Goal: Task Accomplishment & Management: Manage account settings

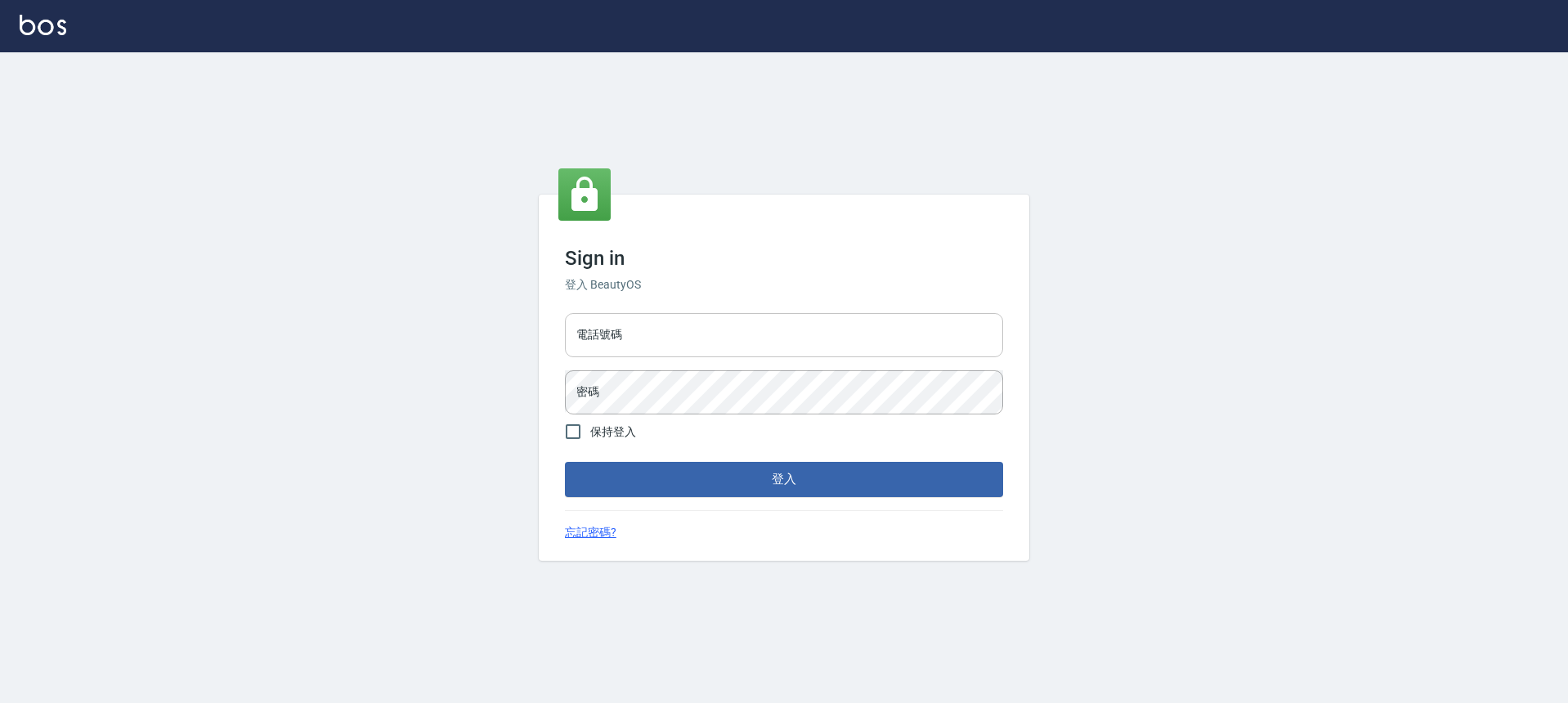
click at [729, 334] on input "電話號碼" at bounding box center [784, 335] width 438 height 44
type input "0932038180"
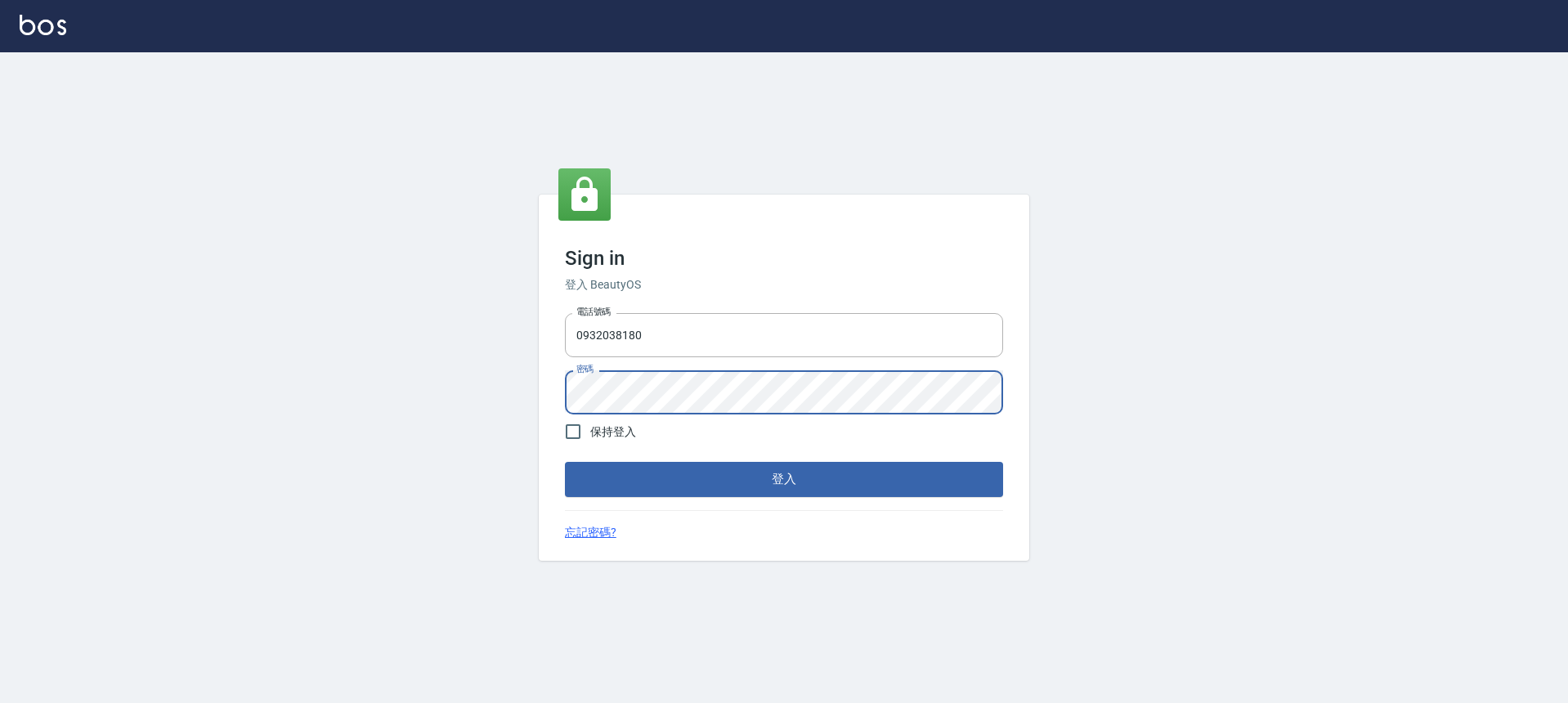
click at [565, 462] on button "登入" at bounding box center [784, 479] width 438 height 34
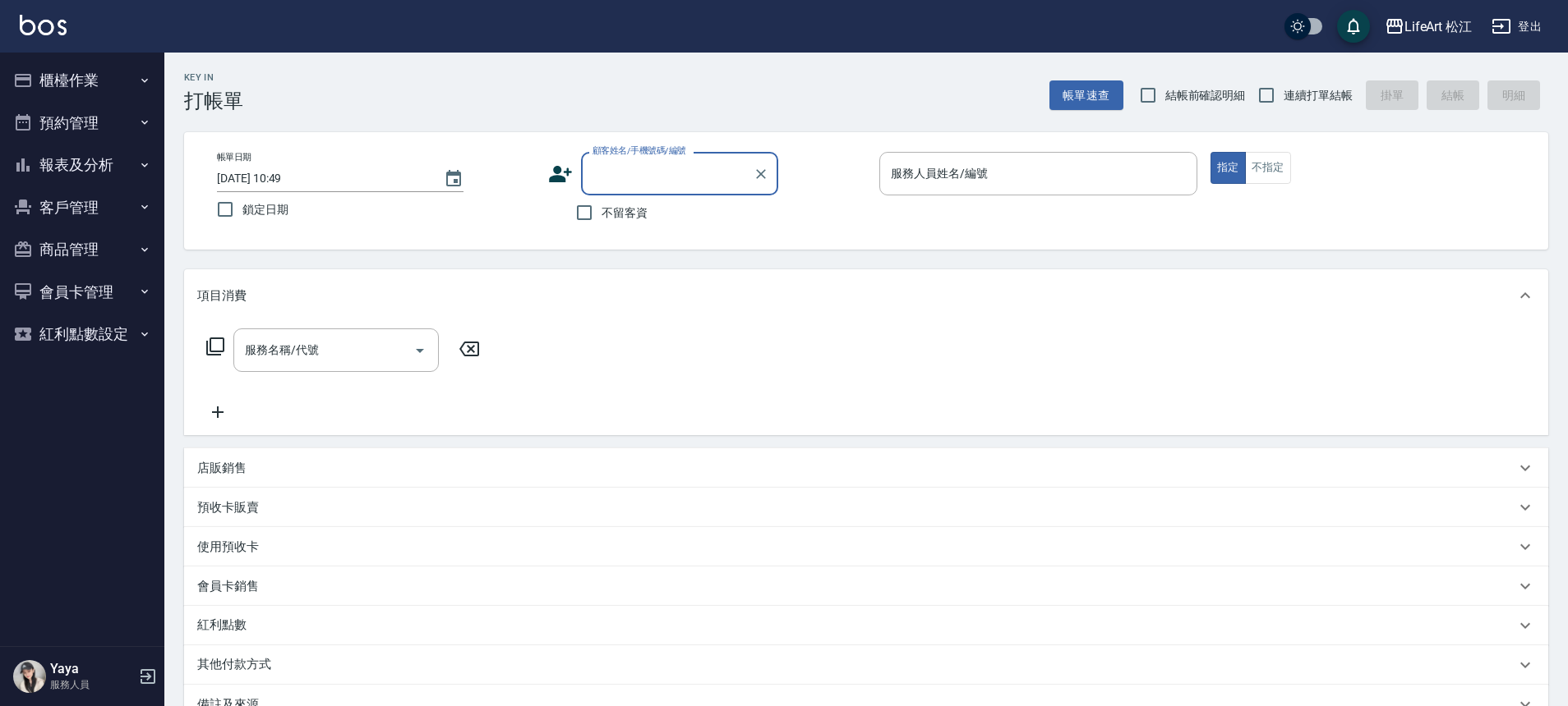
click at [108, 170] on button "報表及分析" at bounding box center [82, 165] width 151 height 43
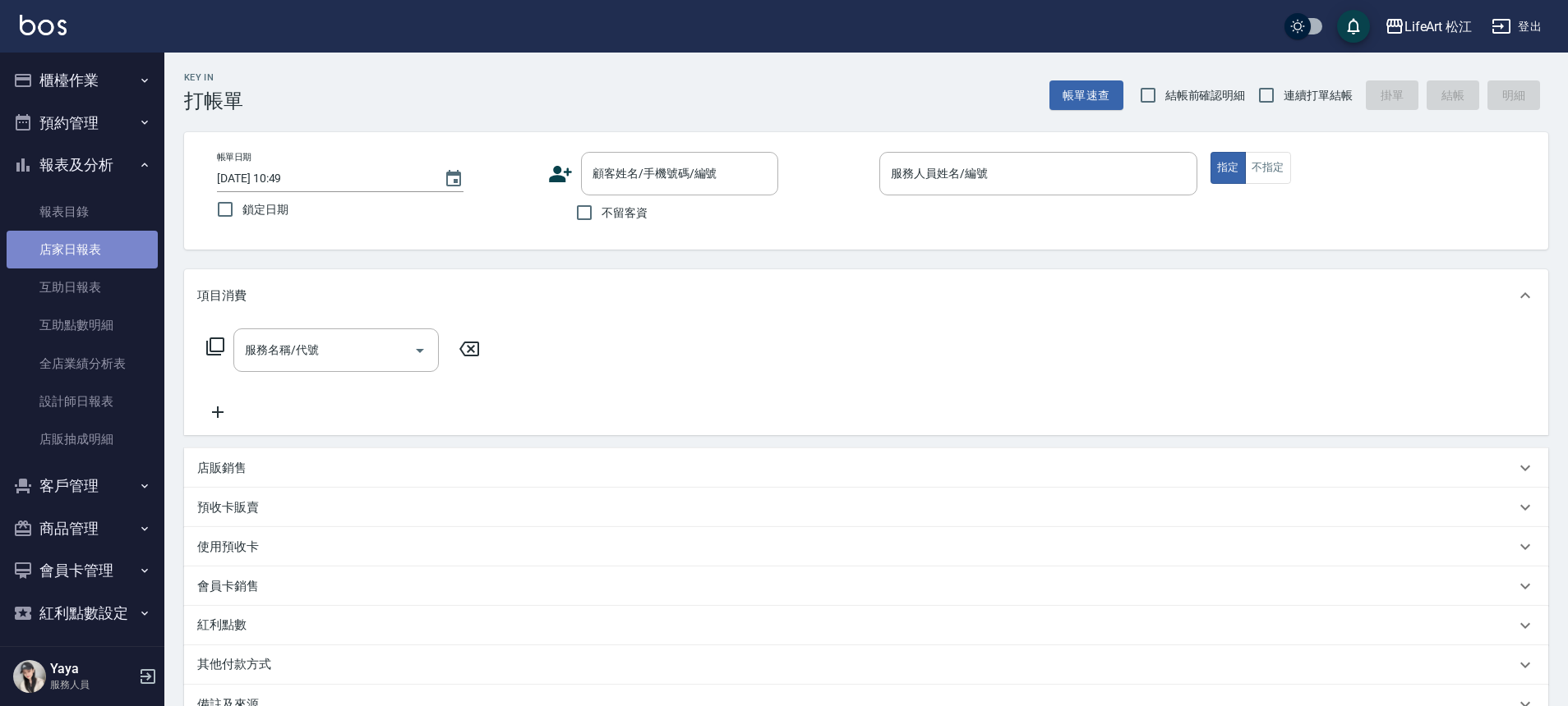
click at [130, 249] on link "店家日報表" at bounding box center [82, 249] width 151 height 37
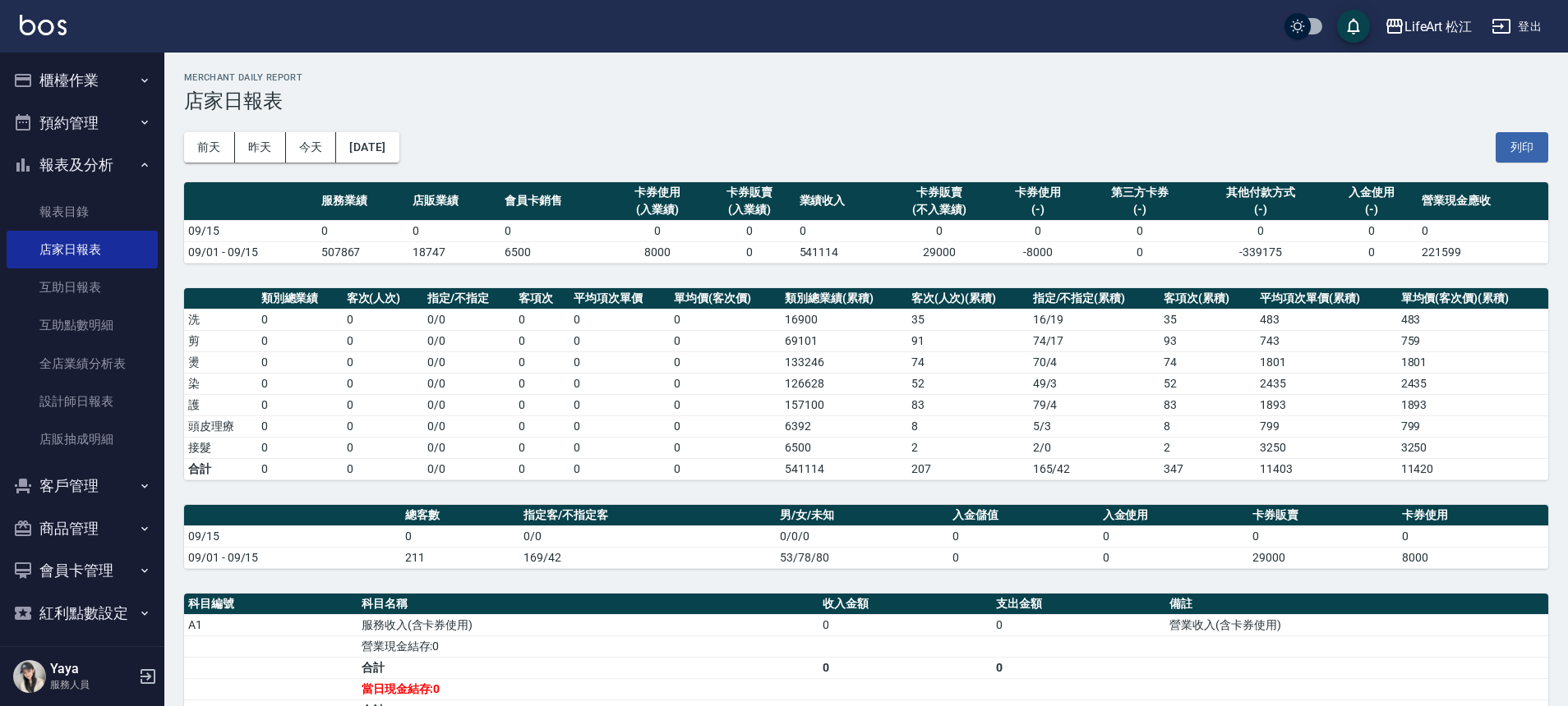
click at [399, 154] on button "[DATE]" at bounding box center [367, 148] width 63 height 31
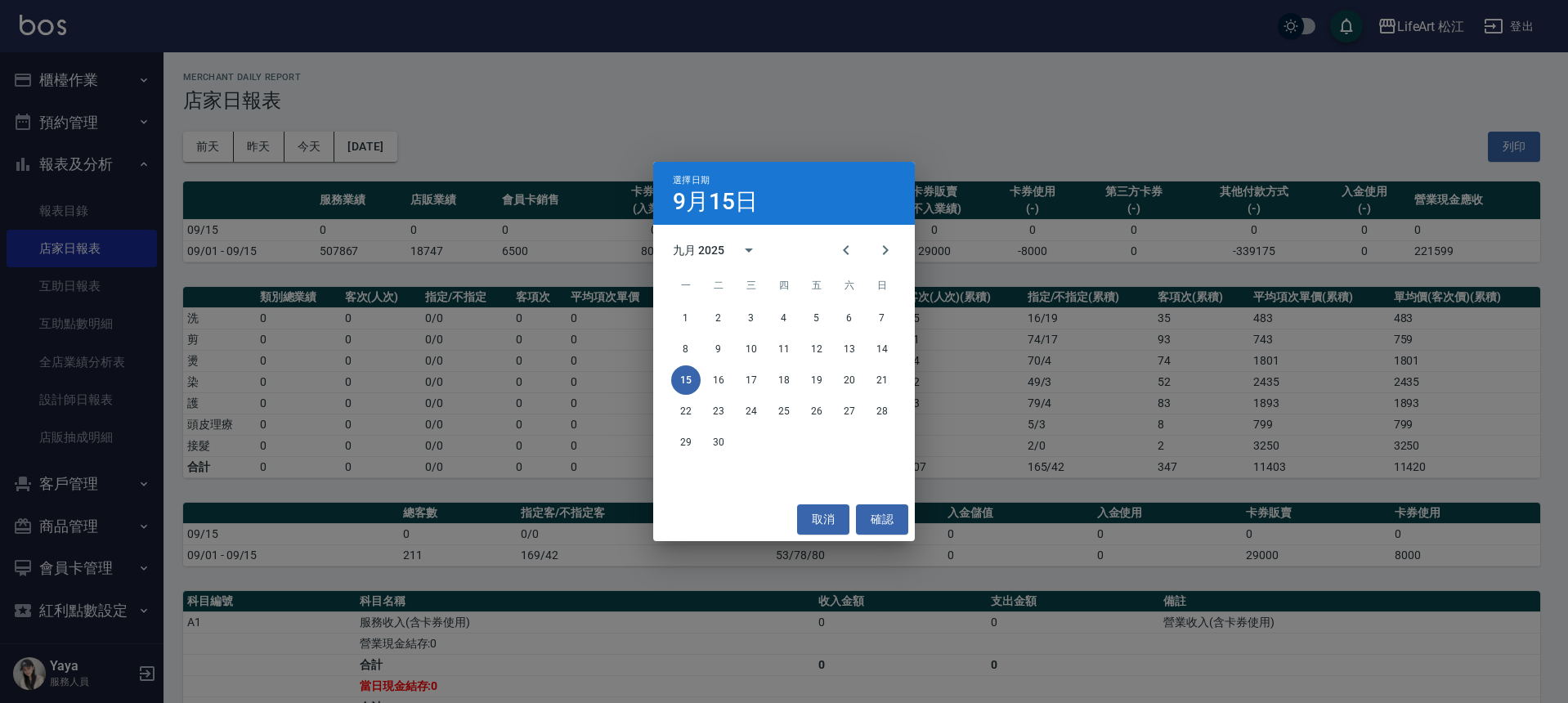
click at [407, 153] on div "選擇日期 9月15日 九月 2025 一 二 三 四 五 六 日 1 2 3 4 5 6 7 8 9 10 11 12 13 14 15 16 17 18 1…" at bounding box center [784, 352] width 1568 height 703
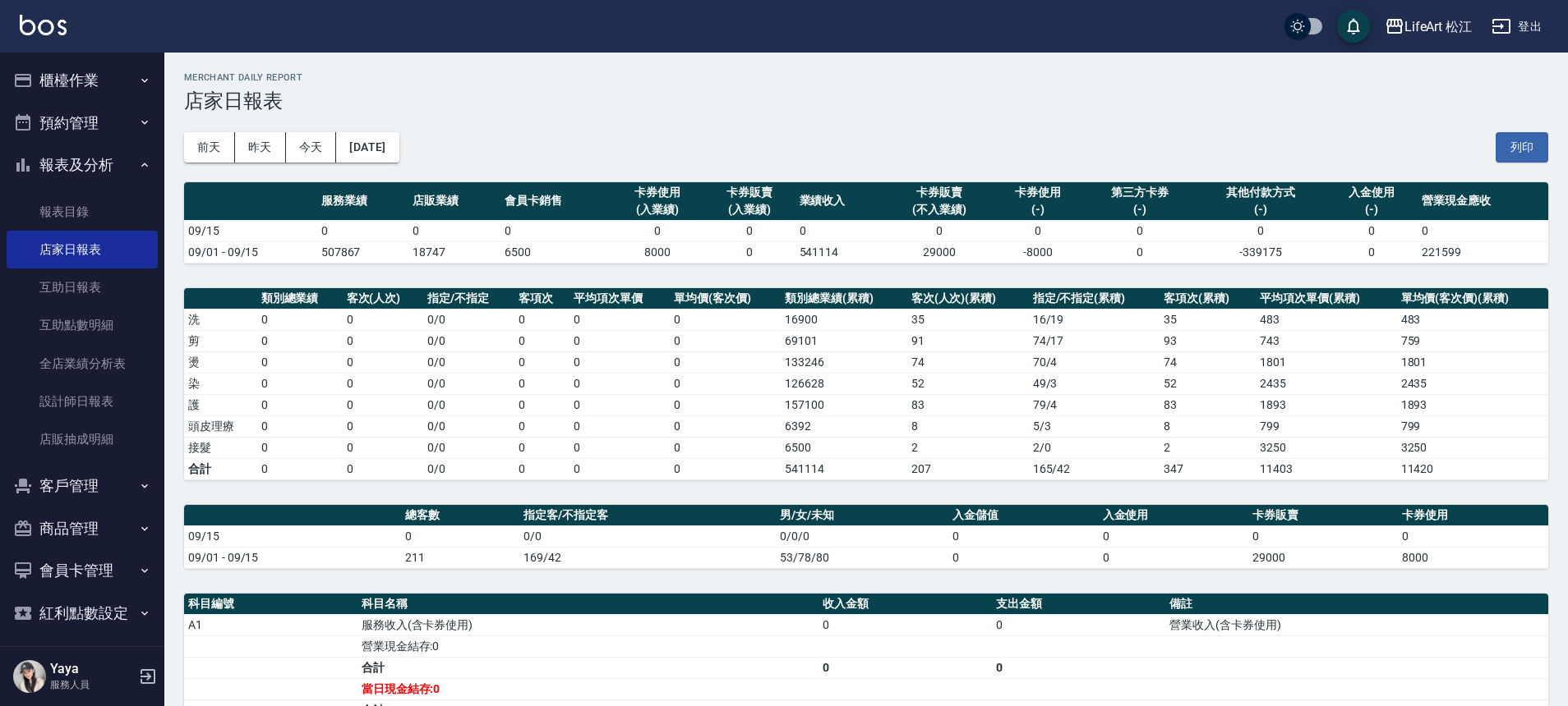
click at [90, 64] on button "櫃檯作業" at bounding box center [82, 80] width 151 height 43
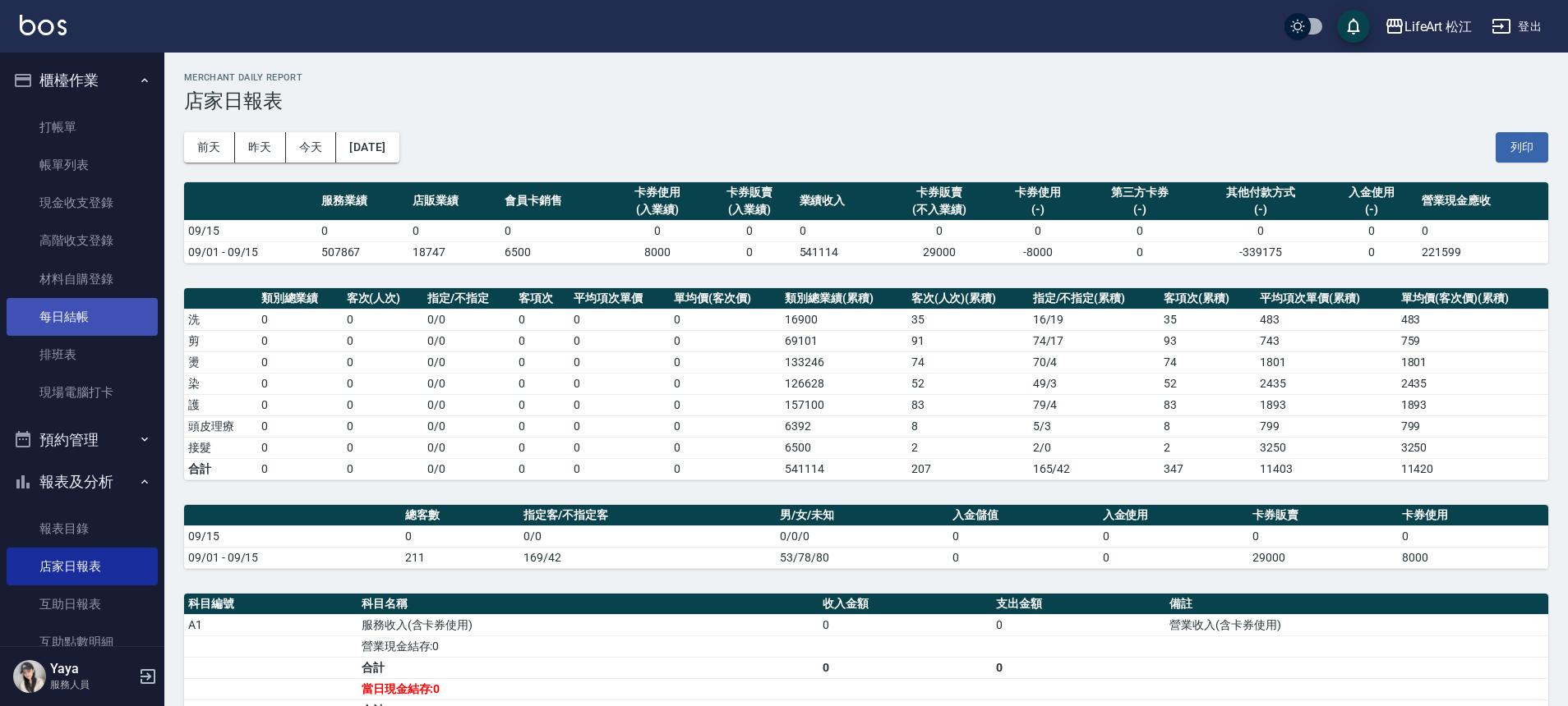
click at [113, 317] on link "每日結帳" at bounding box center [82, 317] width 151 height 37
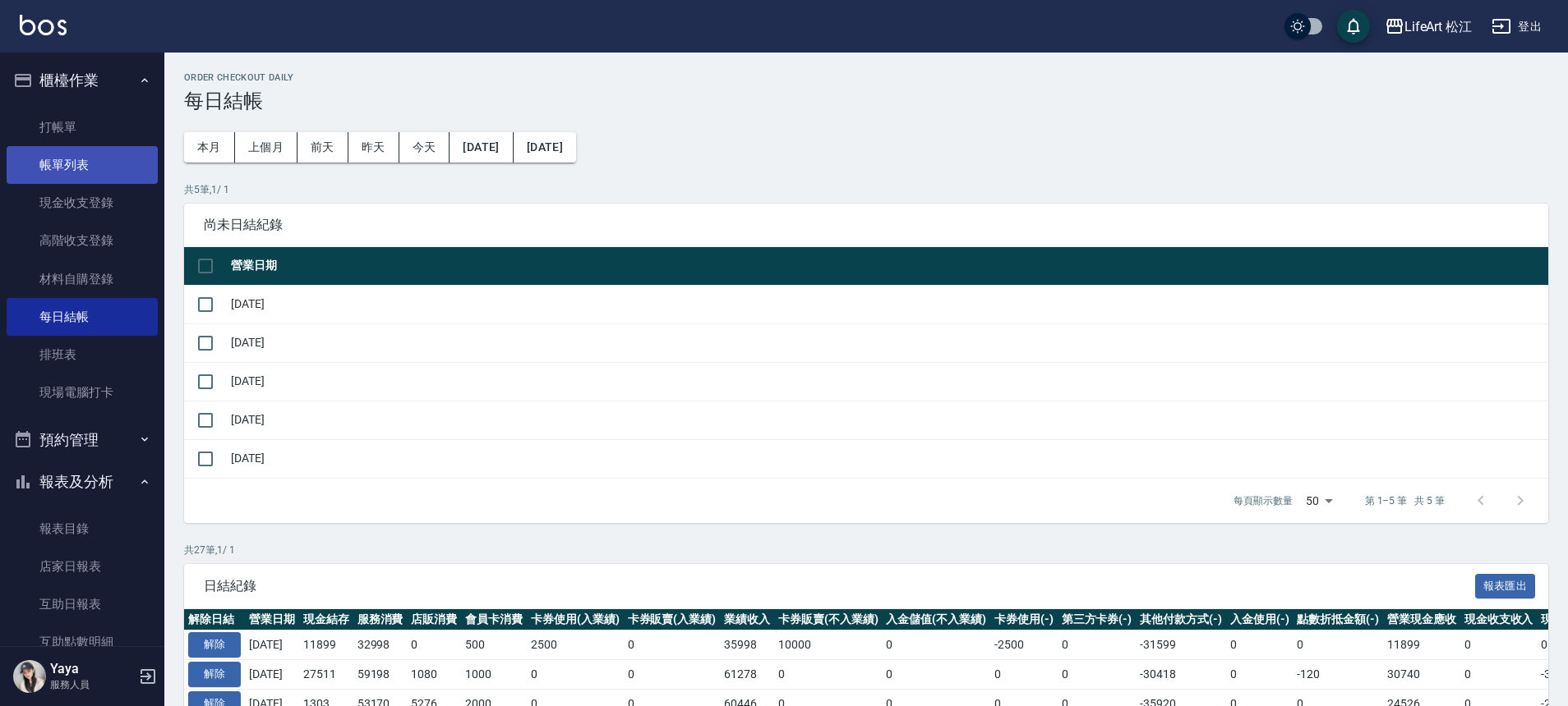
click at [91, 158] on link "帳單列表" at bounding box center [82, 165] width 151 height 37
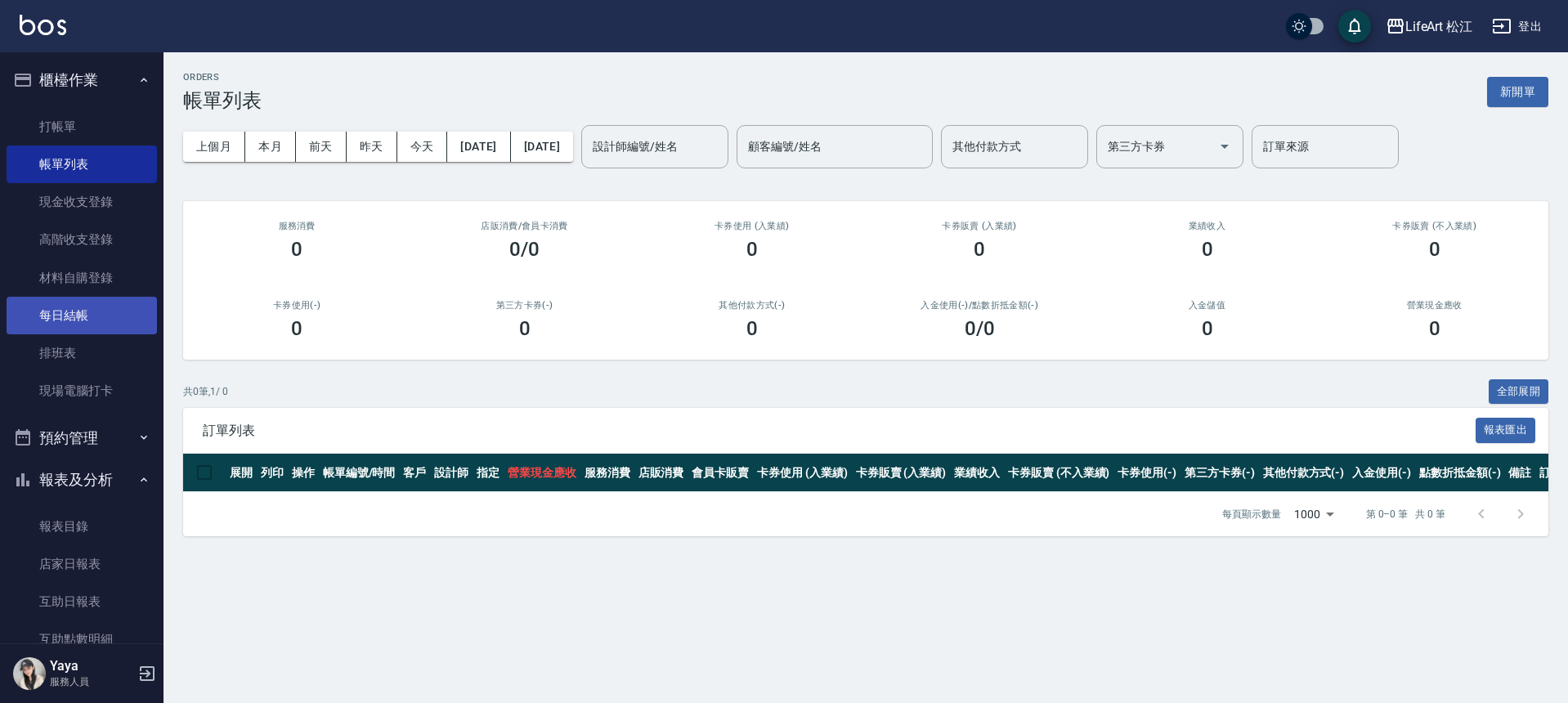
click at [119, 312] on link "每日結帳" at bounding box center [82, 315] width 151 height 37
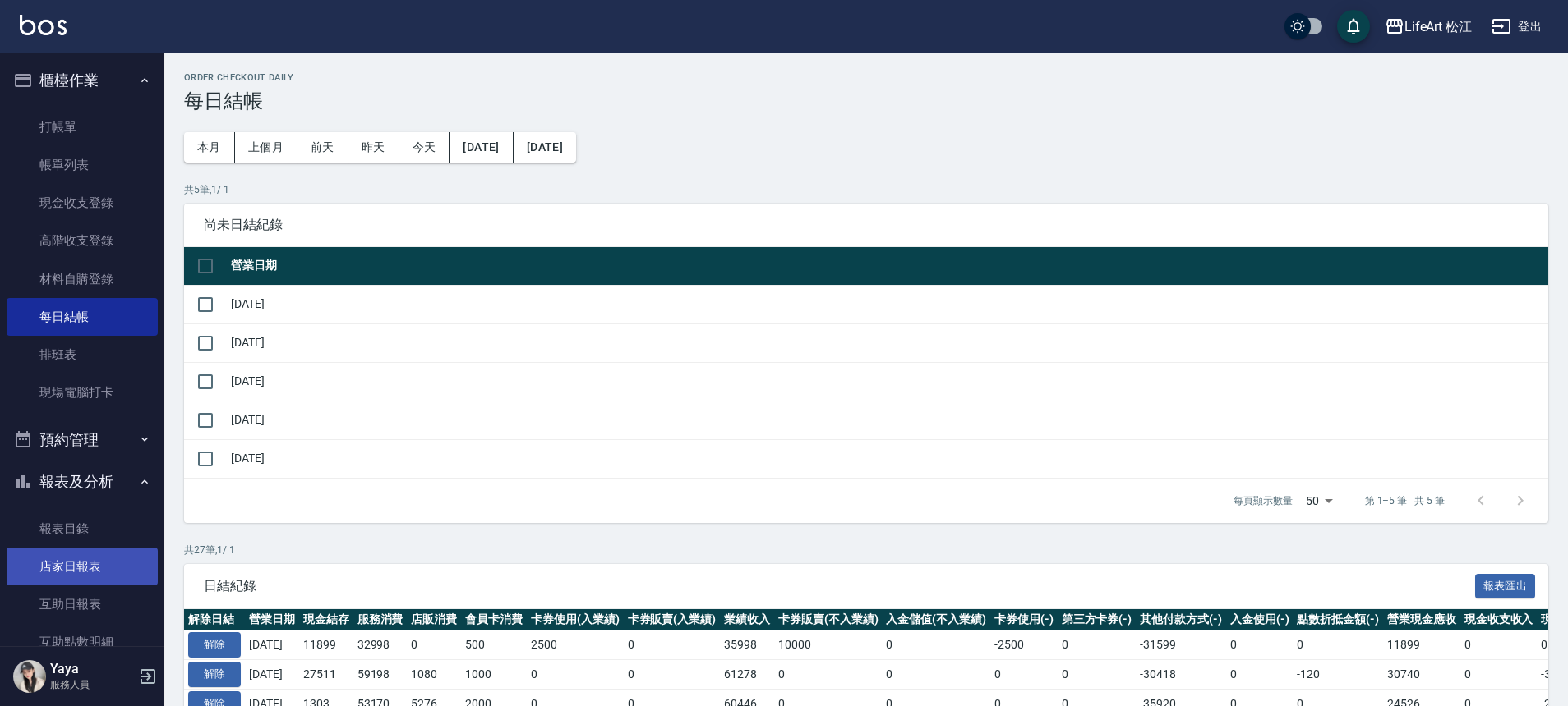
click at [141, 566] on link "店家日報表" at bounding box center [82, 567] width 151 height 37
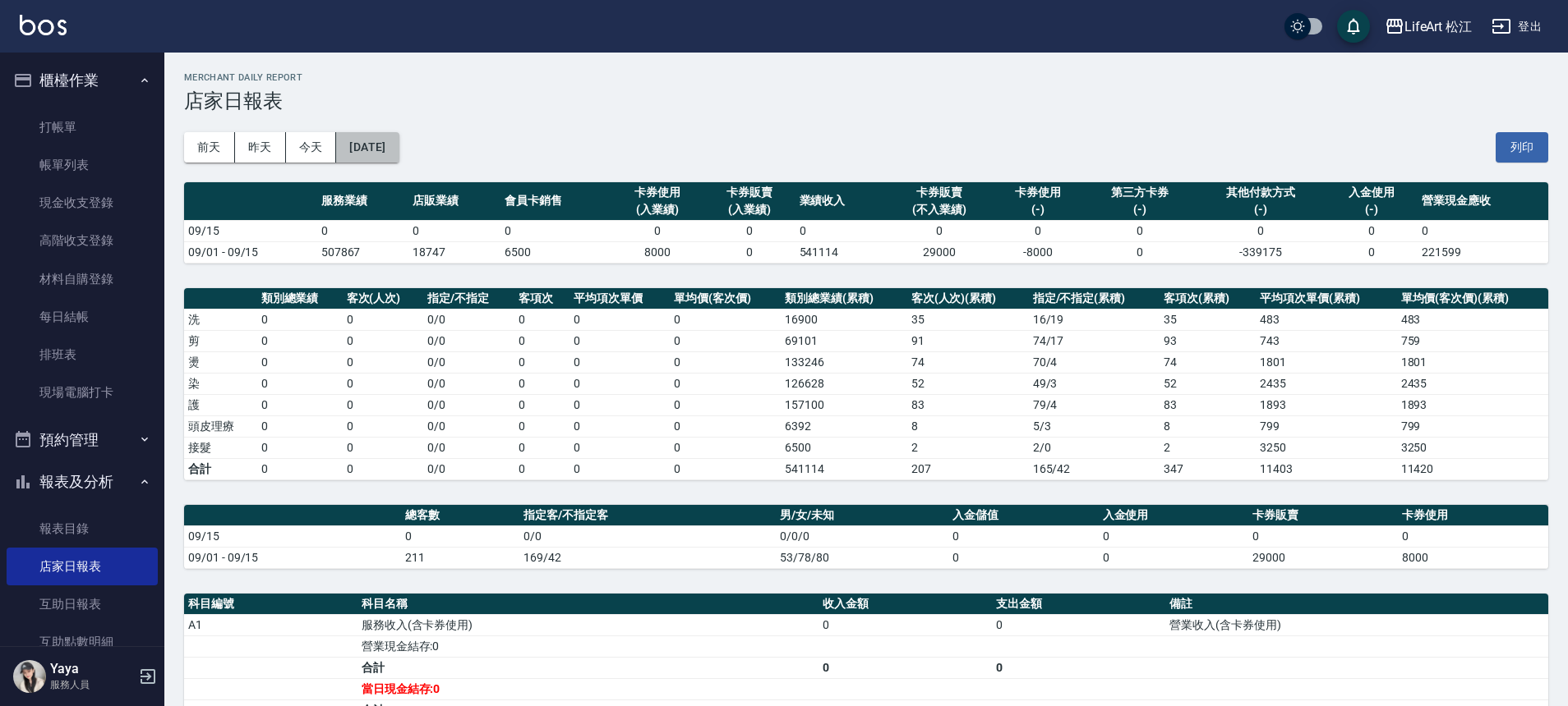
click at [399, 145] on button "[DATE]" at bounding box center [367, 148] width 63 height 31
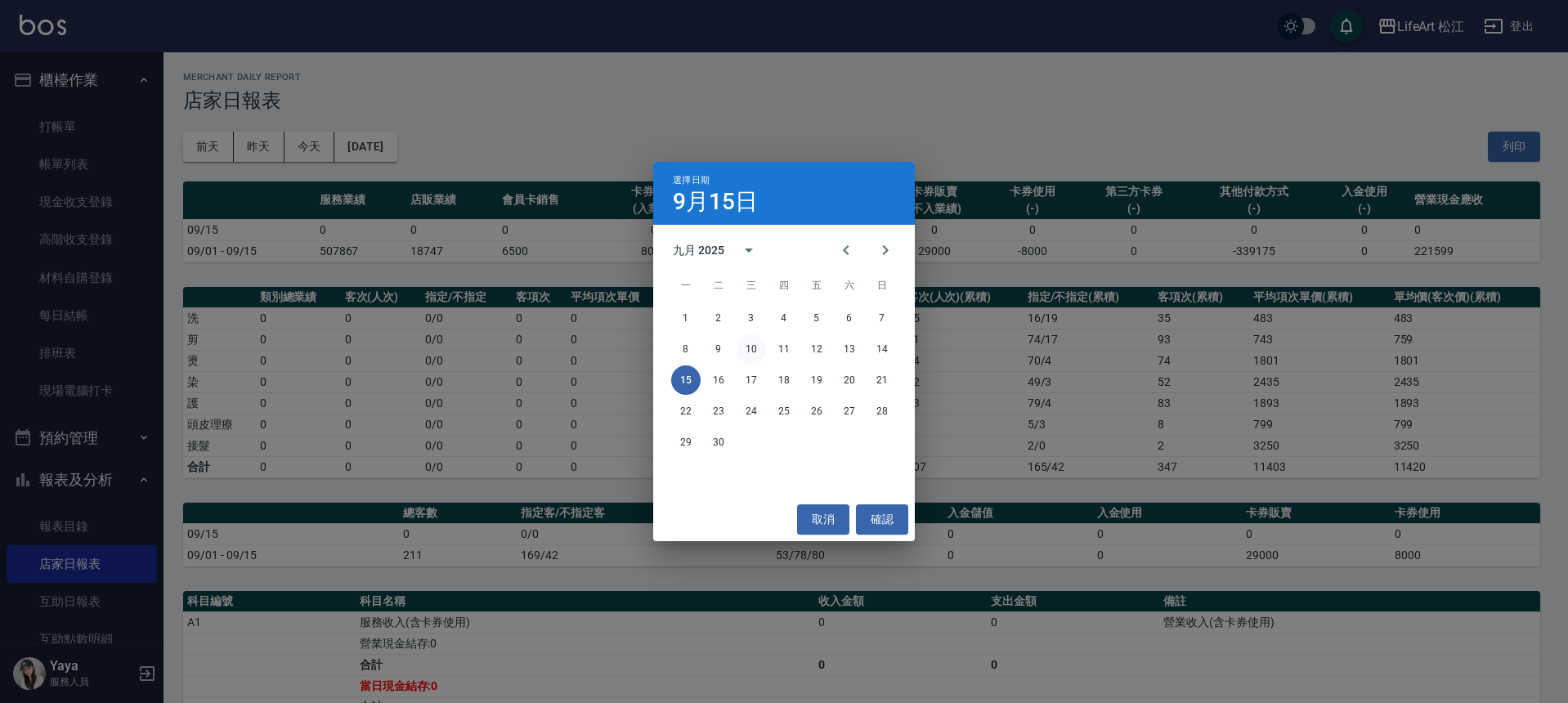
click at [753, 348] on button "10" at bounding box center [751, 350] width 30 height 30
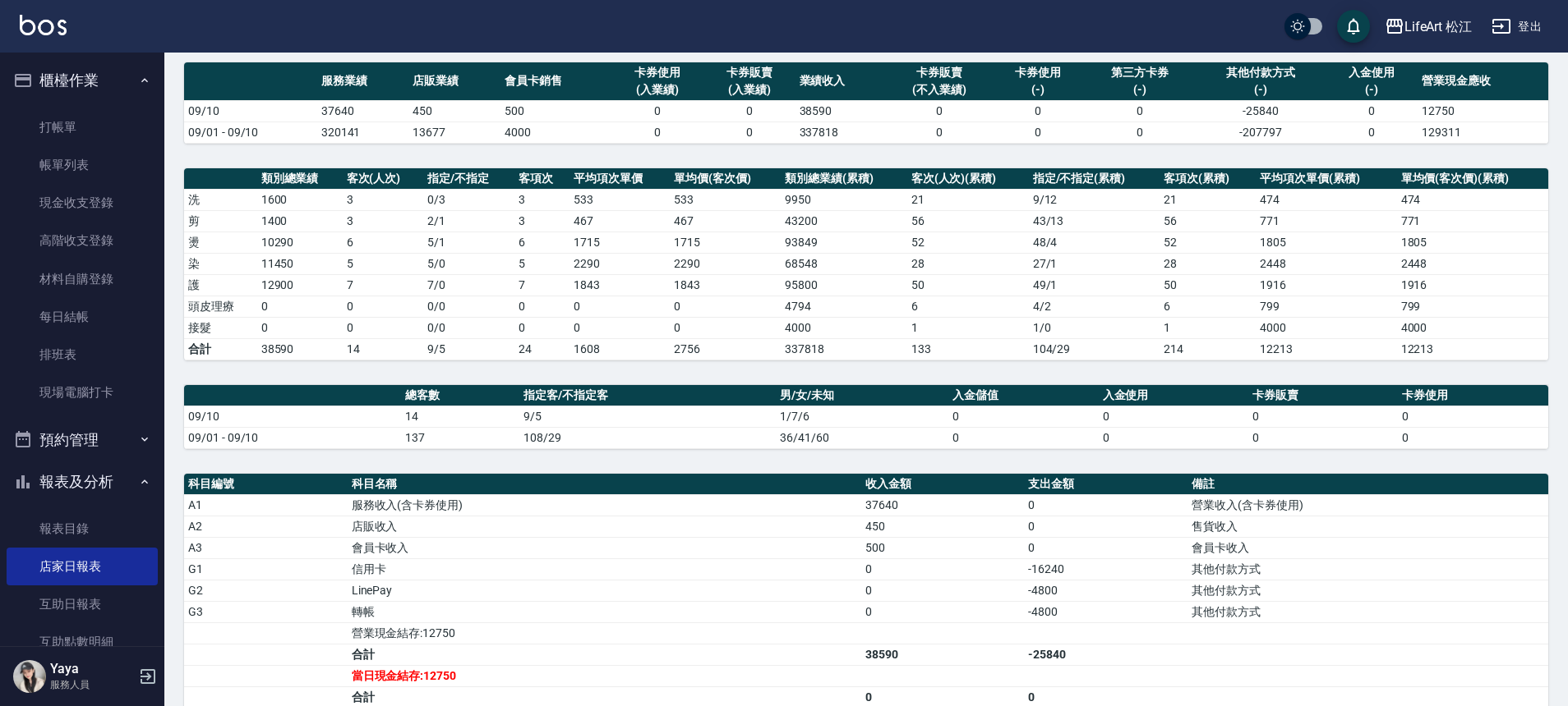
scroll to position [332, 0]
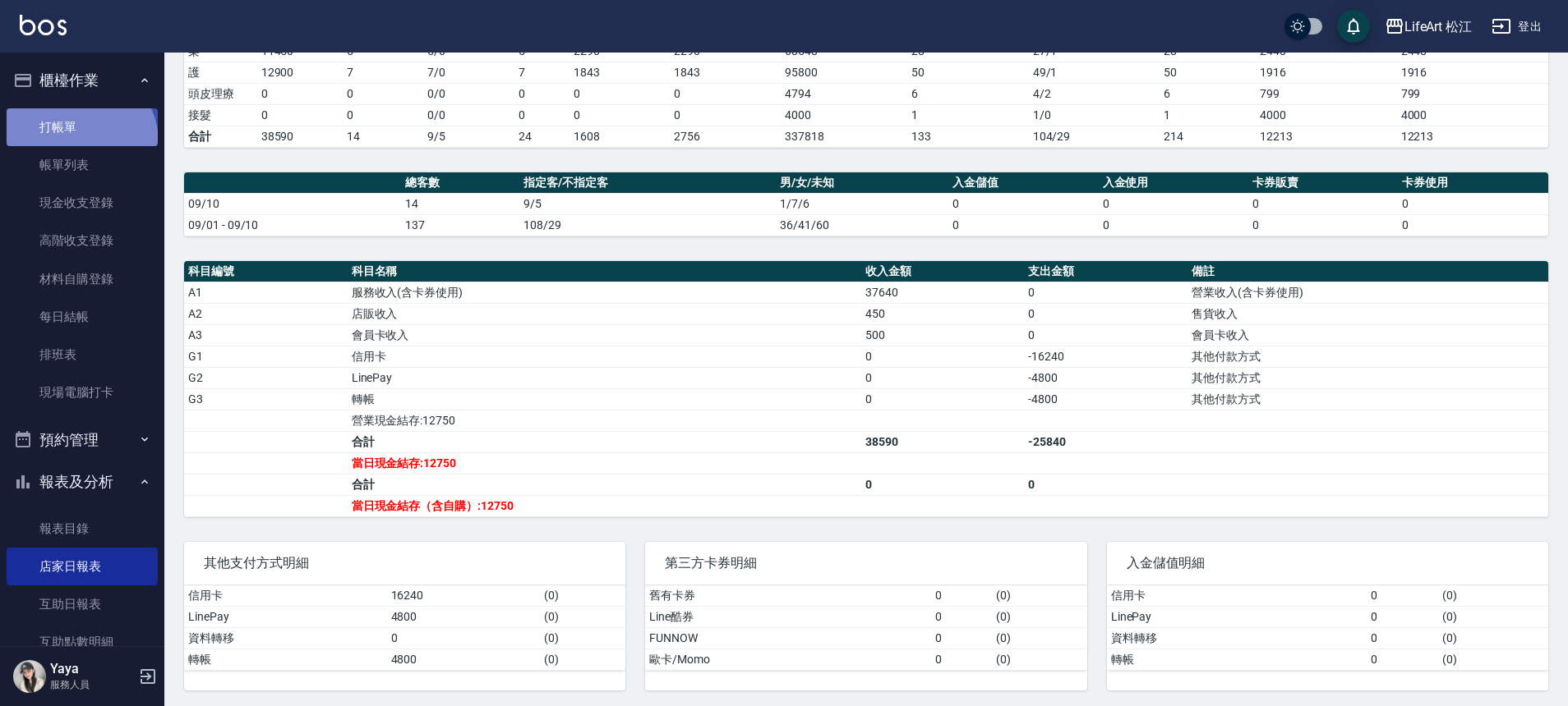
click at [76, 142] on link "打帳單" at bounding box center [82, 127] width 151 height 37
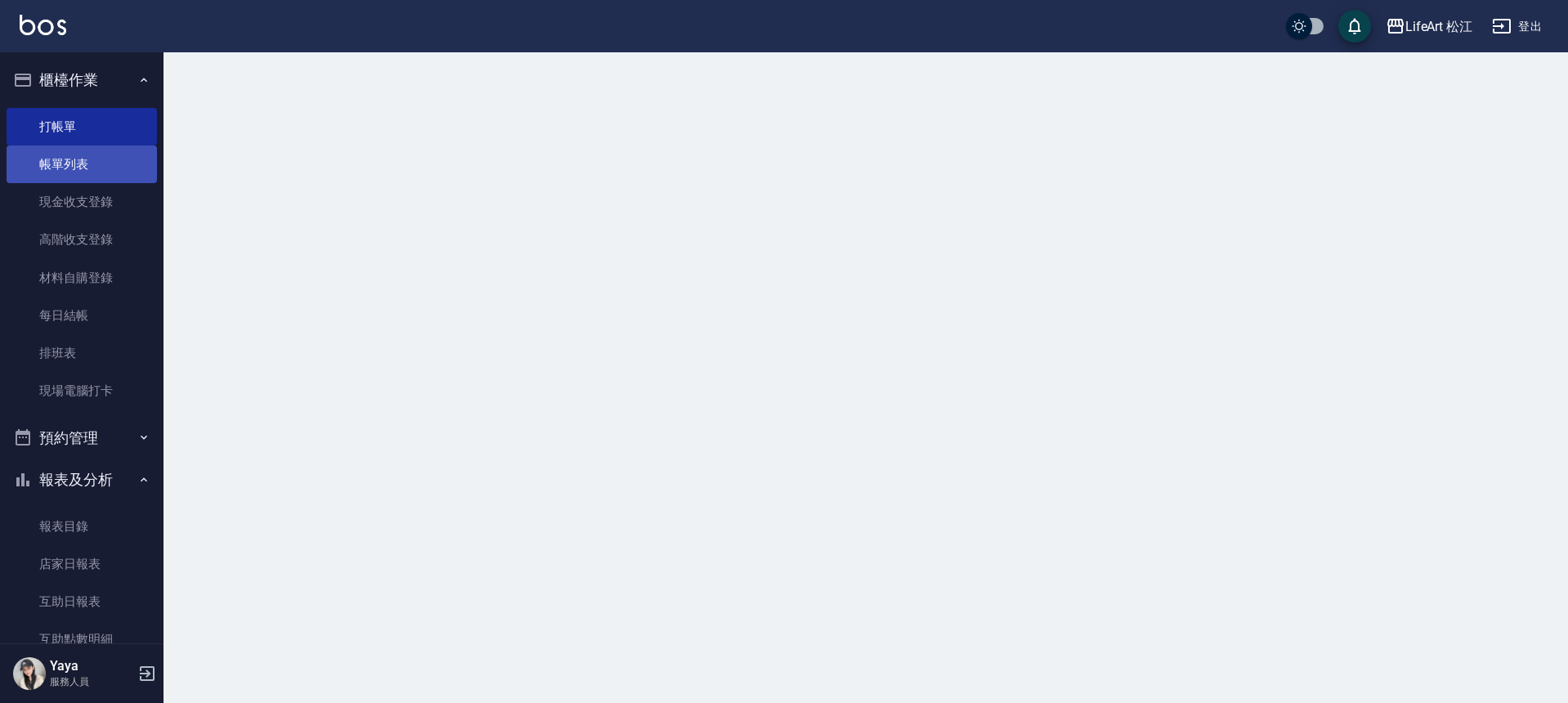
click at [84, 156] on link "帳單列表" at bounding box center [82, 165] width 151 height 37
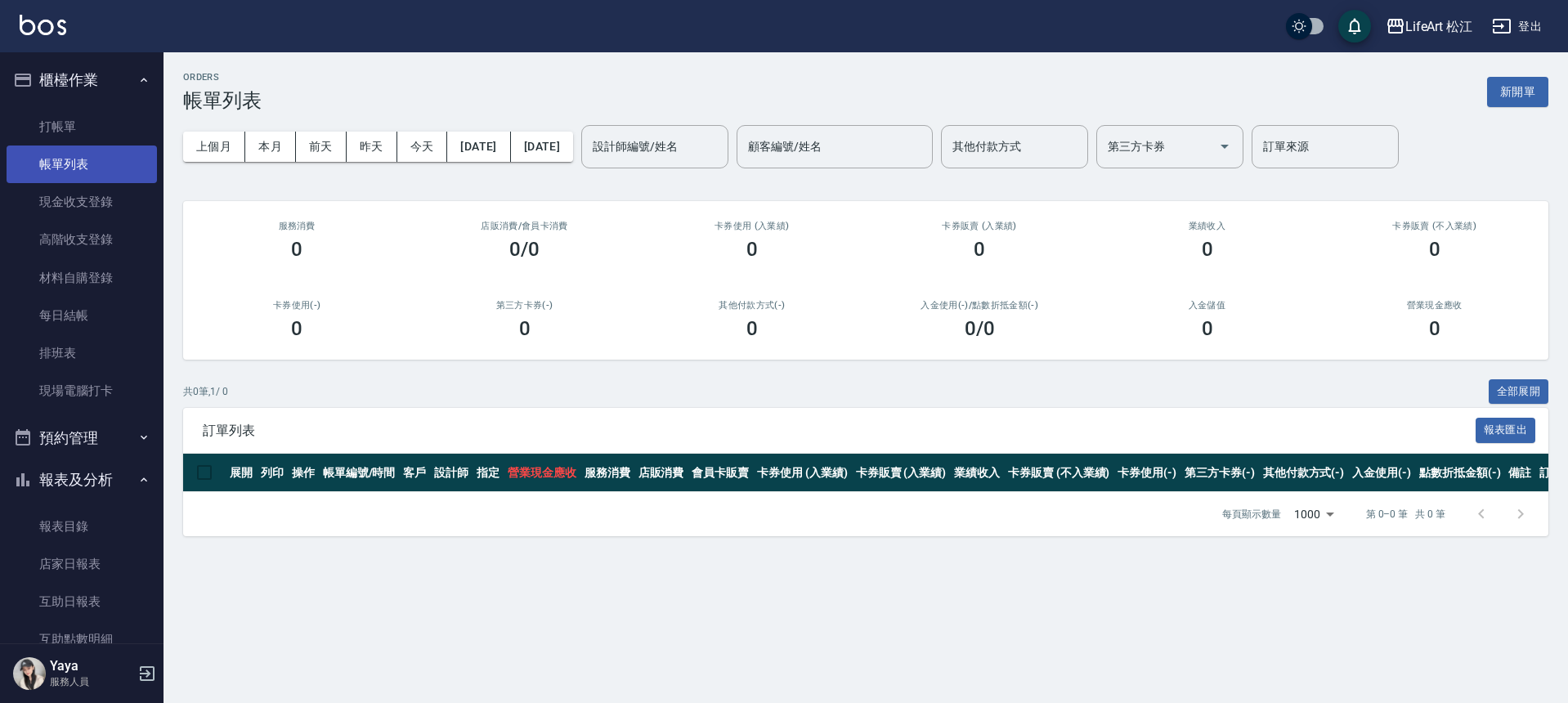
click at [99, 158] on link "帳單列表" at bounding box center [82, 165] width 151 height 37
click at [560, 147] on button "[DATE]" at bounding box center [542, 147] width 62 height 31
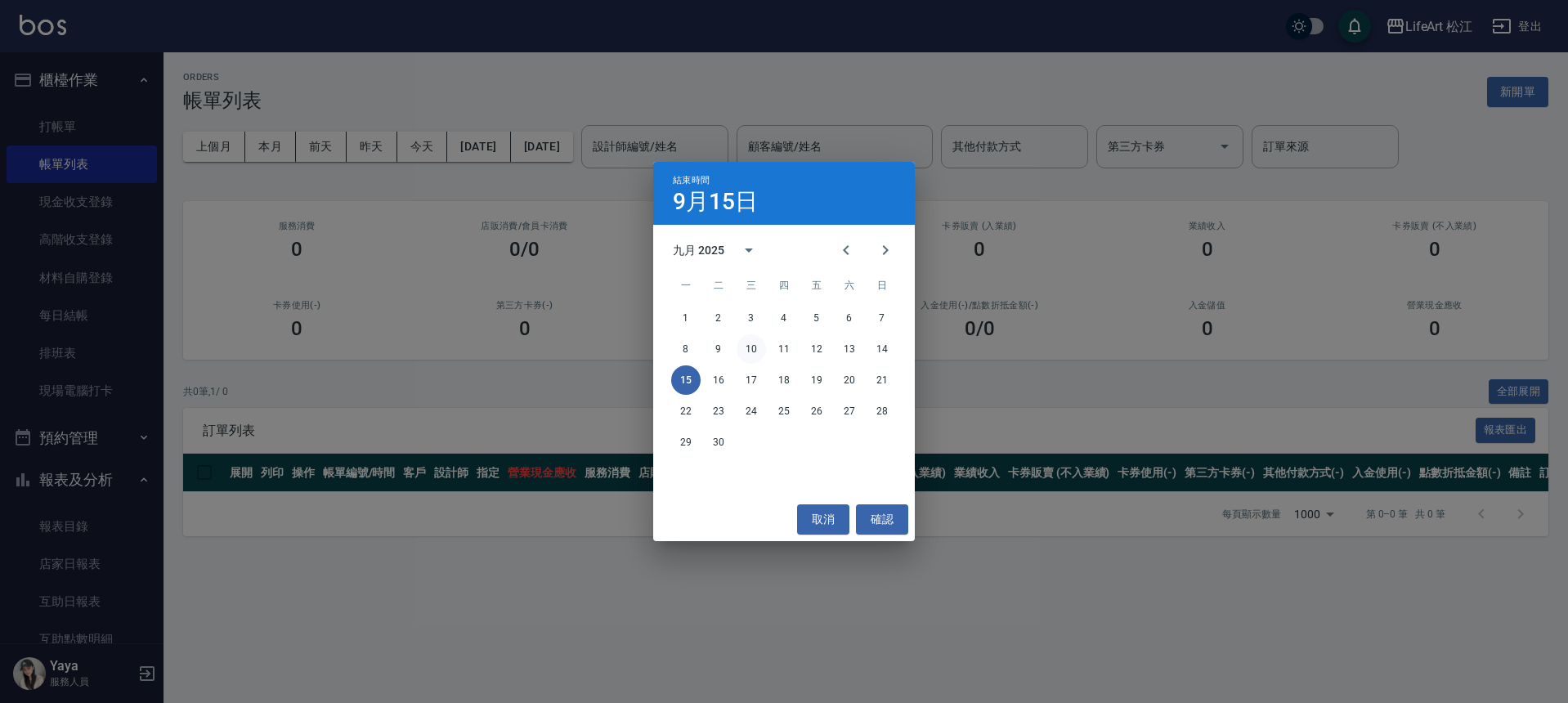
click at [746, 348] on button "10" at bounding box center [751, 350] width 30 height 30
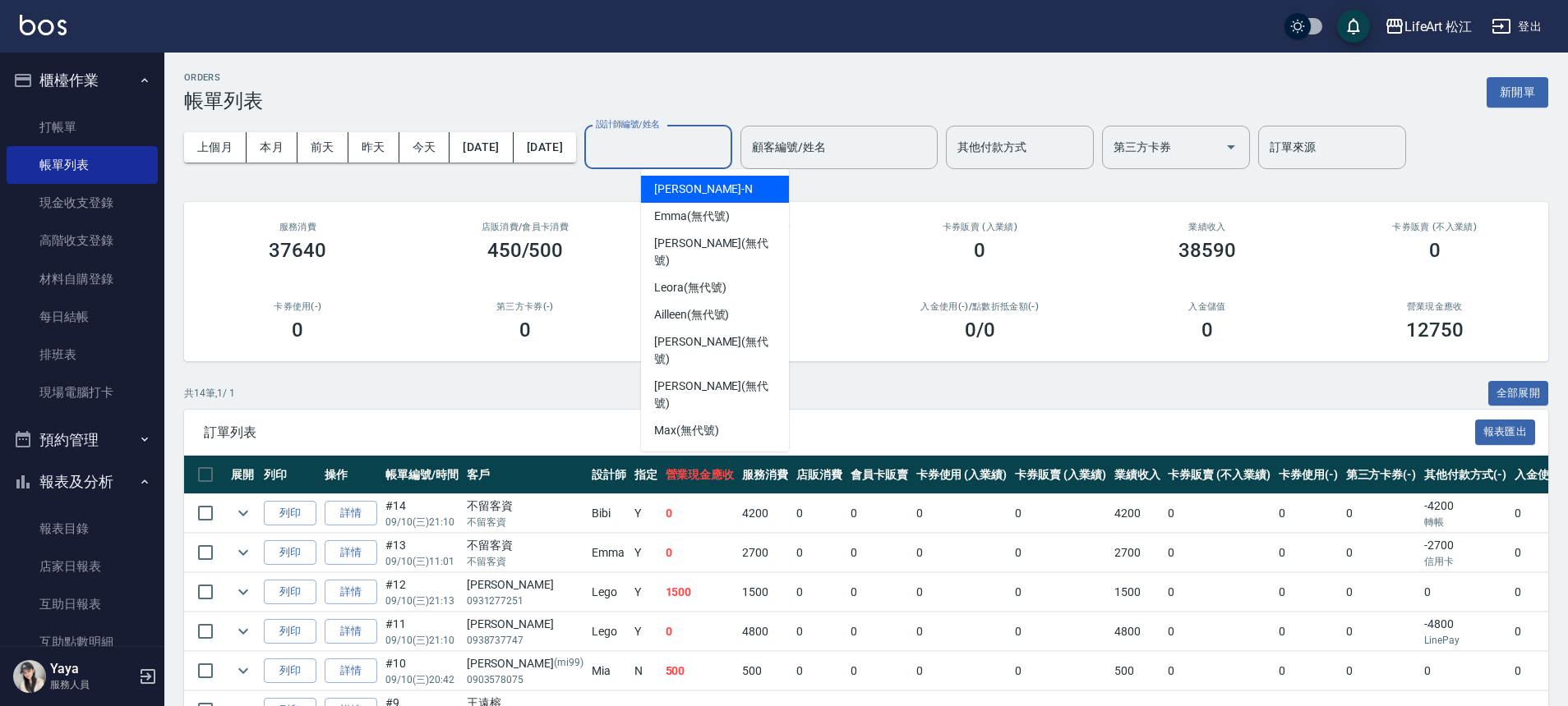
click at [679, 148] on input "設計師編號/姓名" at bounding box center [658, 147] width 133 height 29
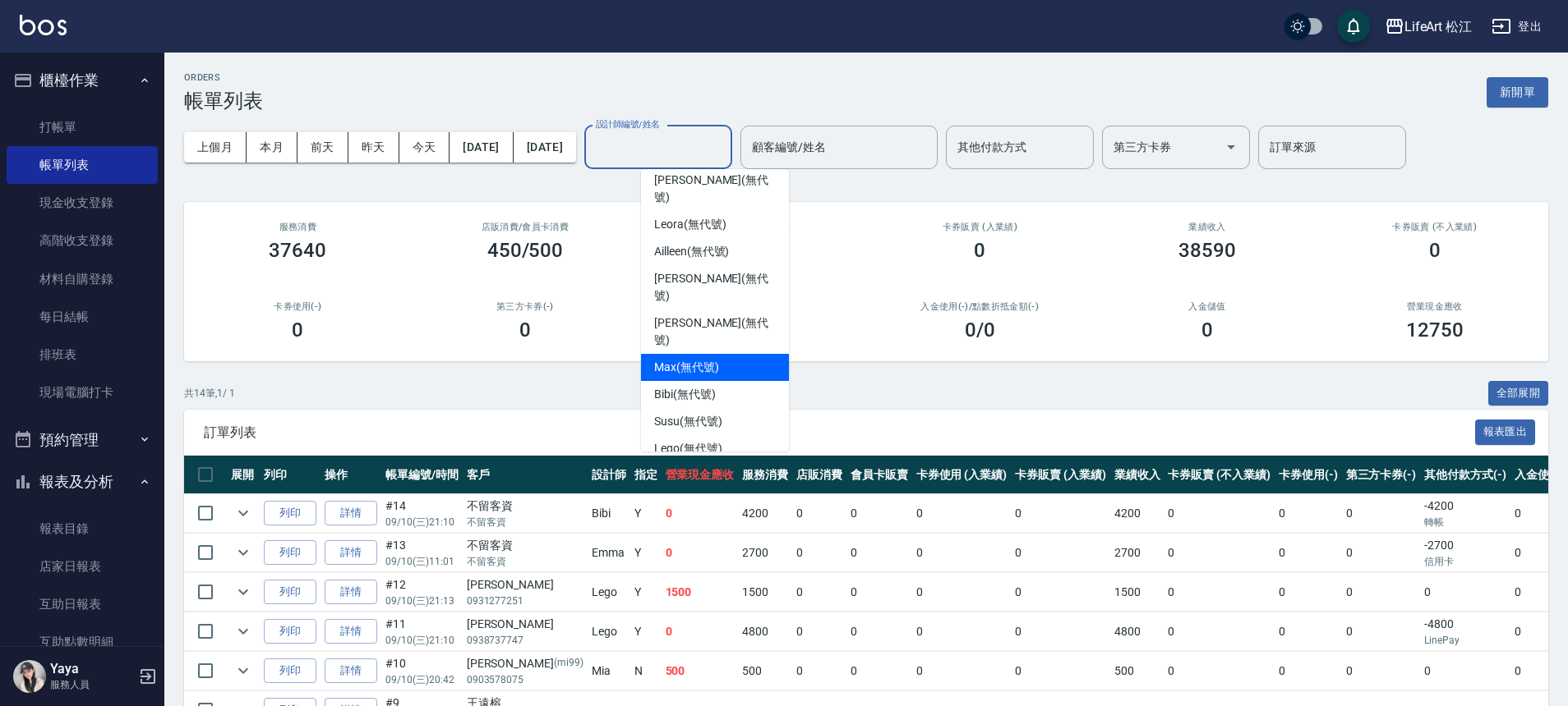
scroll to position [84, 0]
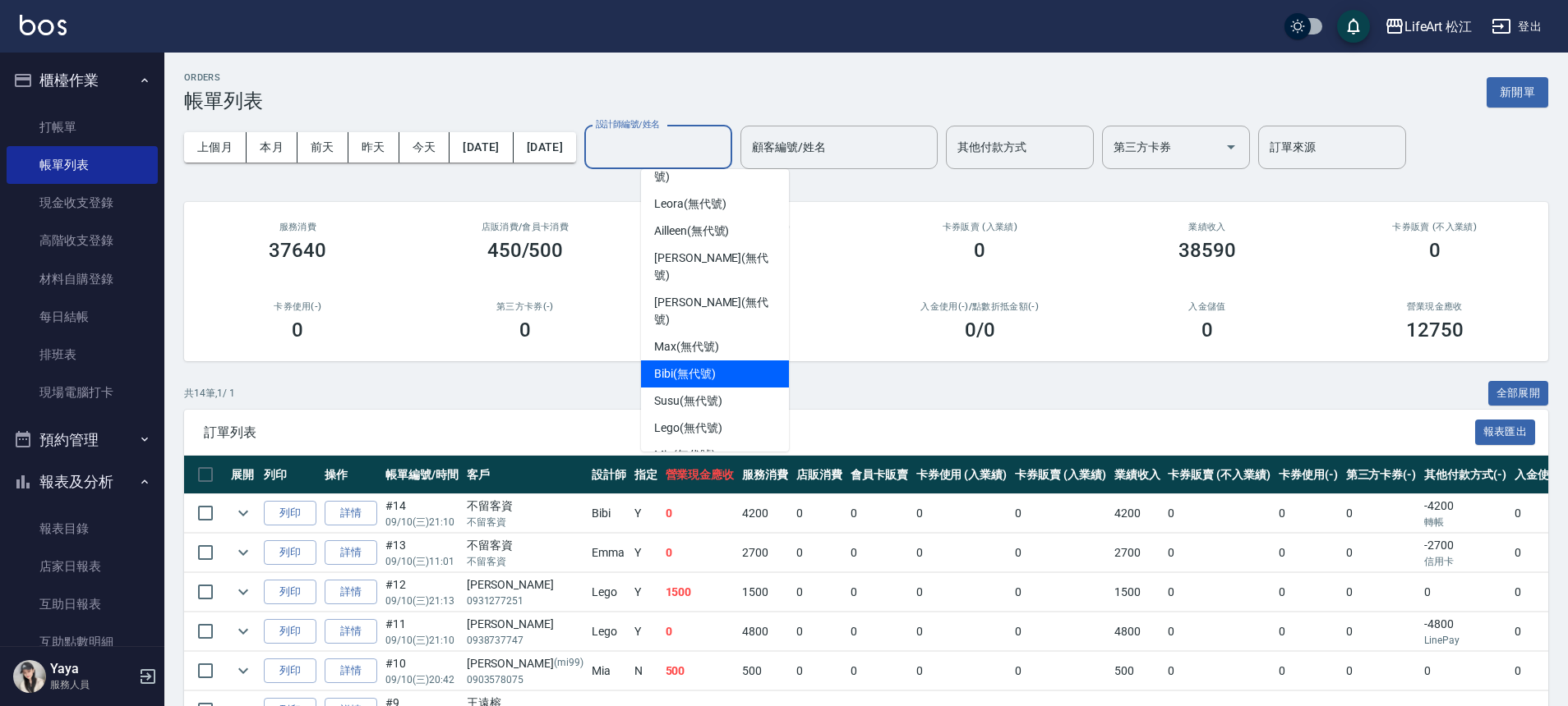
click at [704, 365] on span "Bibi (無代號)" at bounding box center [685, 374] width 62 height 17
type input "Bibi(無代號)"
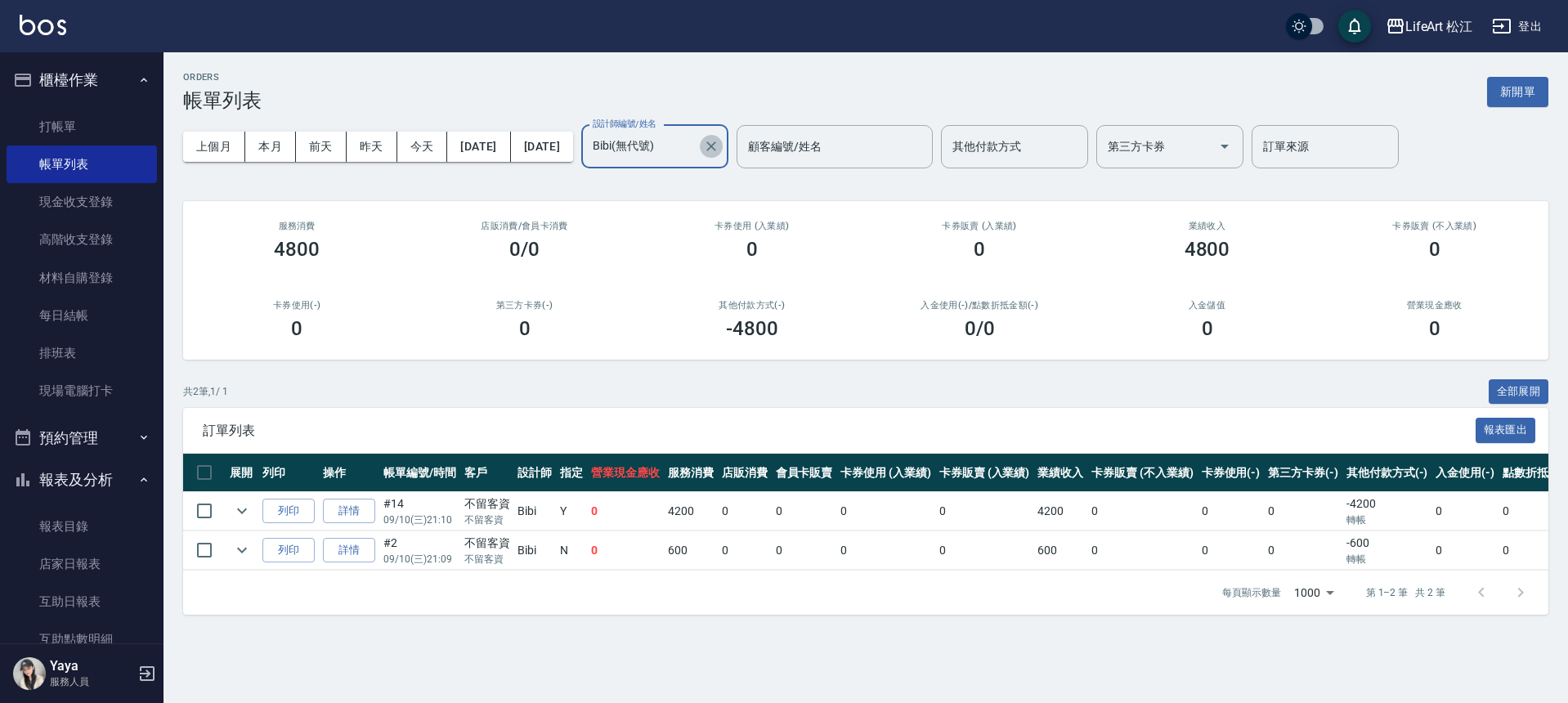
click at [719, 149] on icon "Clear" at bounding box center [711, 147] width 17 height 17
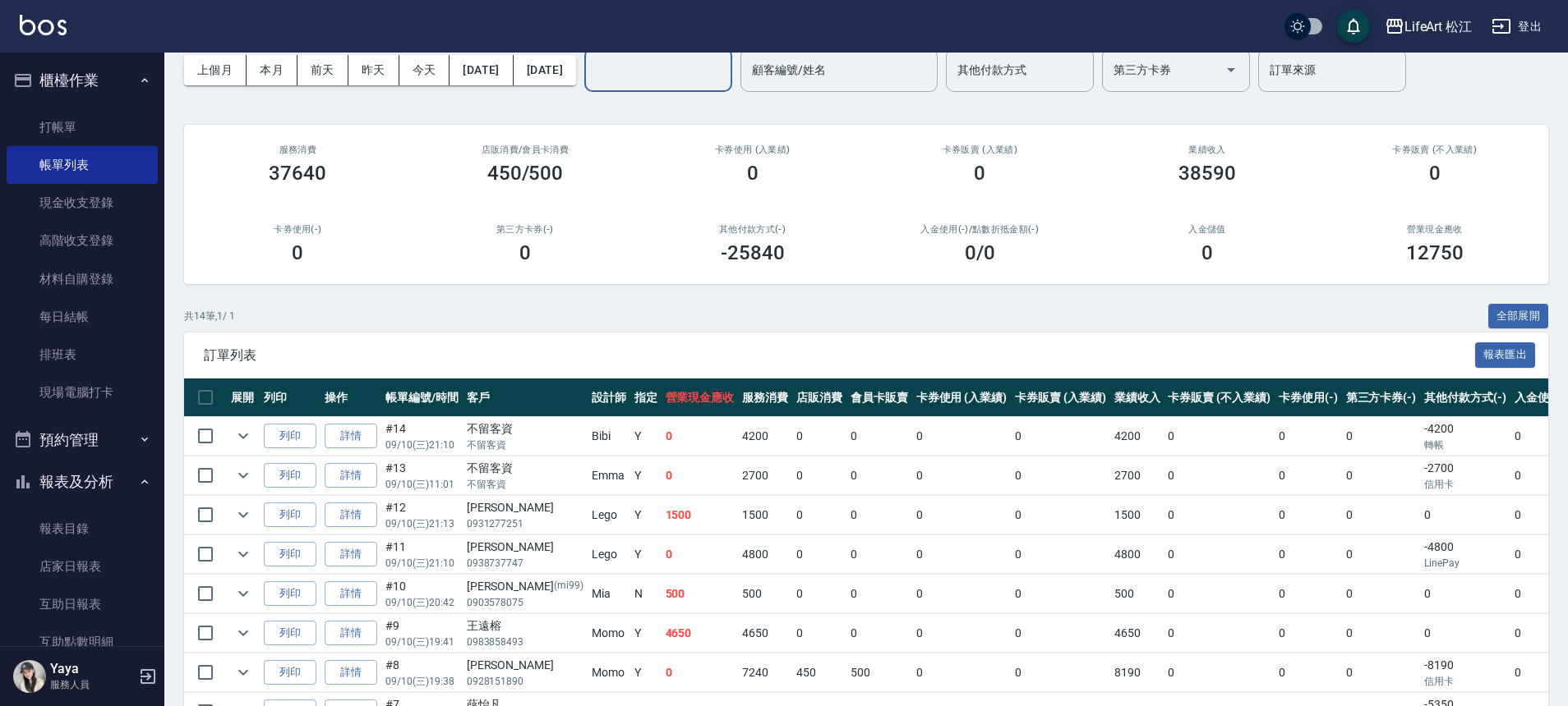
scroll to position [417, 0]
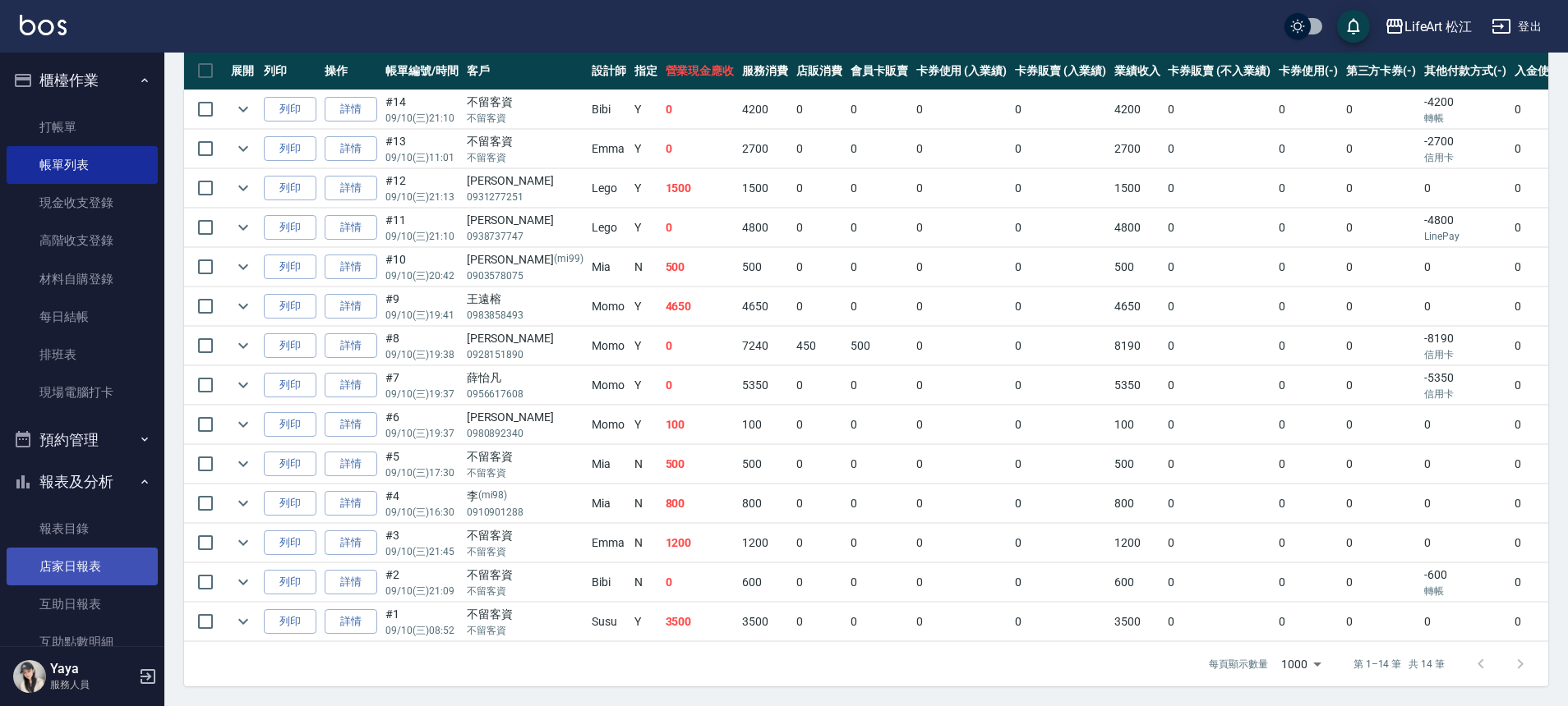
click at [120, 561] on link "店家日報表" at bounding box center [82, 567] width 151 height 37
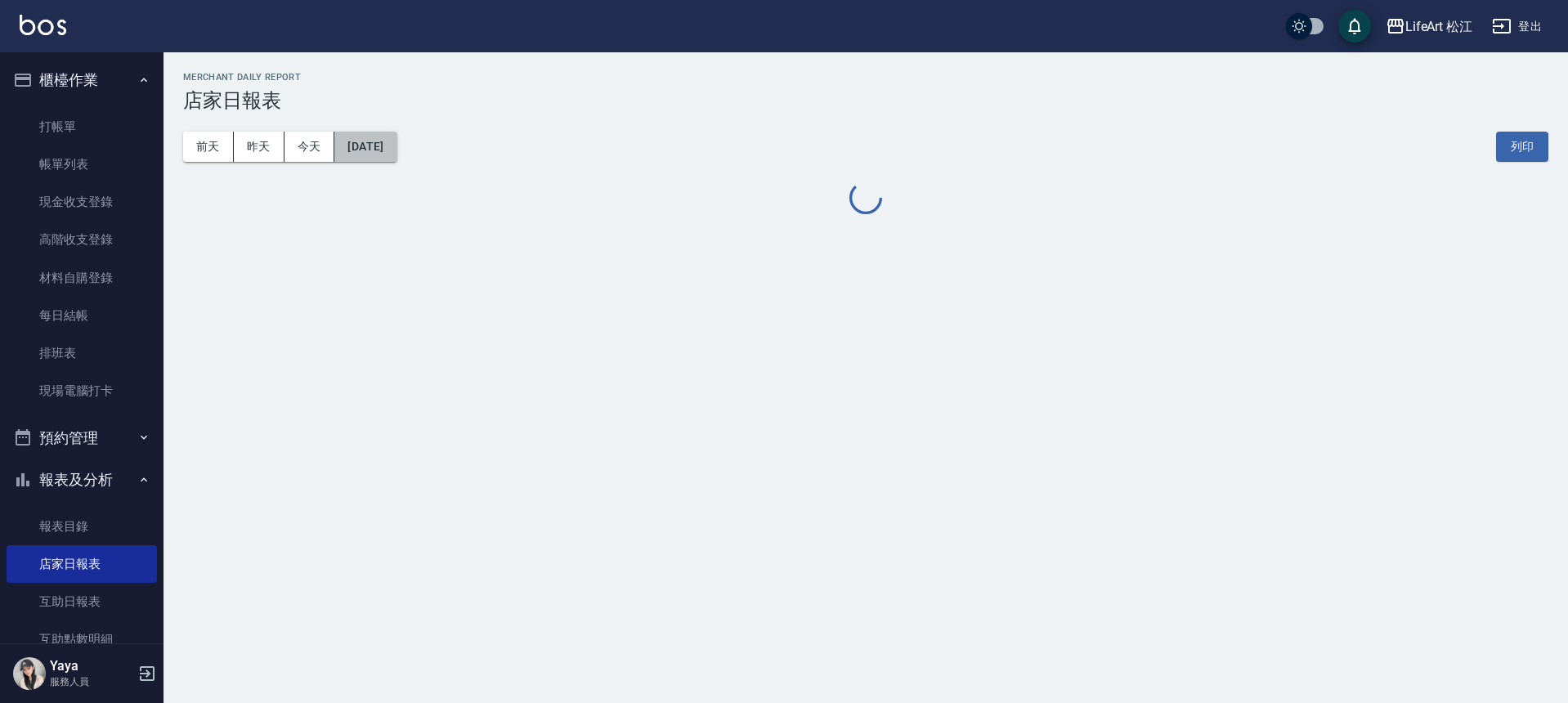
click at [393, 151] on button "[DATE]" at bounding box center [365, 147] width 62 height 31
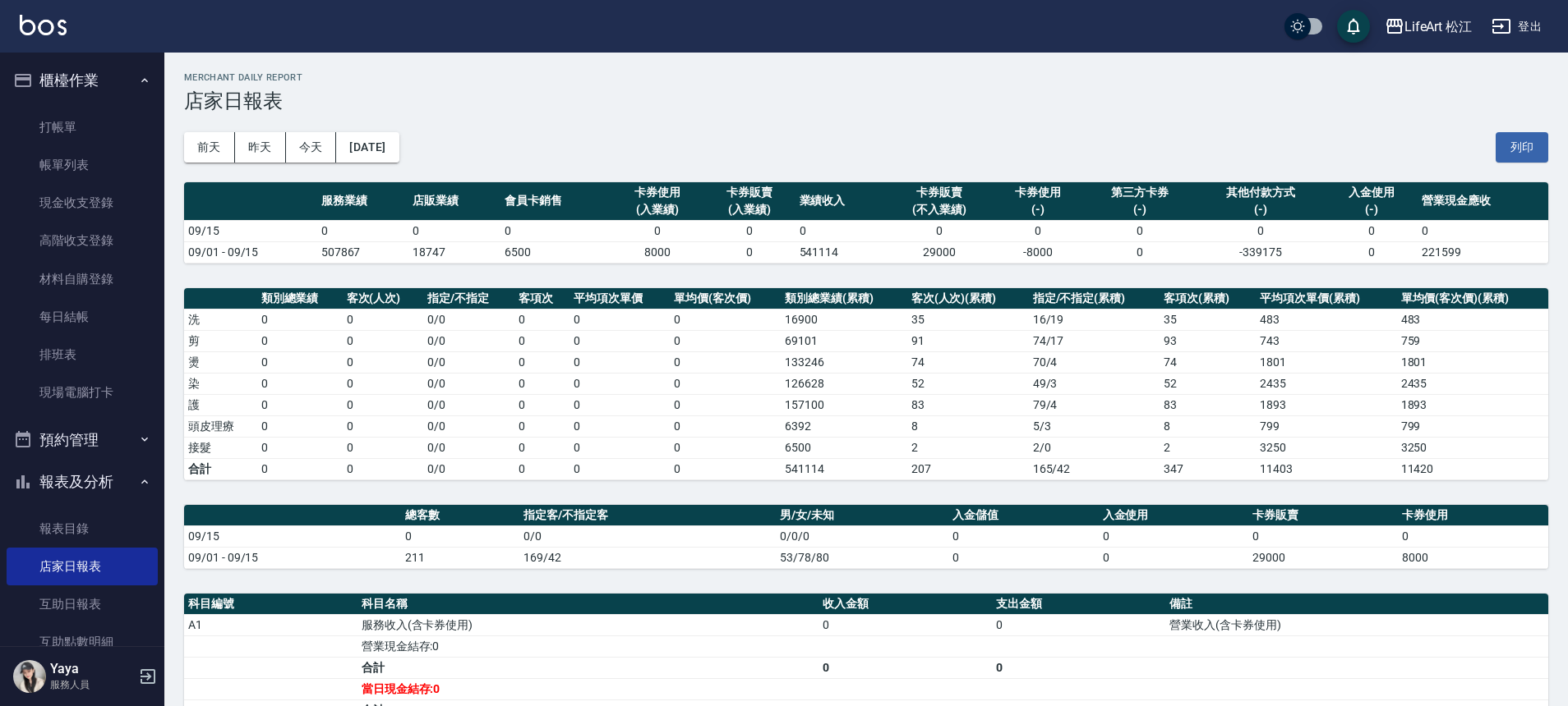
click at [429, 150] on div "前天 昨天 今天 2025/09/15 列印" at bounding box center [866, 147] width 1364 height 70
click at [399, 151] on button "[DATE]" at bounding box center [367, 148] width 63 height 31
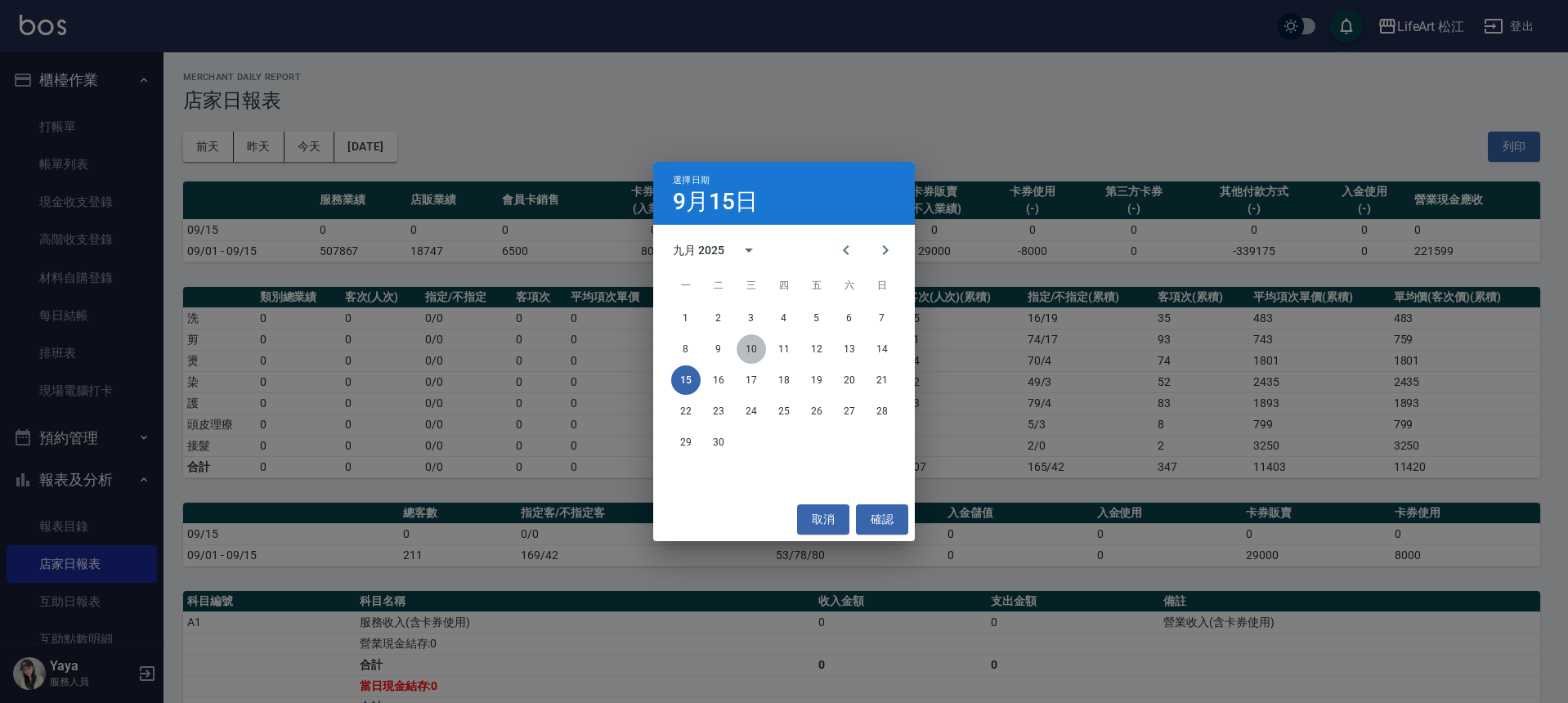
click at [755, 349] on button "10" at bounding box center [751, 350] width 30 height 30
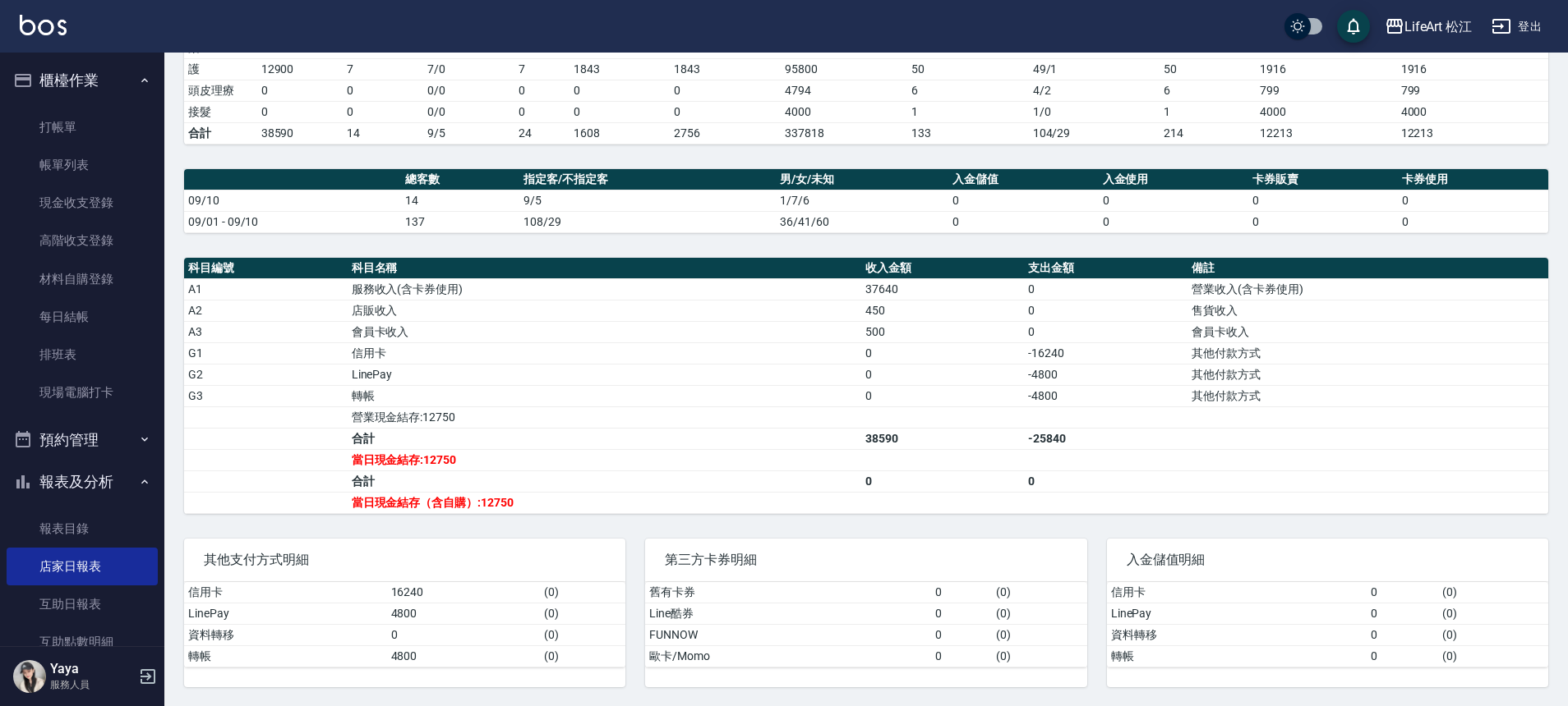
scroll to position [337, 0]
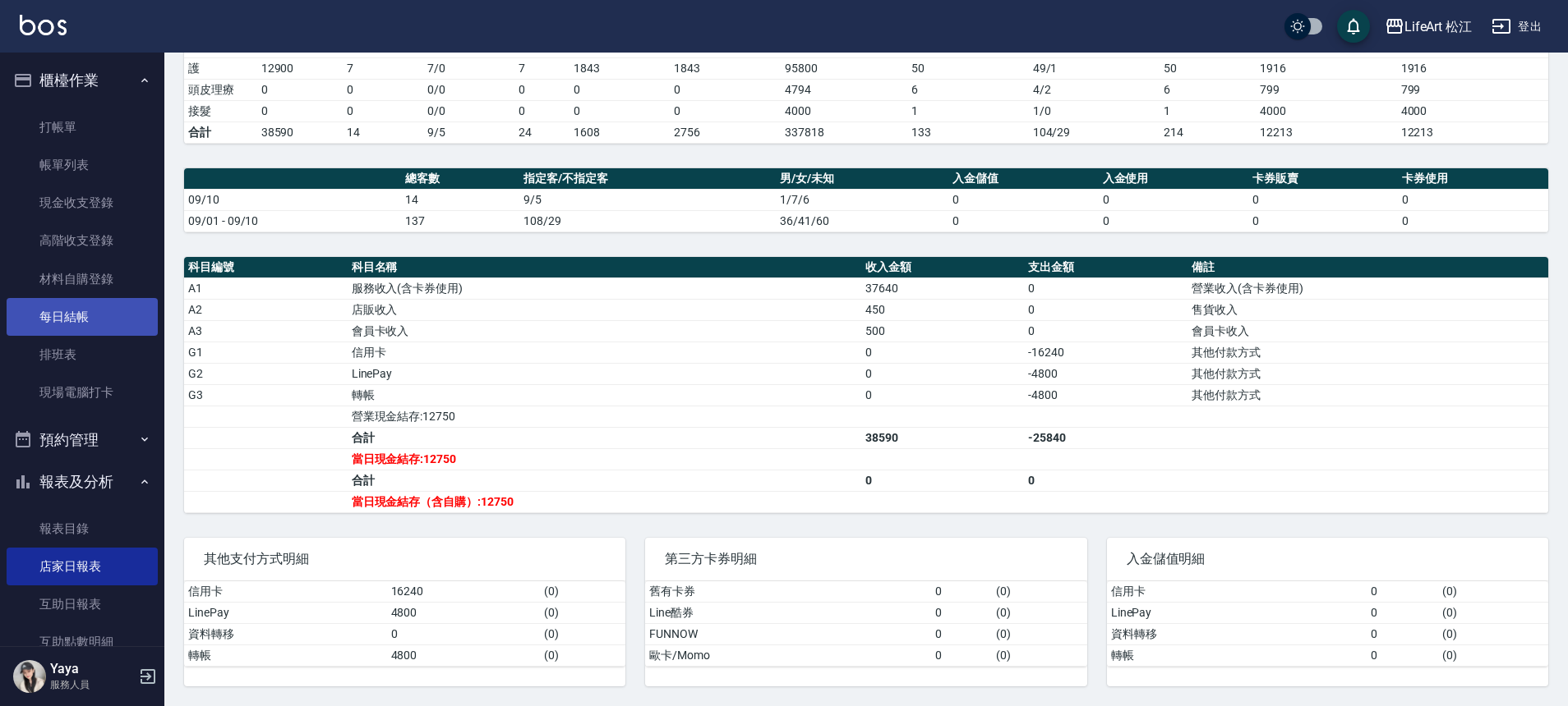
click at [110, 318] on link "每日結帳" at bounding box center [82, 317] width 151 height 37
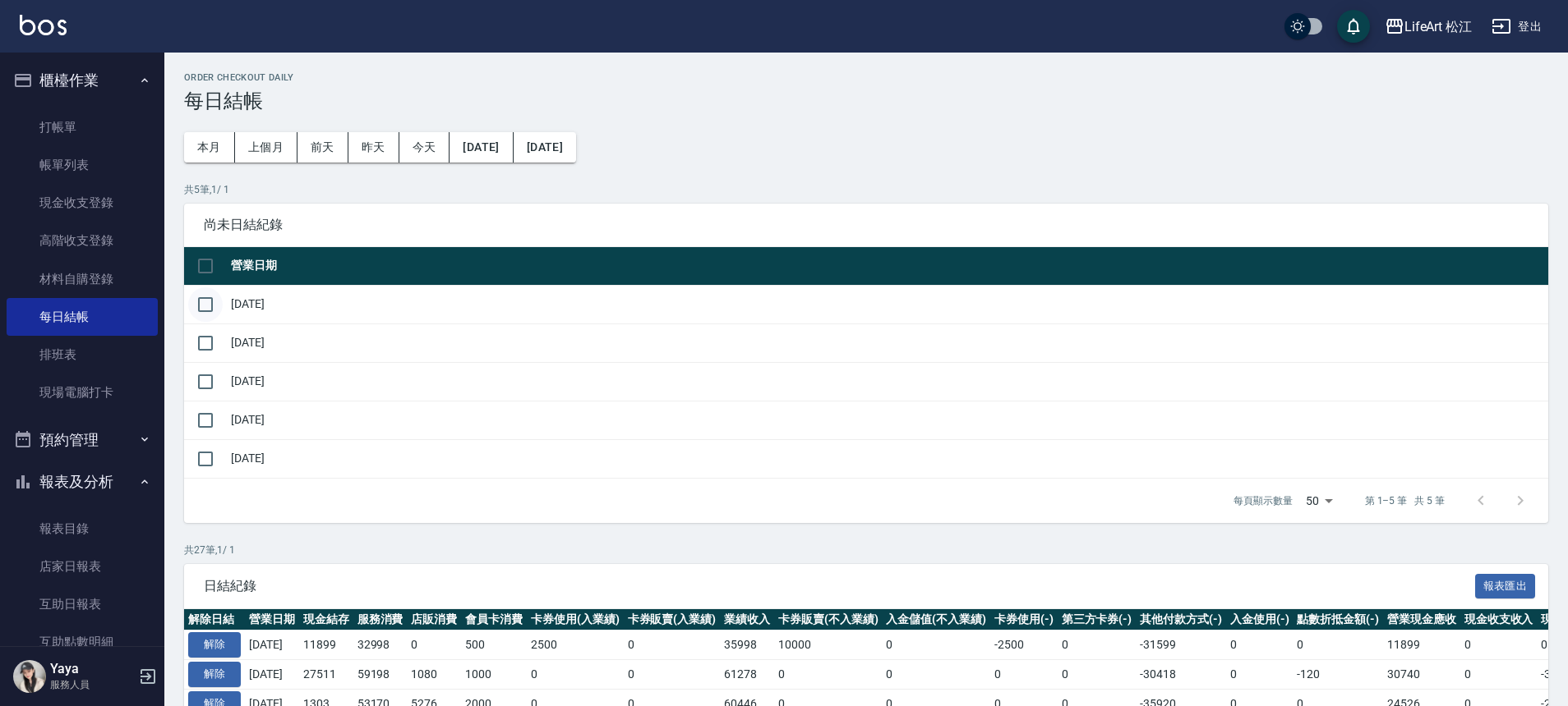
click at [203, 303] on input "checkbox" at bounding box center [205, 304] width 35 height 35
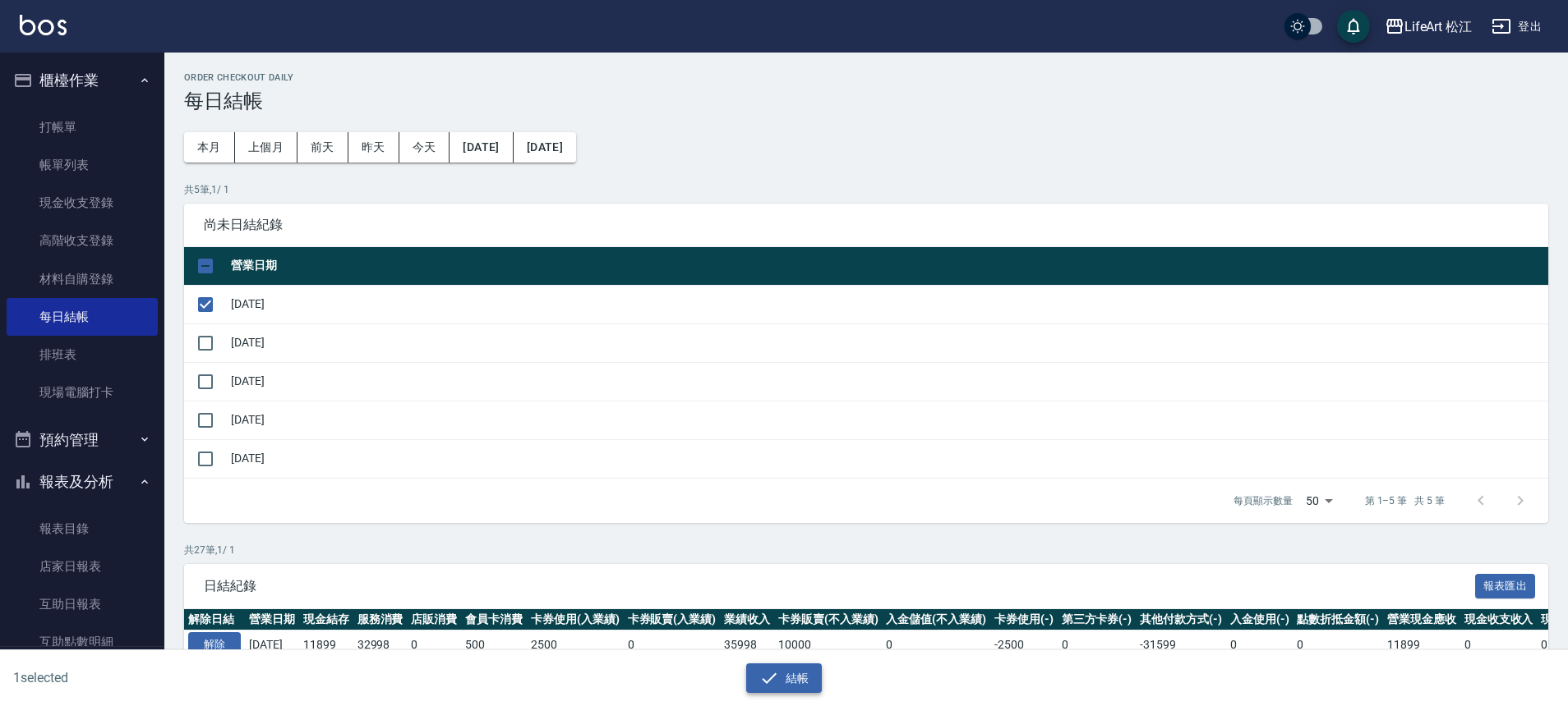
click at [794, 681] on button "結帳" at bounding box center [785, 679] width 77 height 31
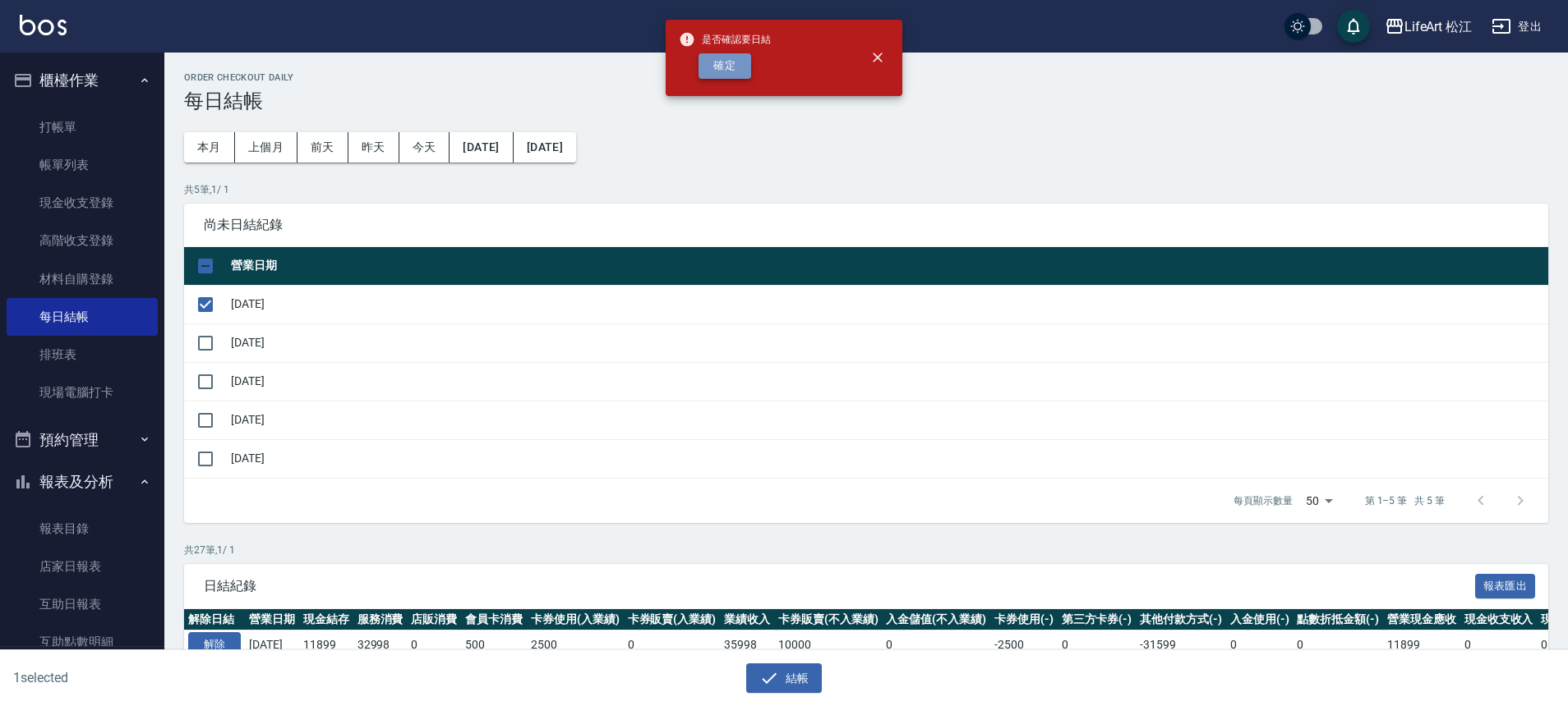
click at [733, 66] on button "確定" at bounding box center [725, 65] width 52 height 25
checkbox input "false"
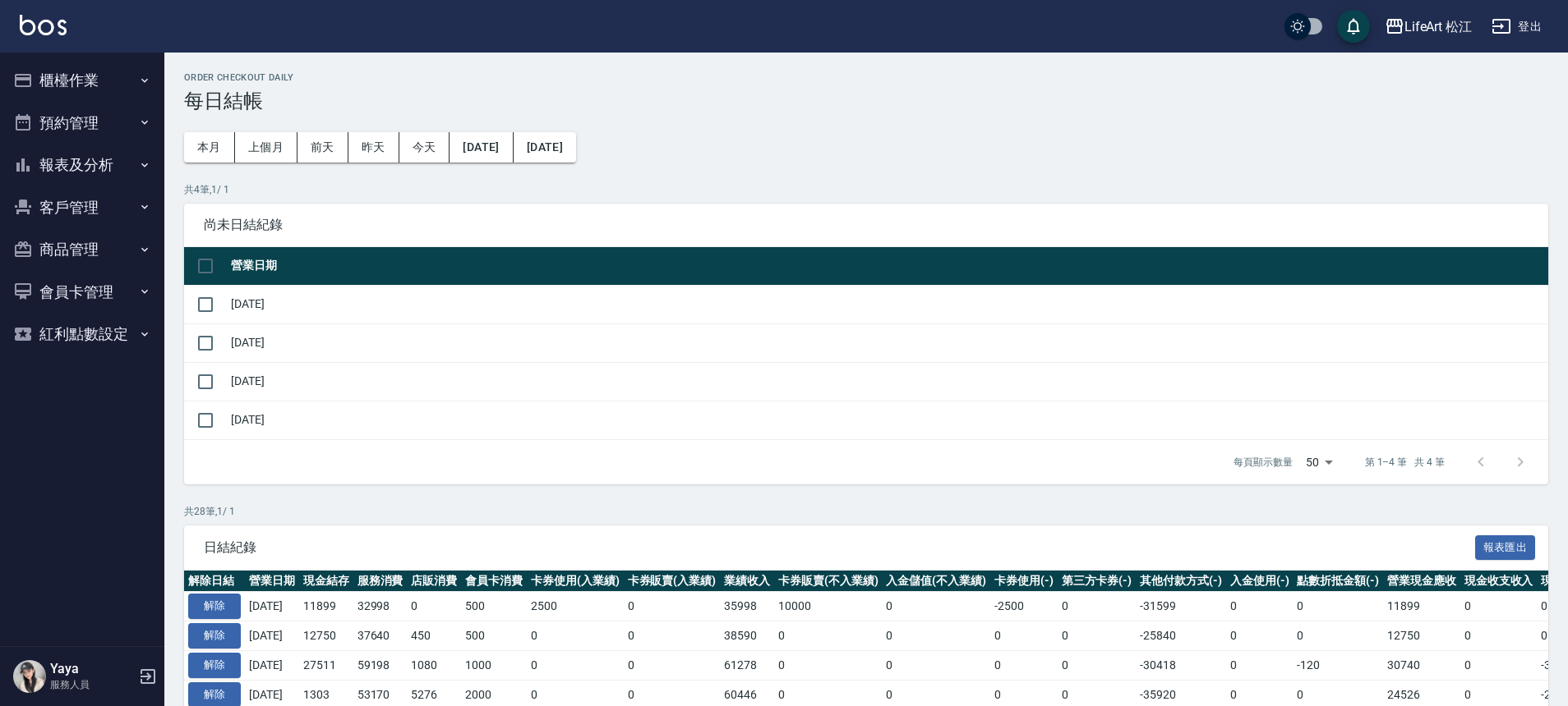
click at [72, 91] on button "櫃檯作業" at bounding box center [82, 80] width 151 height 43
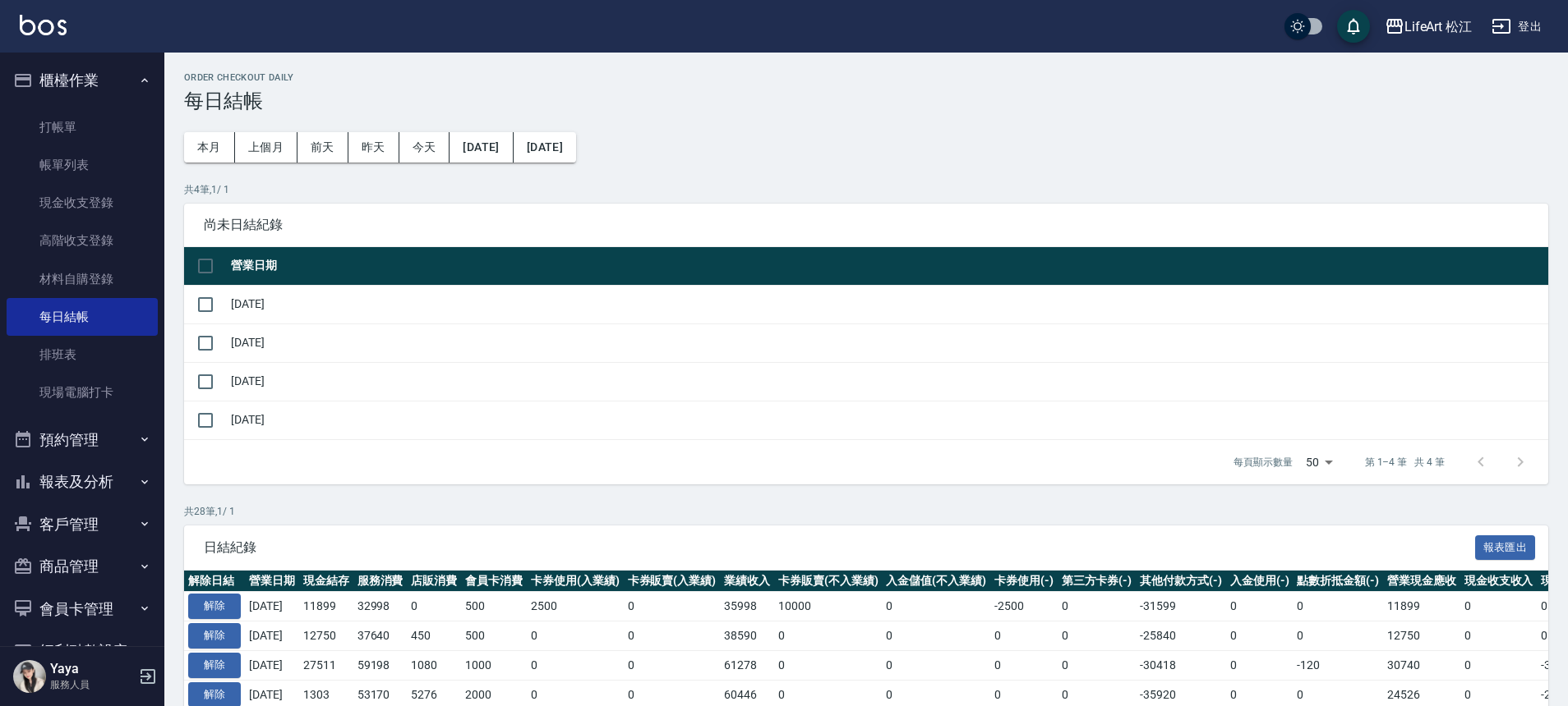
click at [96, 473] on button "報表及分析" at bounding box center [82, 482] width 151 height 43
click at [112, 564] on link "店家日報表" at bounding box center [82, 567] width 151 height 37
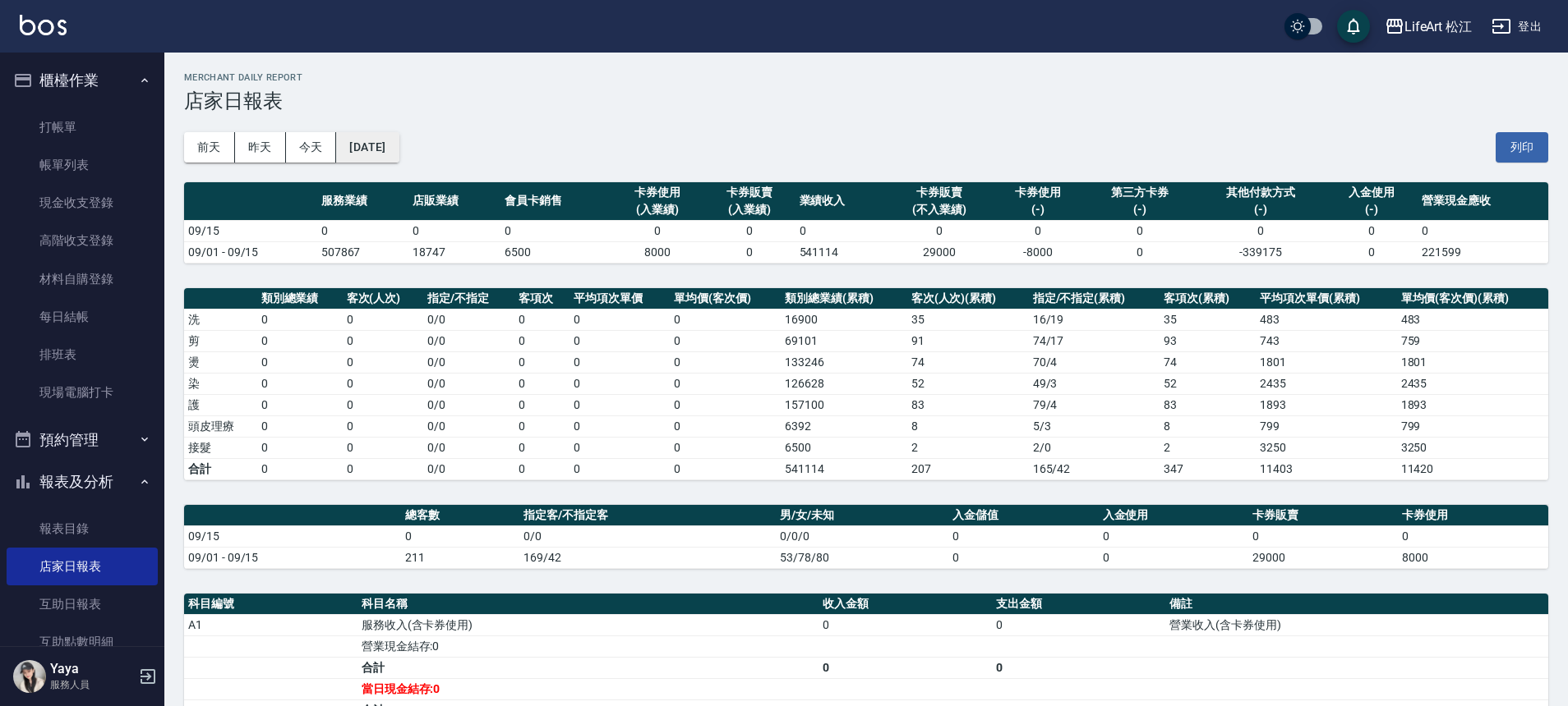
click at [377, 157] on button "[DATE]" at bounding box center [367, 148] width 63 height 31
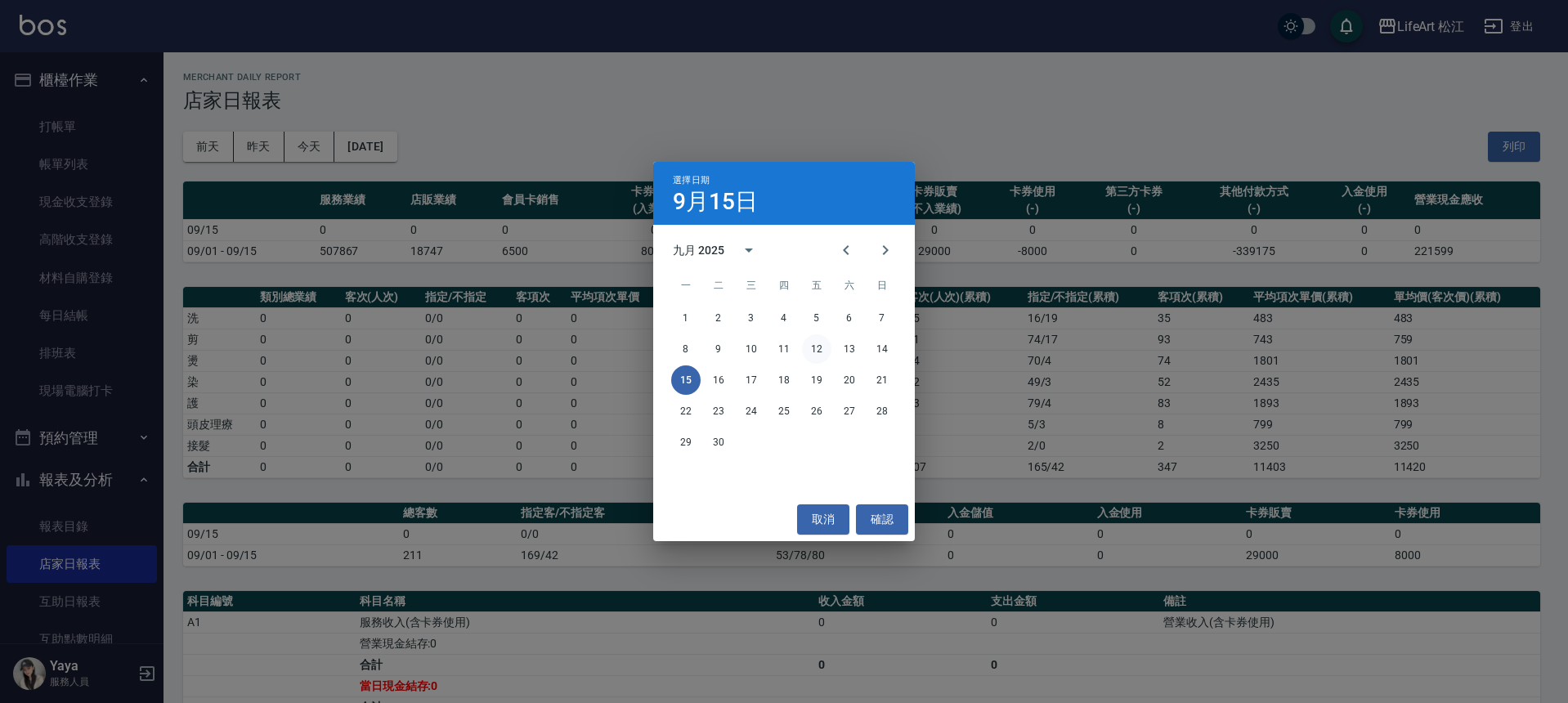
click at [811, 347] on button "12" at bounding box center [817, 350] width 30 height 30
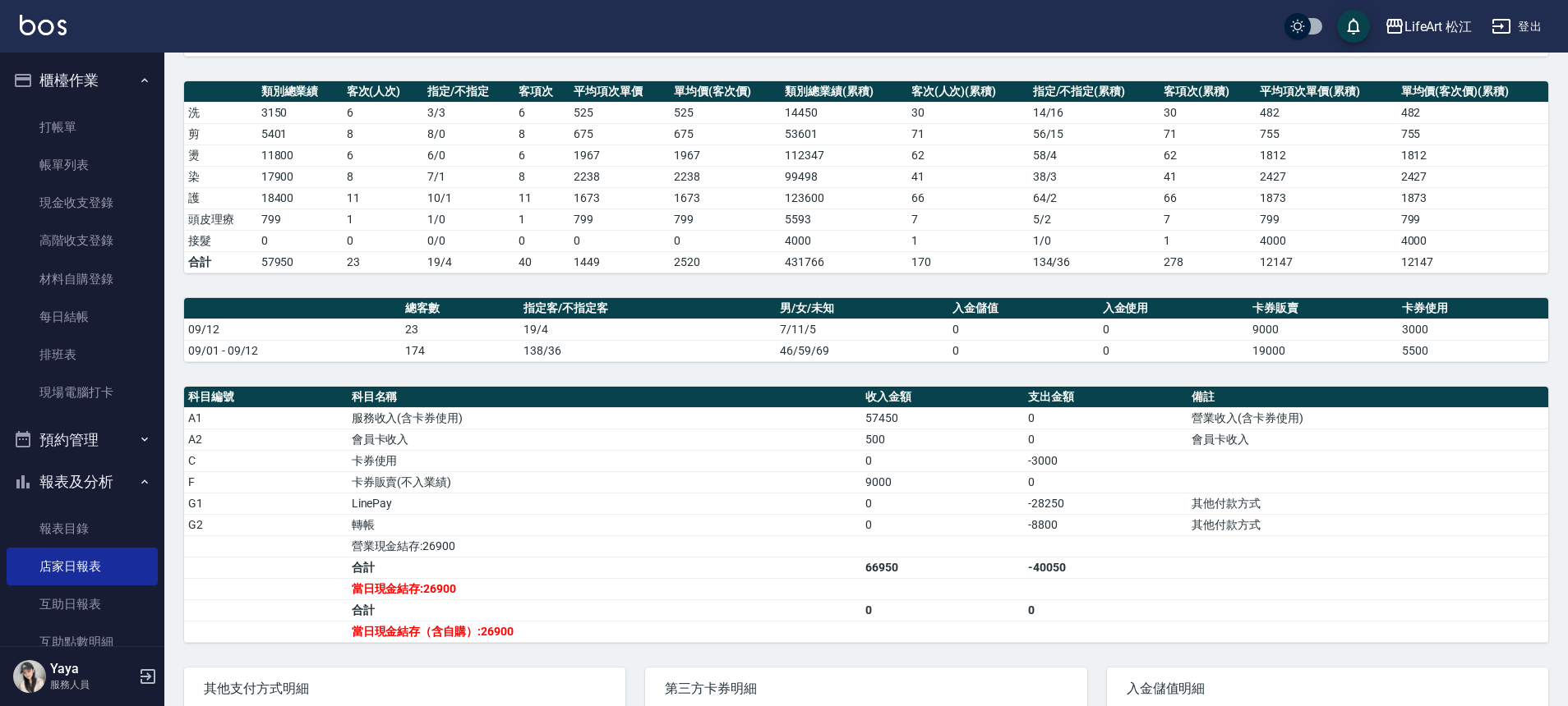
scroll to position [337, 0]
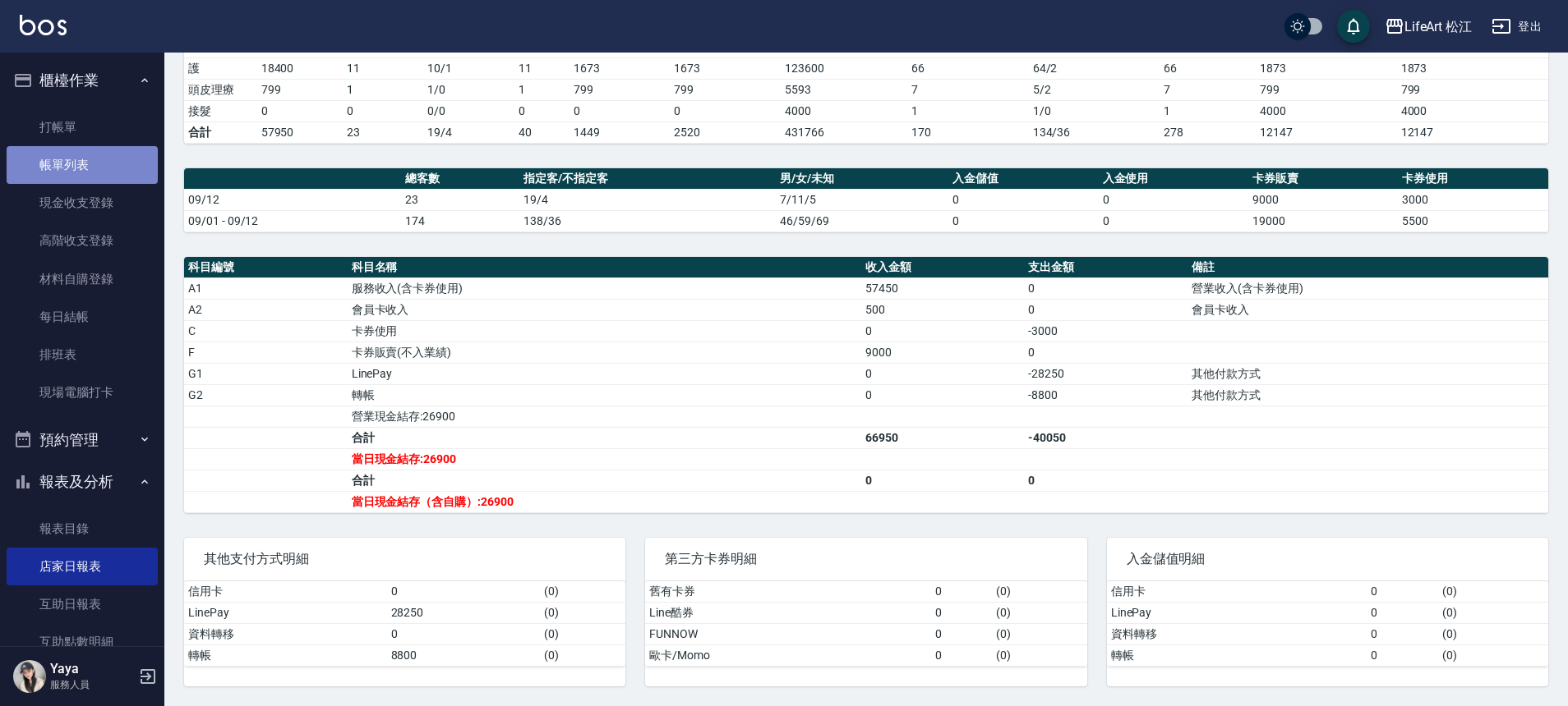
click at [99, 168] on link "帳單列表" at bounding box center [82, 165] width 151 height 37
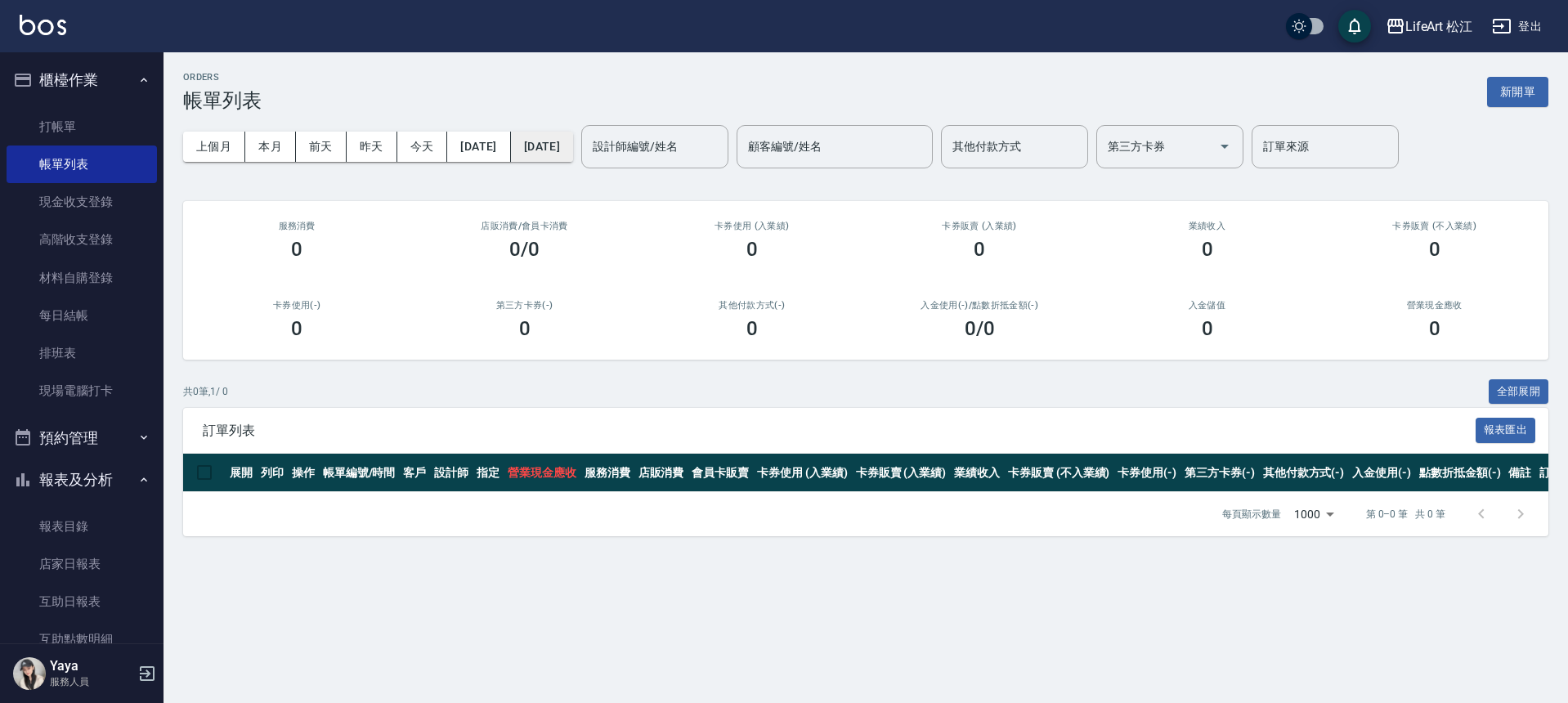
click at [573, 146] on button "[DATE]" at bounding box center [542, 147] width 62 height 31
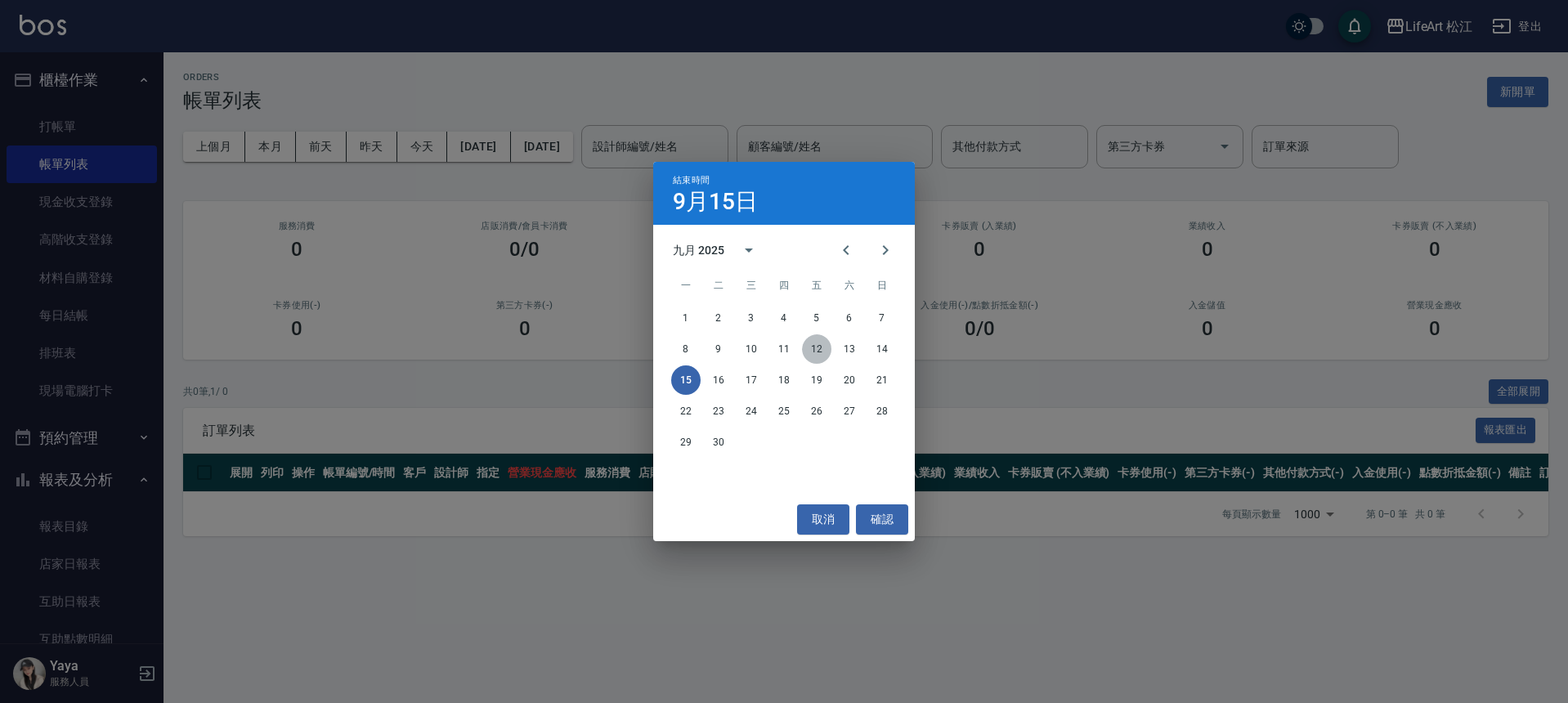
click at [820, 344] on button "12" at bounding box center [817, 350] width 30 height 30
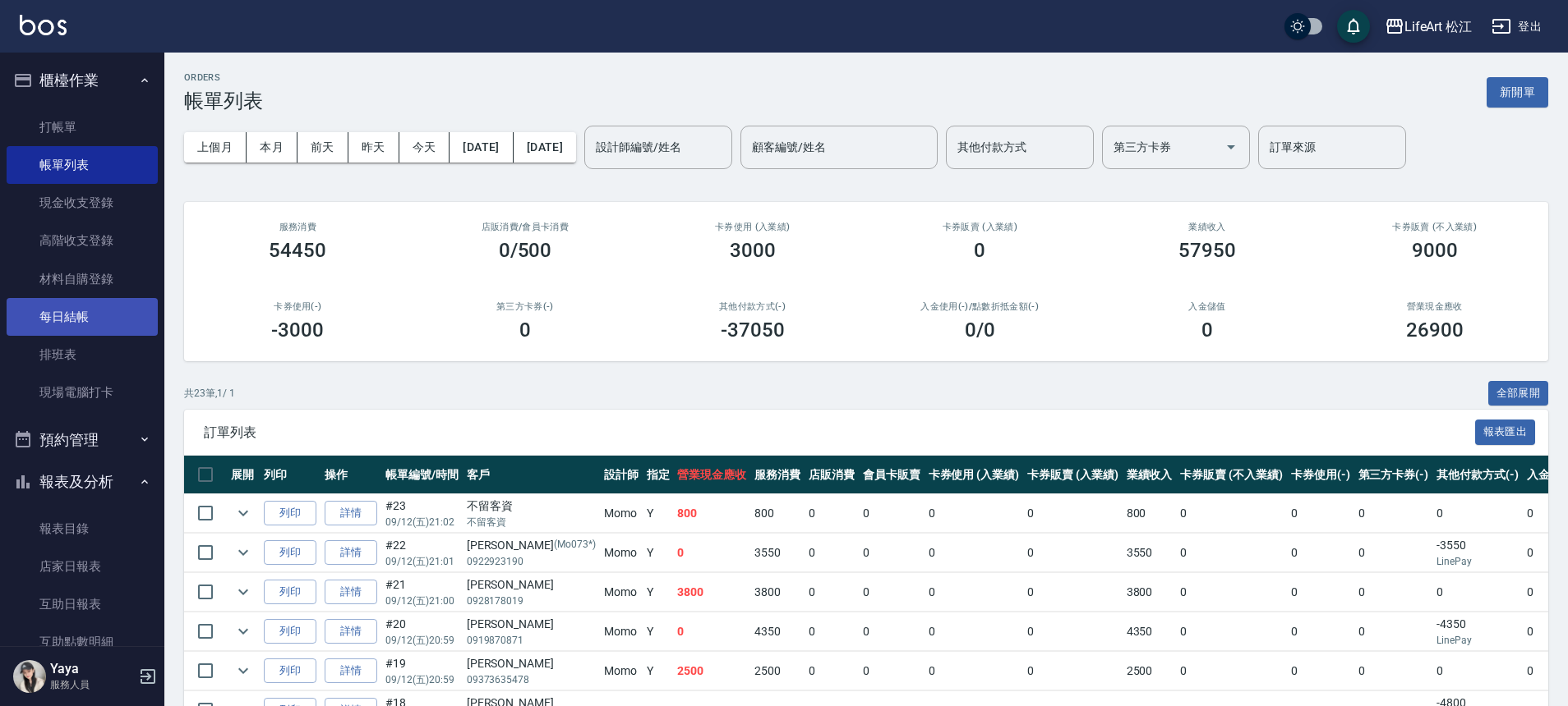
click at [99, 310] on link "每日結帳" at bounding box center [82, 317] width 151 height 37
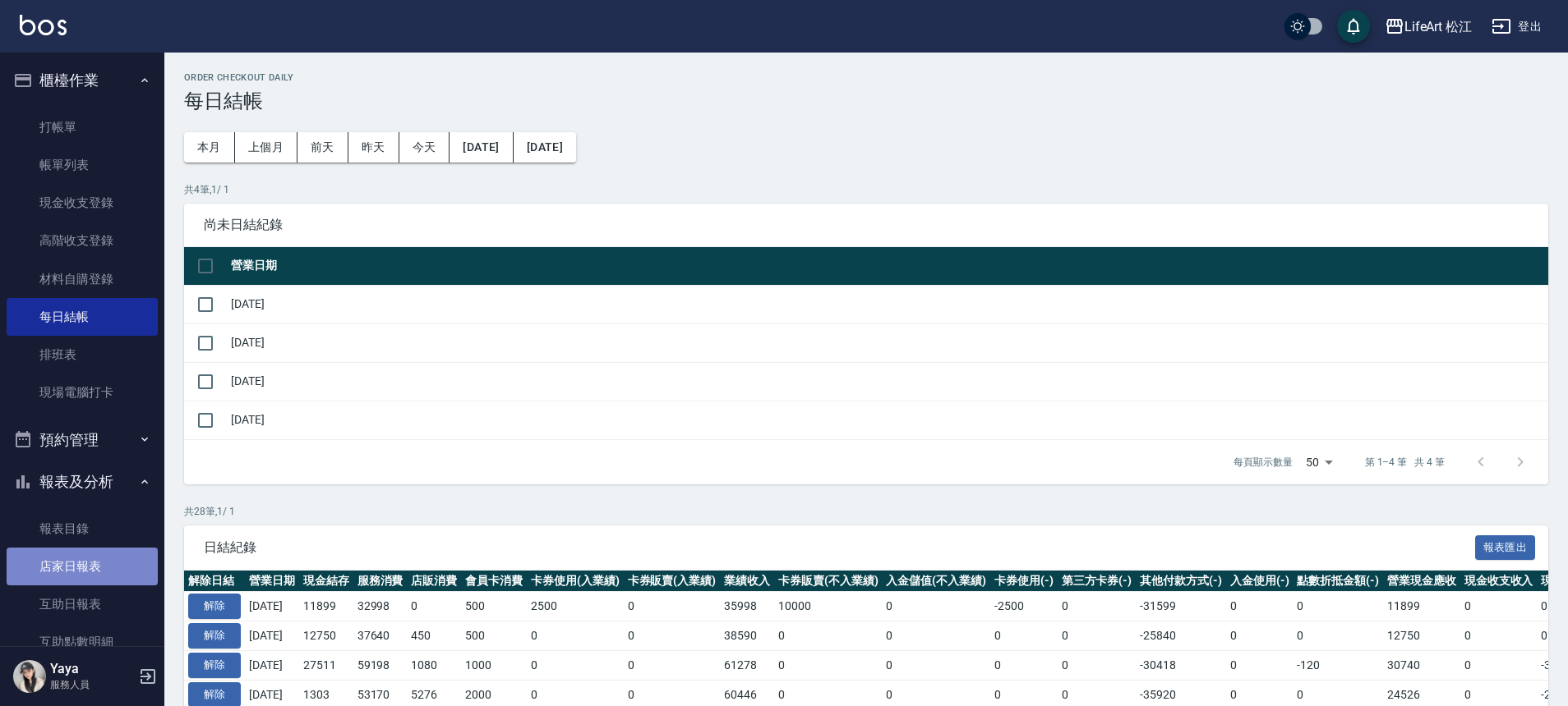
click at [98, 568] on link "店家日報表" at bounding box center [82, 567] width 151 height 37
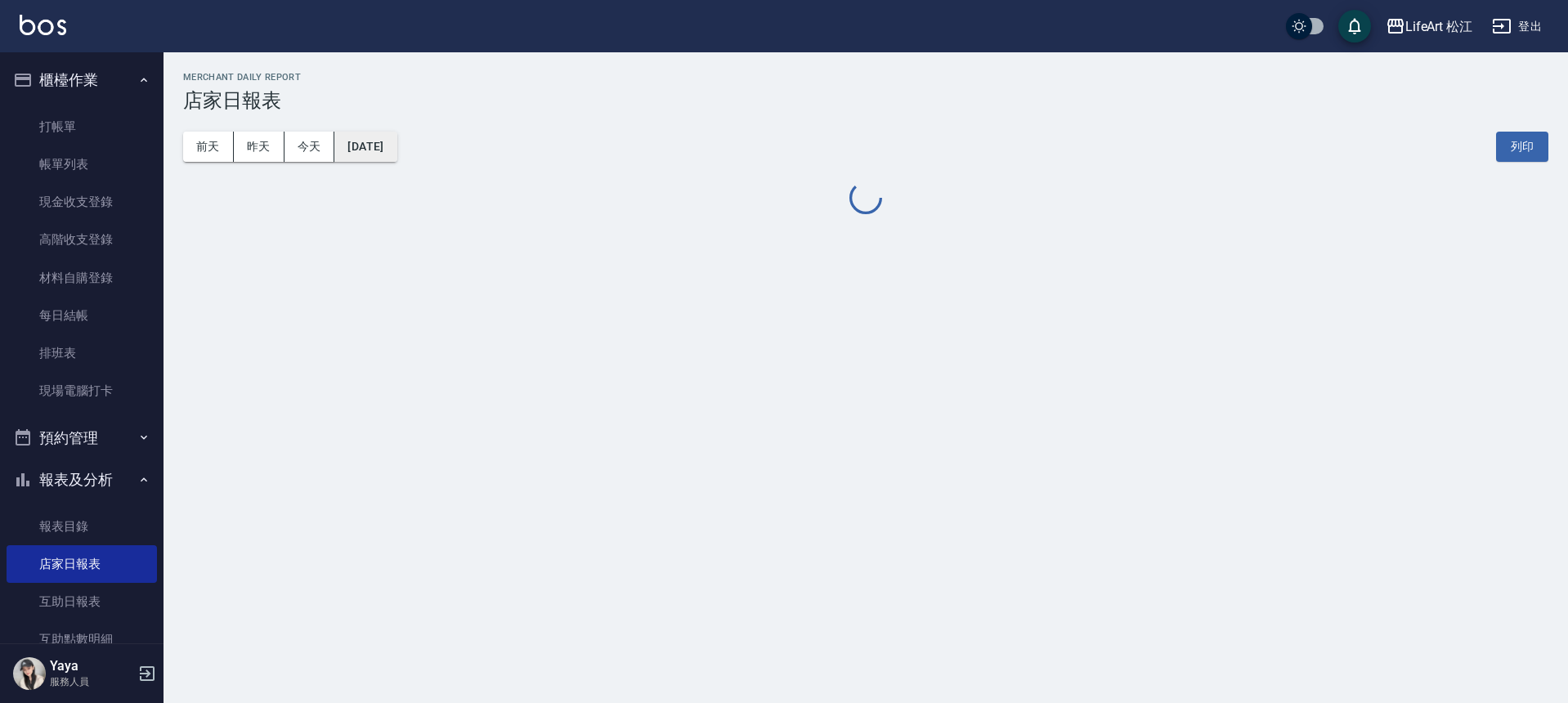
click at [395, 149] on button "[DATE]" at bounding box center [365, 147] width 62 height 31
click at [397, 151] on button "[DATE]" at bounding box center [365, 147] width 62 height 31
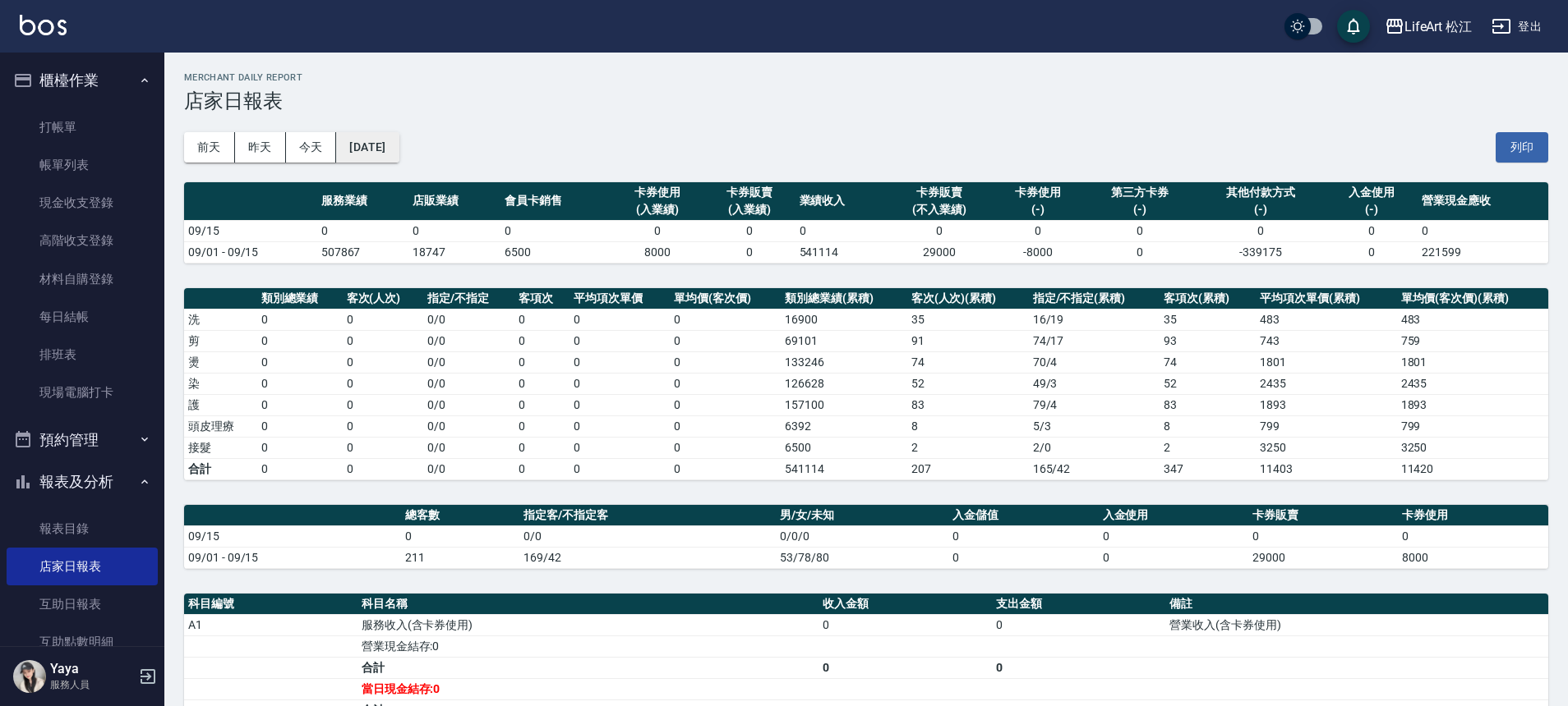
click at [399, 157] on button "[DATE]" at bounding box center [367, 148] width 63 height 31
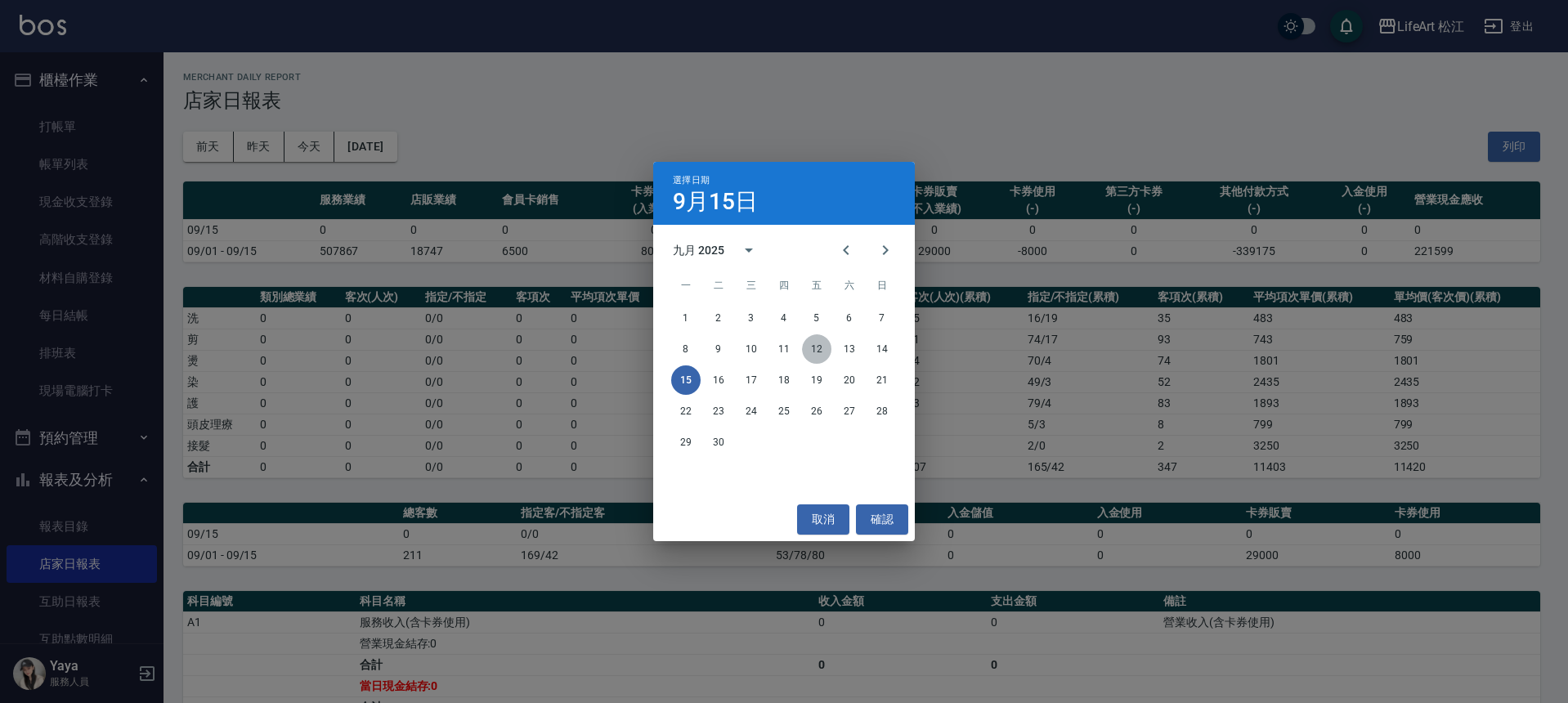
click at [824, 348] on button "12" at bounding box center [817, 350] width 30 height 30
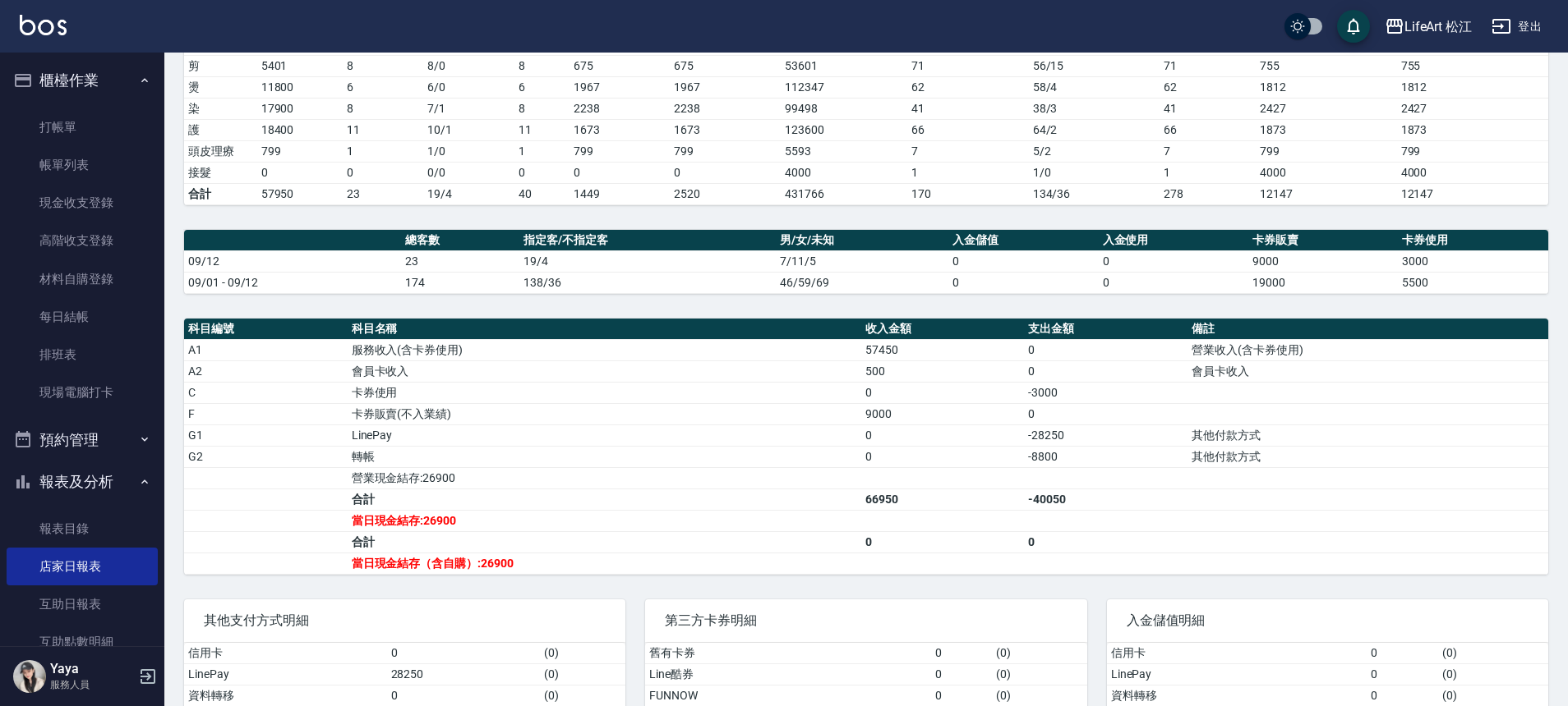
scroll to position [337, 0]
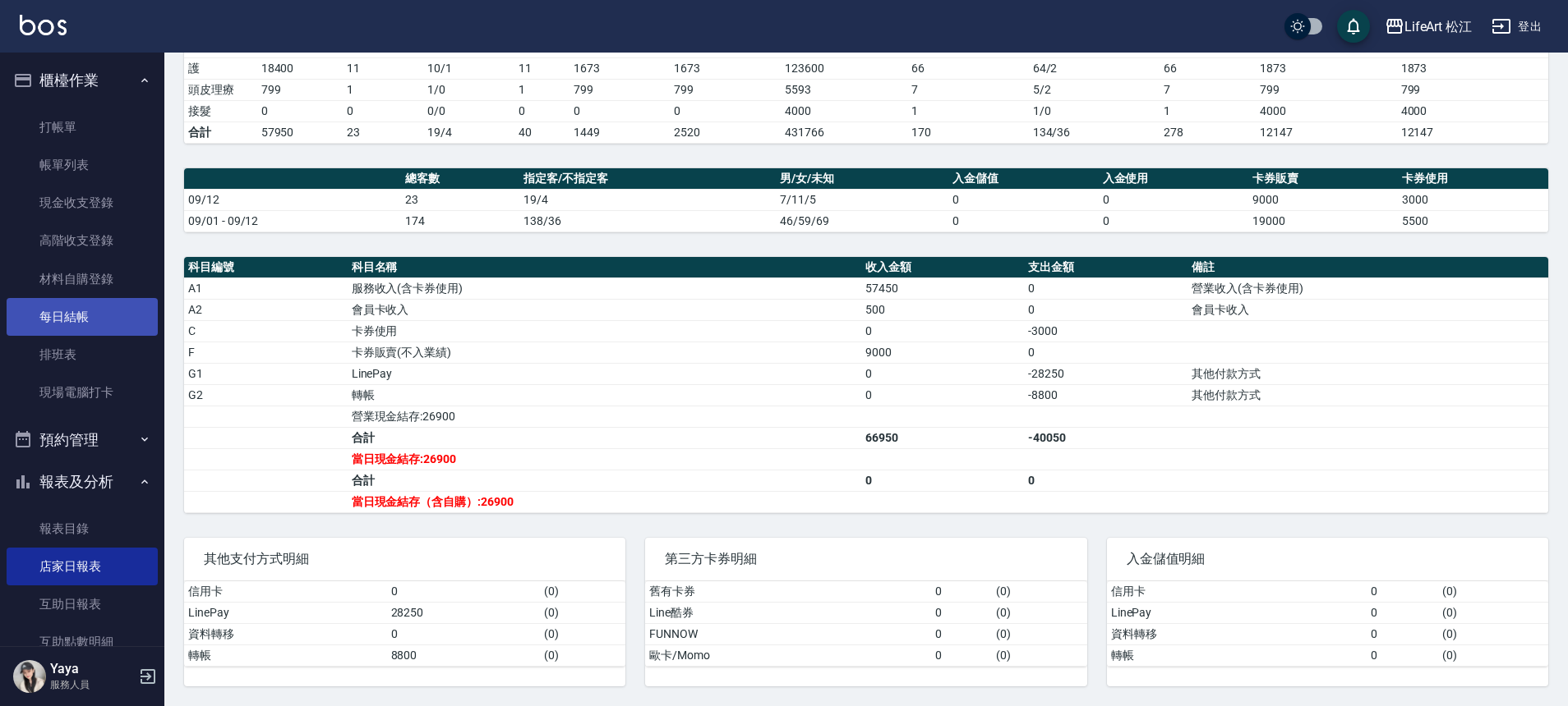
click at [114, 314] on link "每日結帳" at bounding box center [82, 317] width 151 height 37
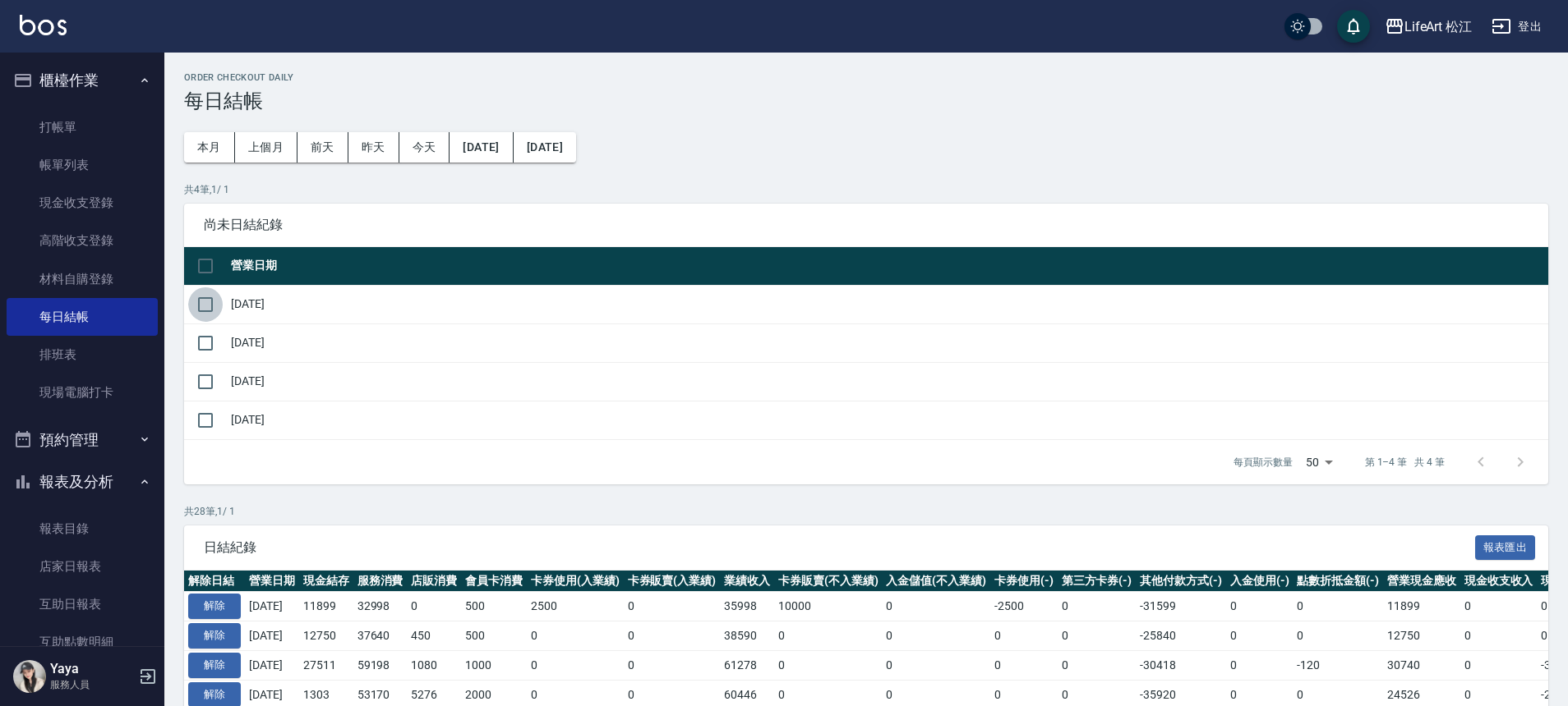
click at [215, 304] on input "checkbox" at bounding box center [205, 304] width 35 height 35
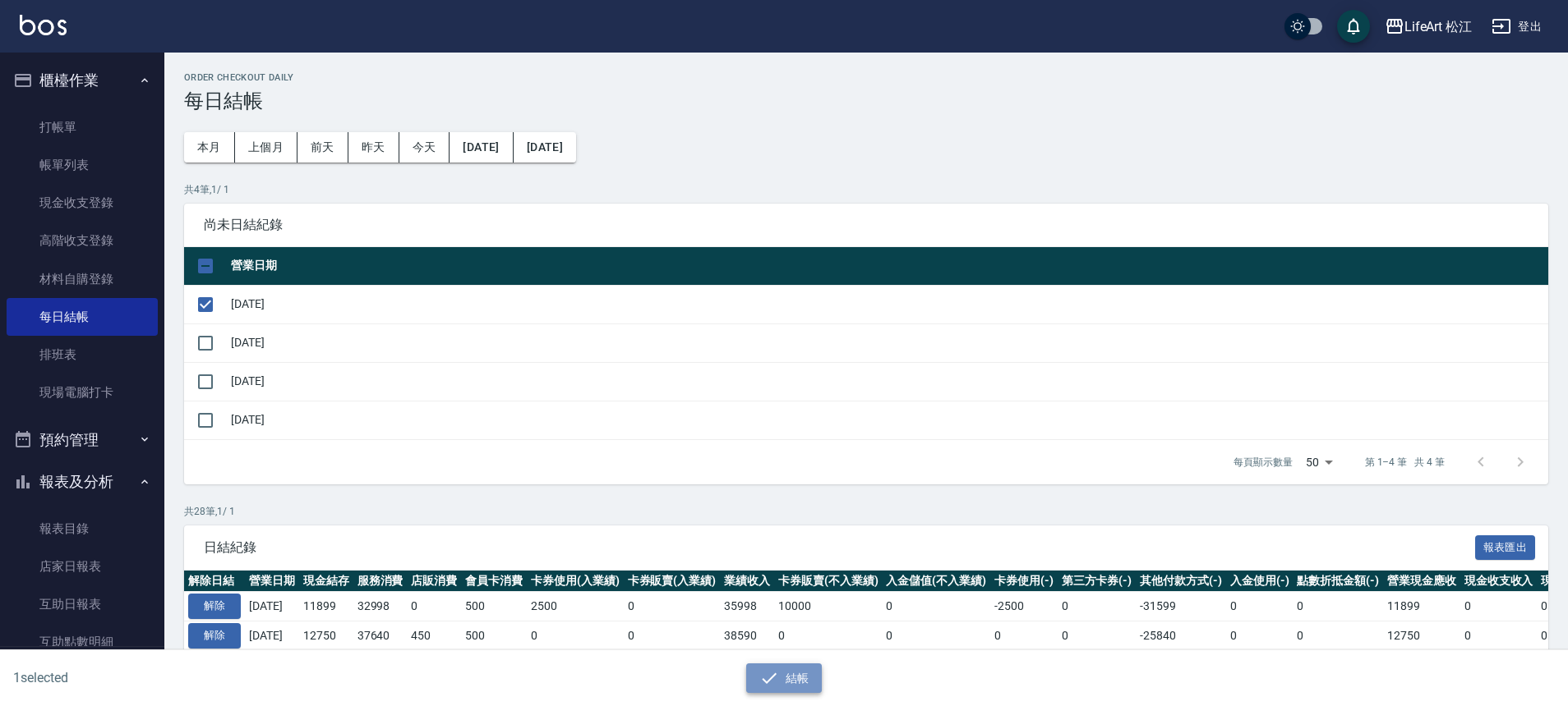
click at [769, 677] on icon "button" at bounding box center [769, 678] width 20 height 20
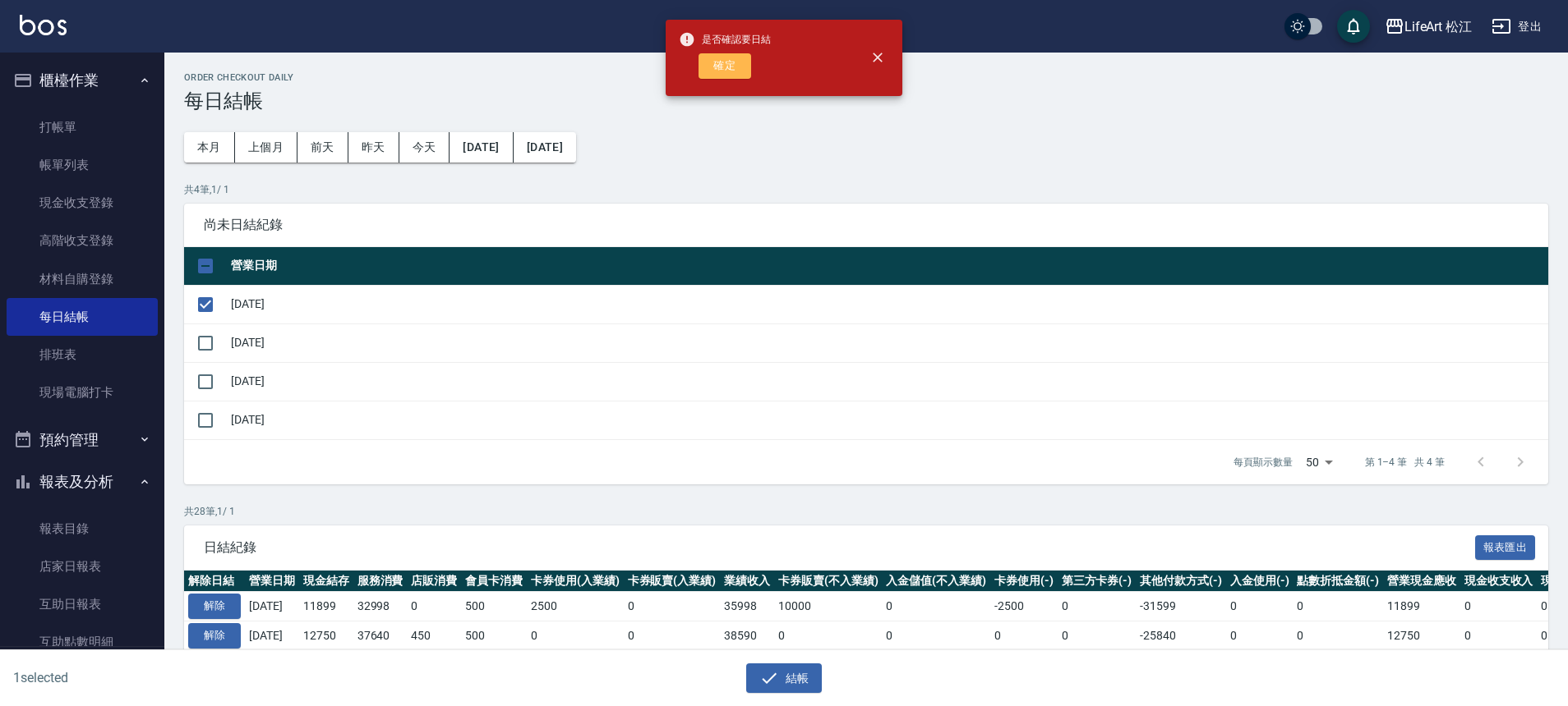
click at [722, 64] on button "確定" at bounding box center [725, 65] width 52 height 25
checkbox input "false"
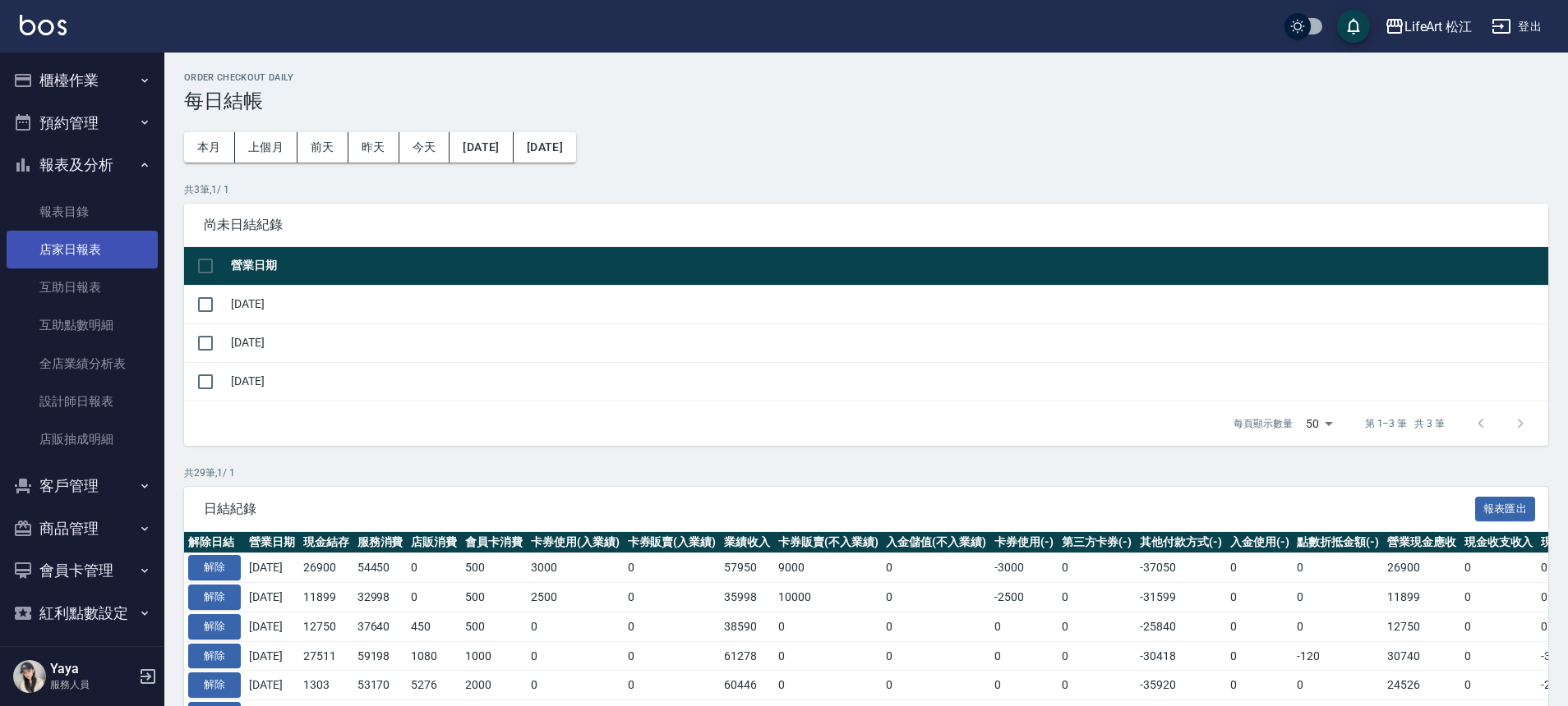
click at [112, 248] on link "店家日報表" at bounding box center [82, 249] width 151 height 37
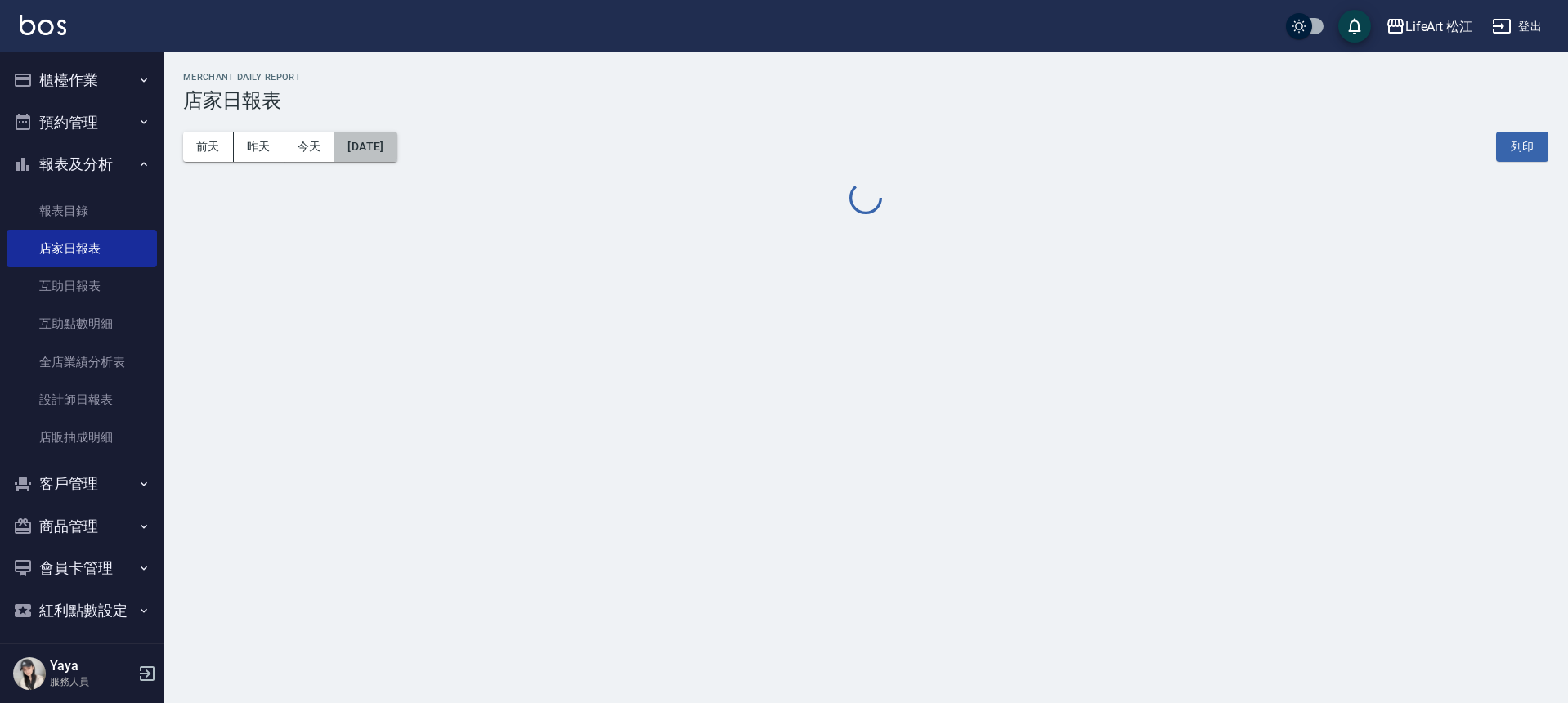
click at [397, 139] on button "[DATE]" at bounding box center [365, 147] width 62 height 31
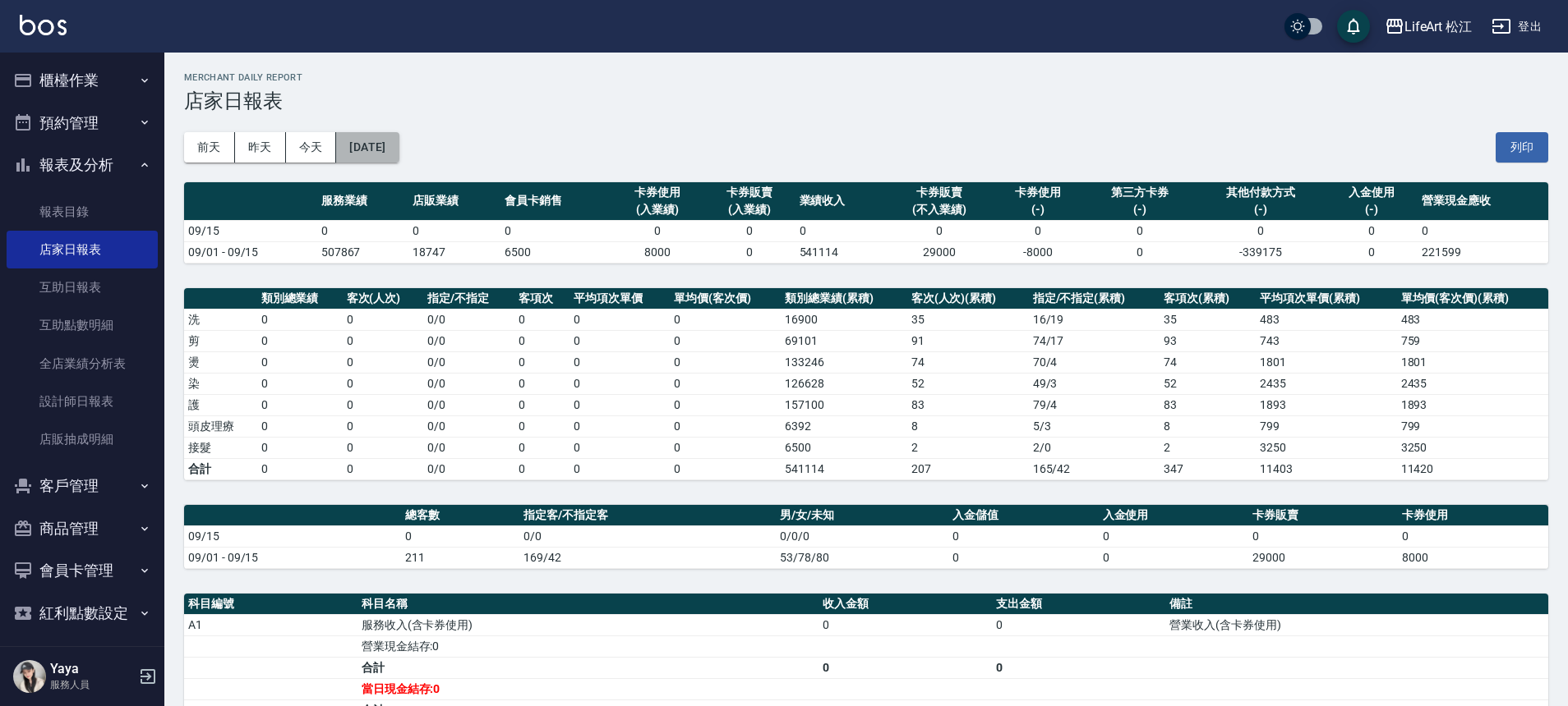
click at [399, 148] on button "[DATE]" at bounding box center [367, 148] width 63 height 31
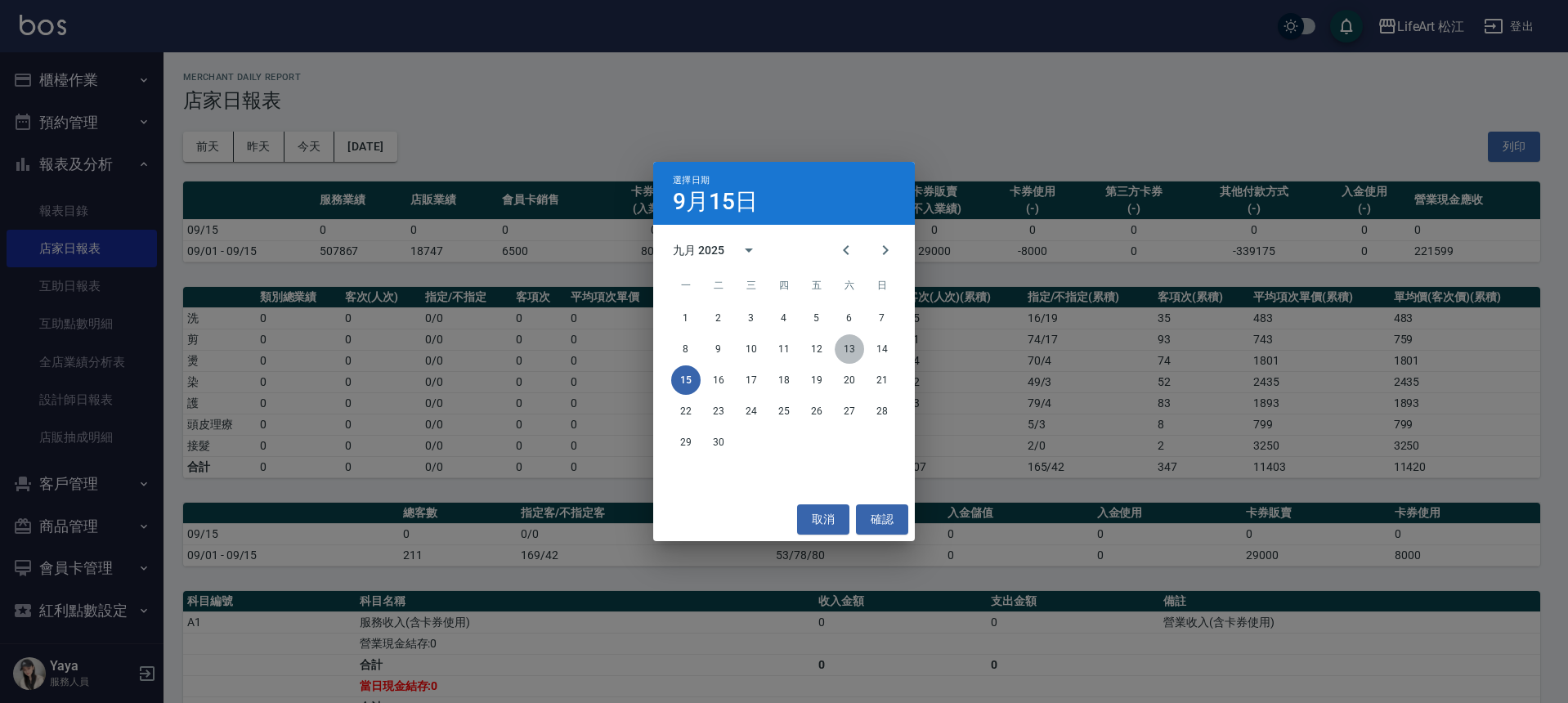
click at [851, 349] on button "13" at bounding box center [850, 350] width 30 height 30
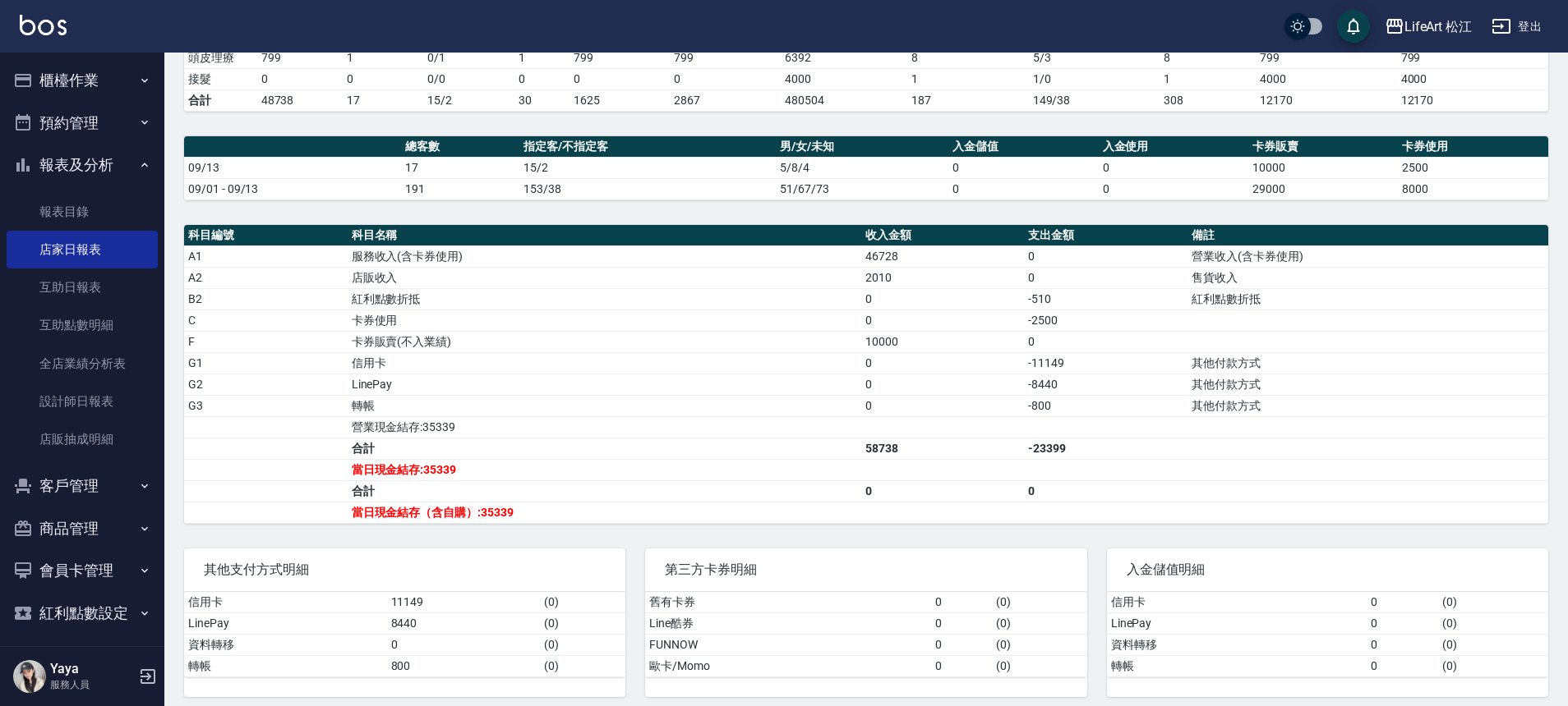
scroll to position [379, 0]
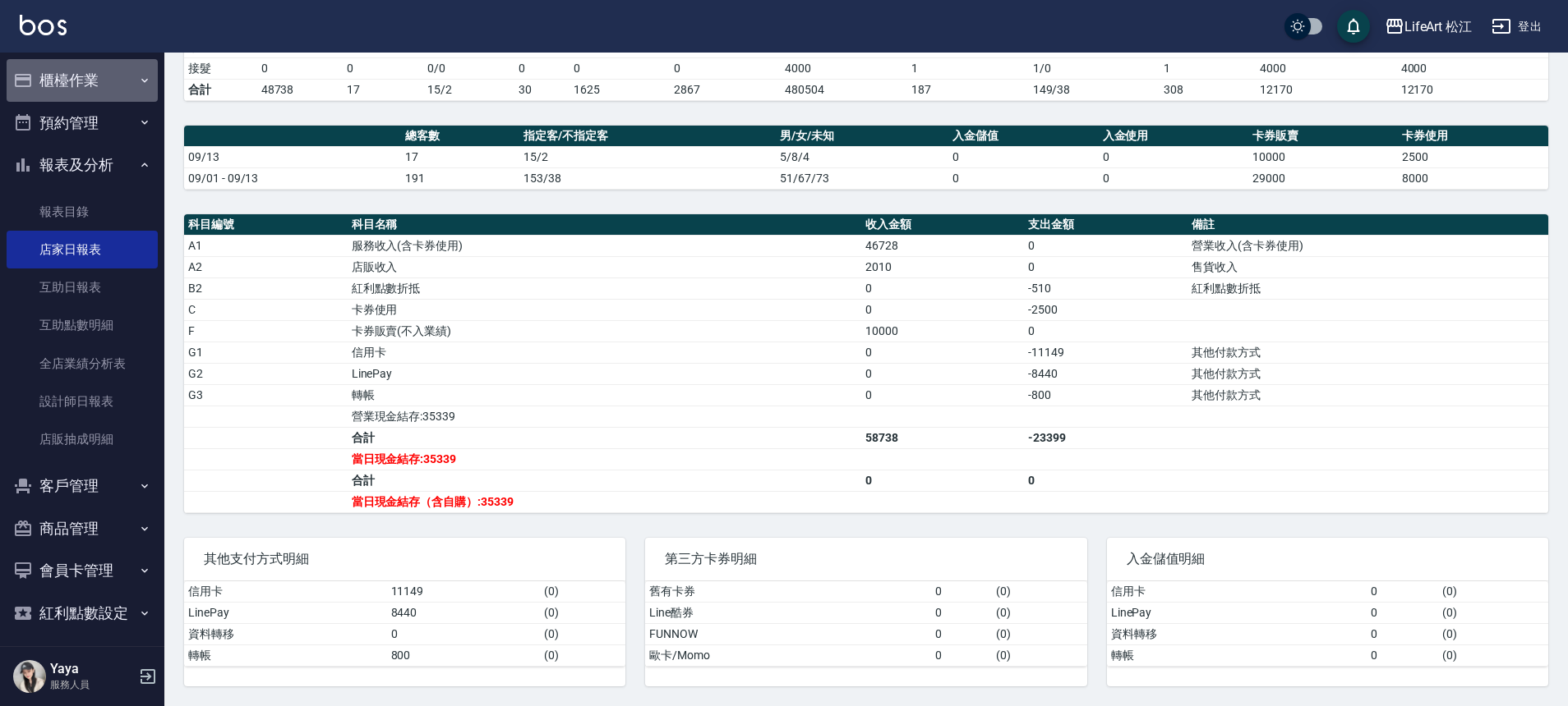
click at [100, 69] on button "櫃檯作業" at bounding box center [82, 80] width 151 height 43
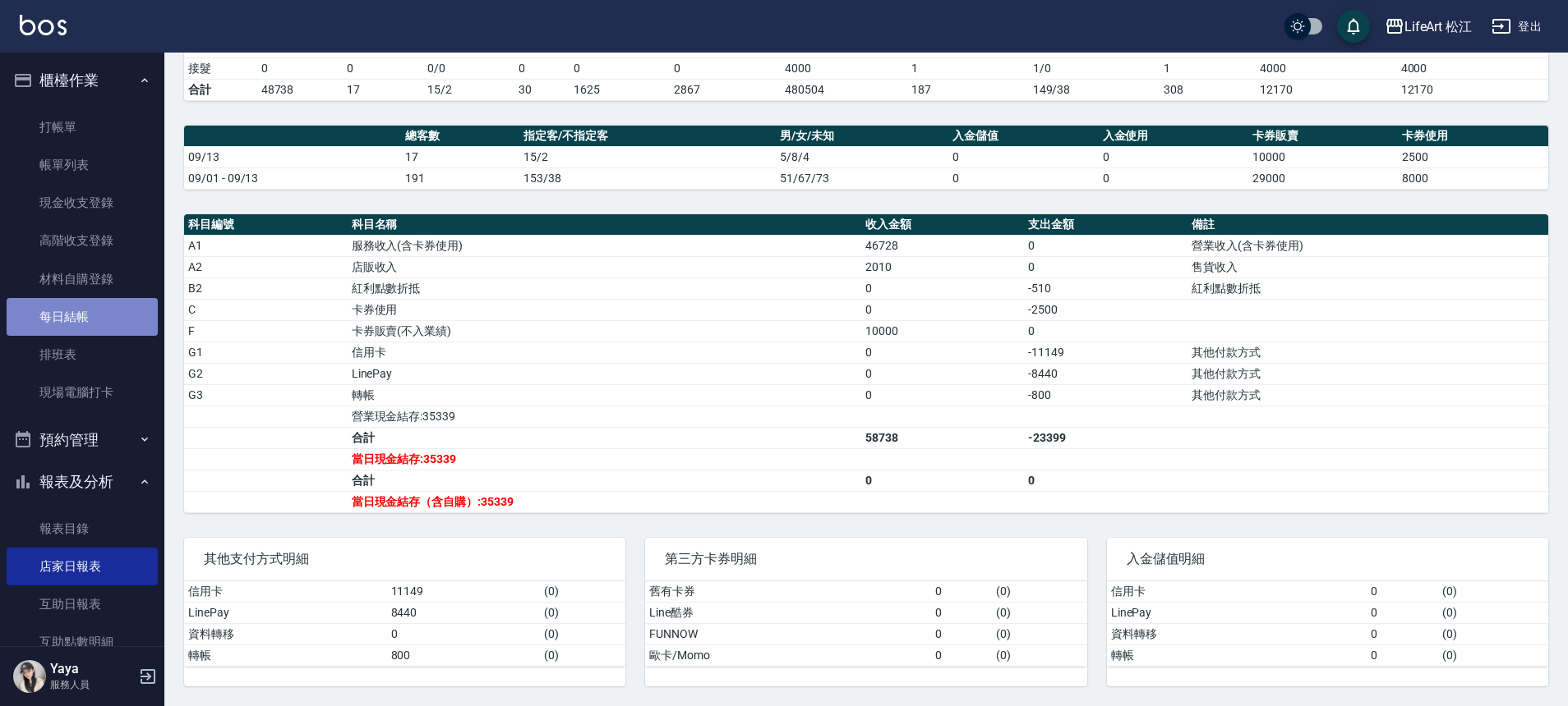
click at [99, 312] on link "每日結帳" at bounding box center [82, 317] width 151 height 37
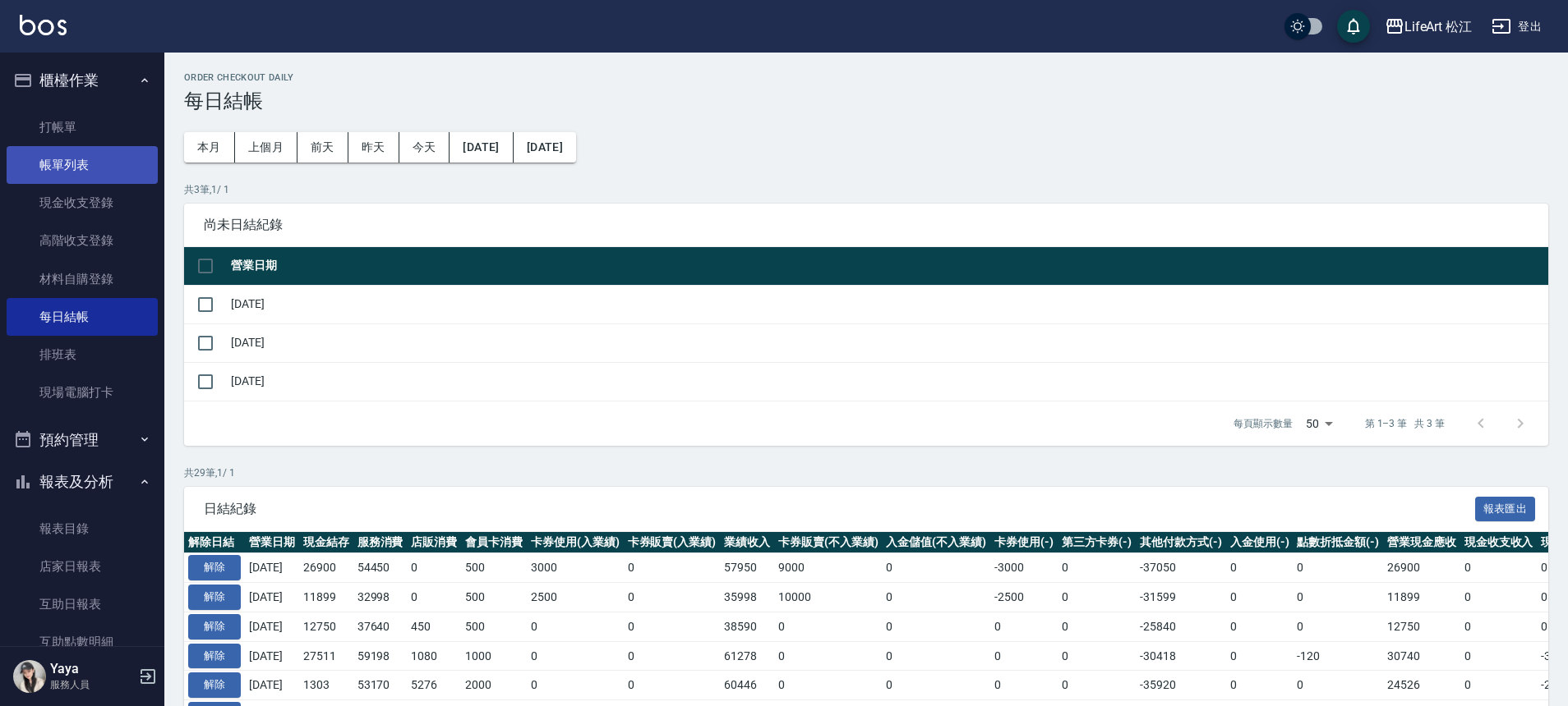
click at [73, 161] on link "帳單列表" at bounding box center [82, 165] width 151 height 37
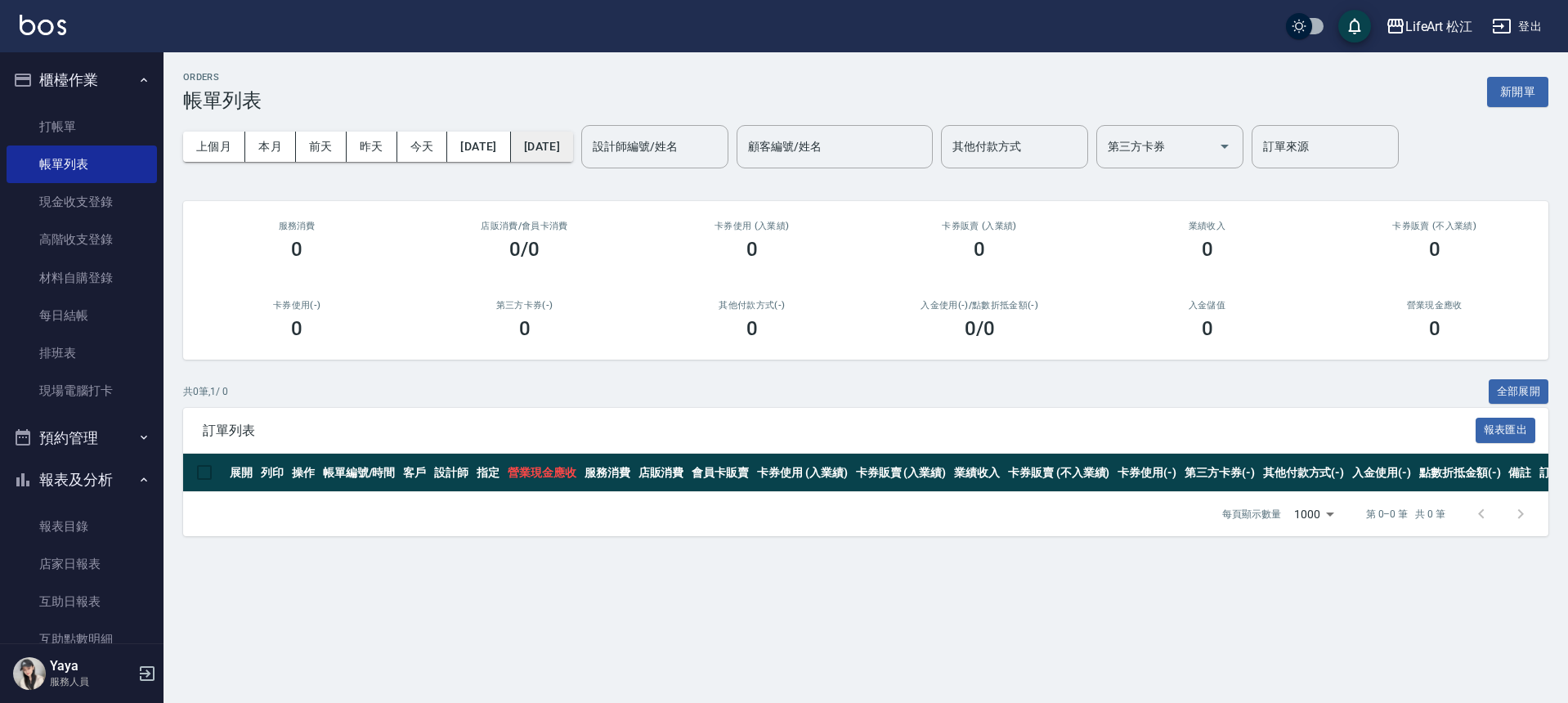
click at [573, 142] on button "[DATE]" at bounding box center [542, 147] width 62 height 31
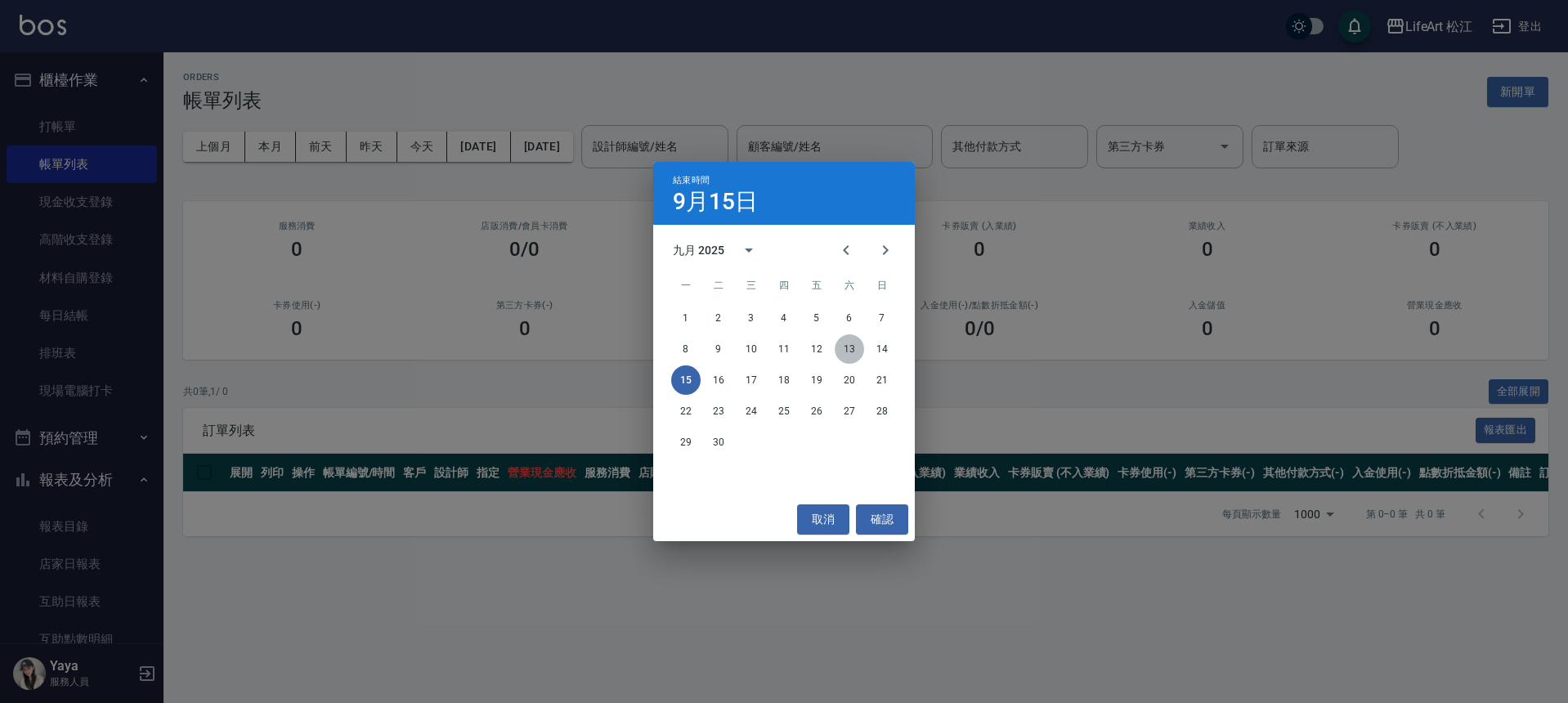
click at [839, 350] on button "13" at bounding box center [850, 350] width 30 height 30
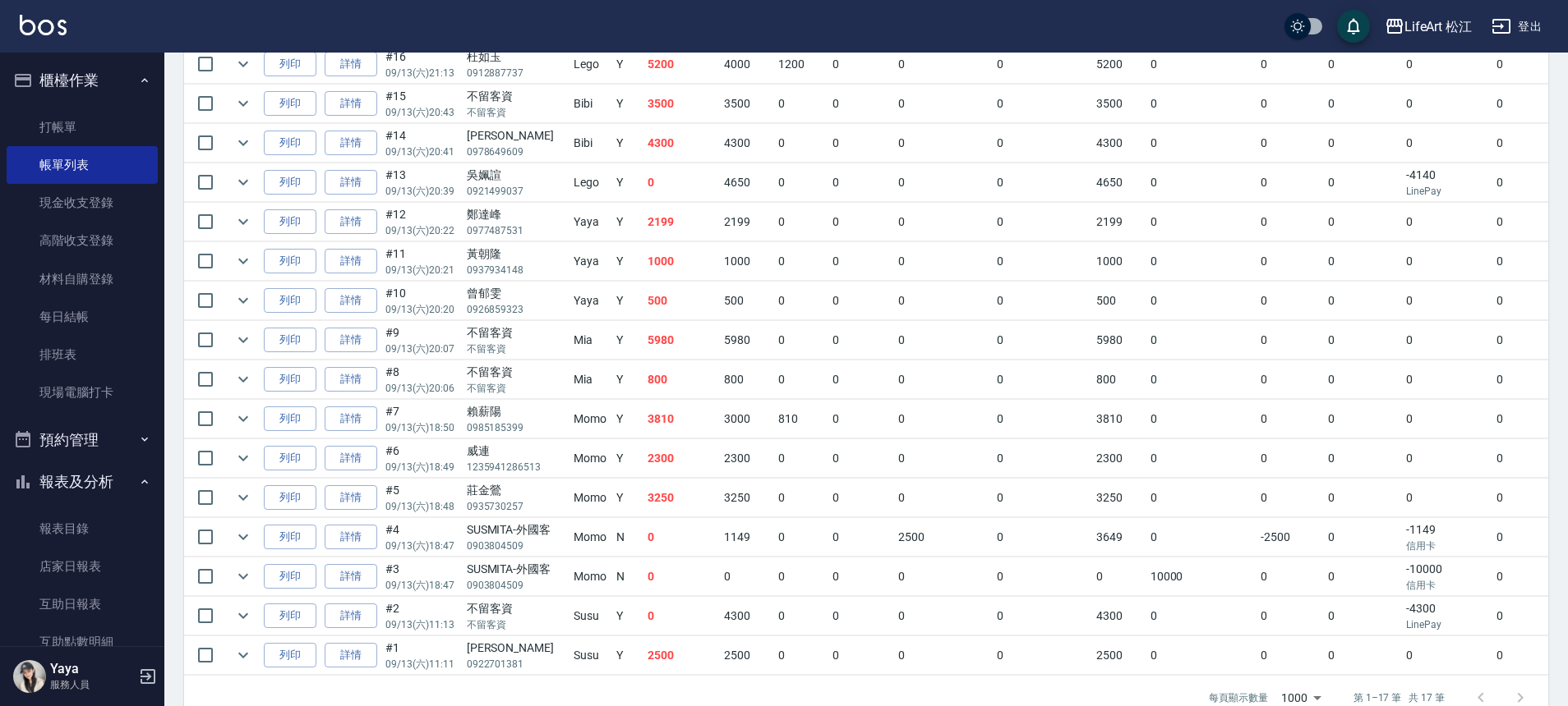
scroll to position [494, 0]
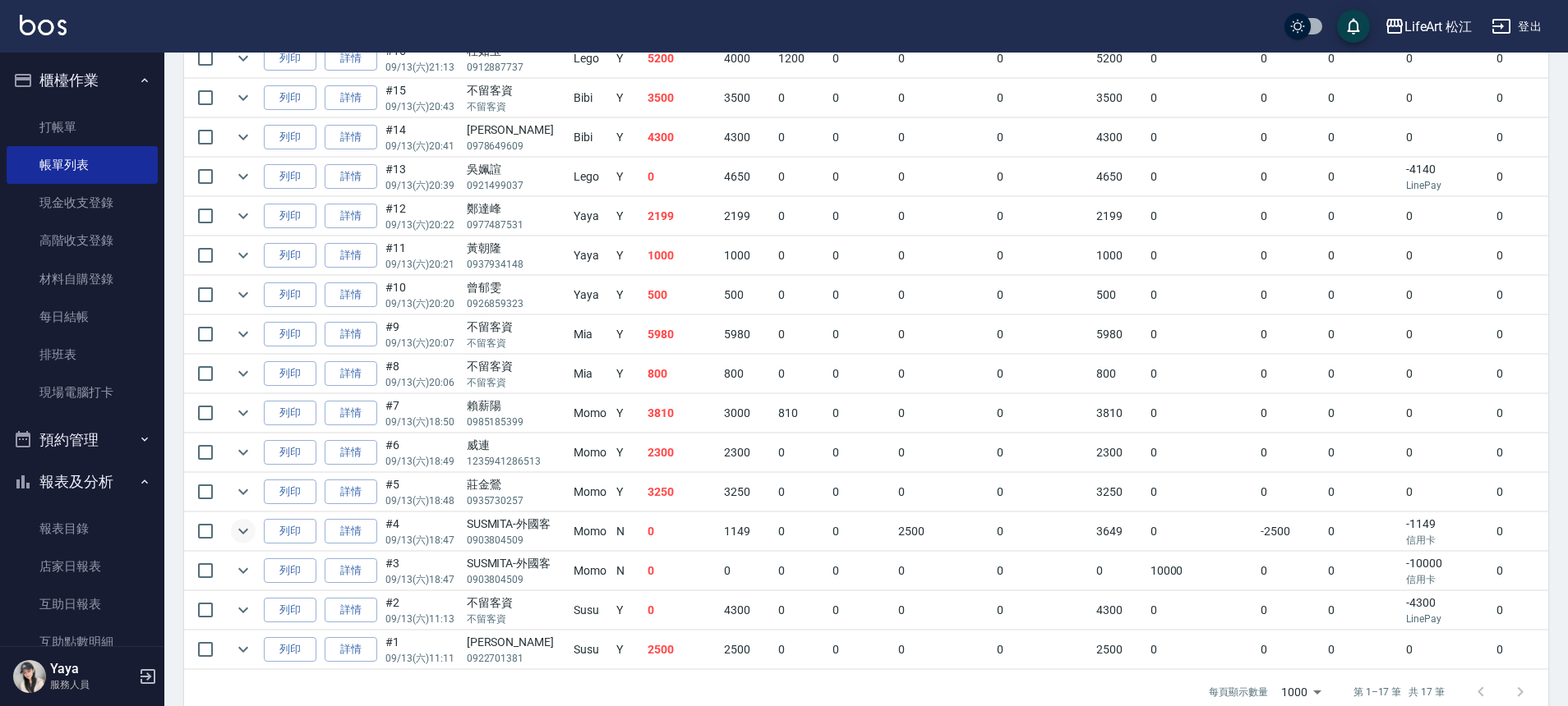
click at [243, 530] on icon "expand row" at bounding box center [243, 530] width 20 height 20
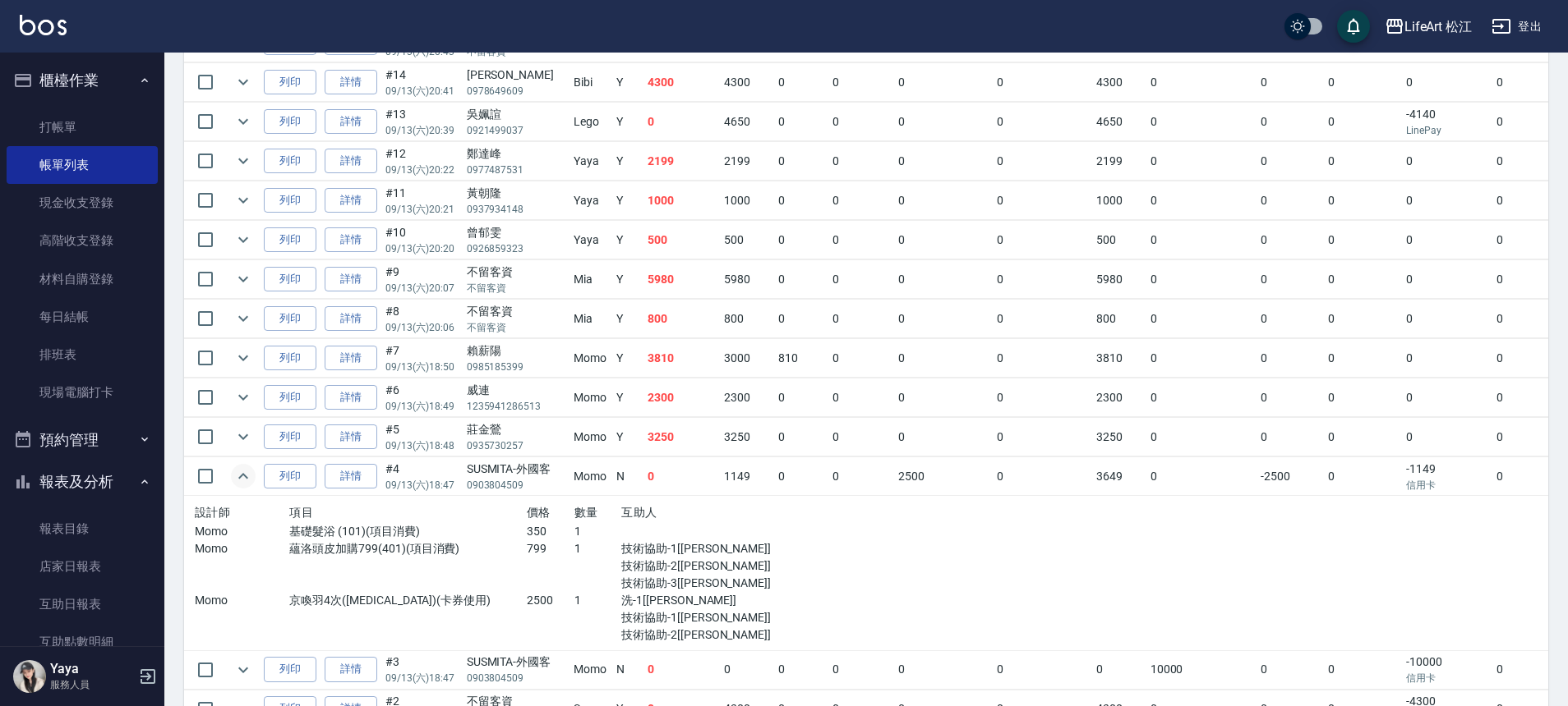
scroll to position [579, 0]
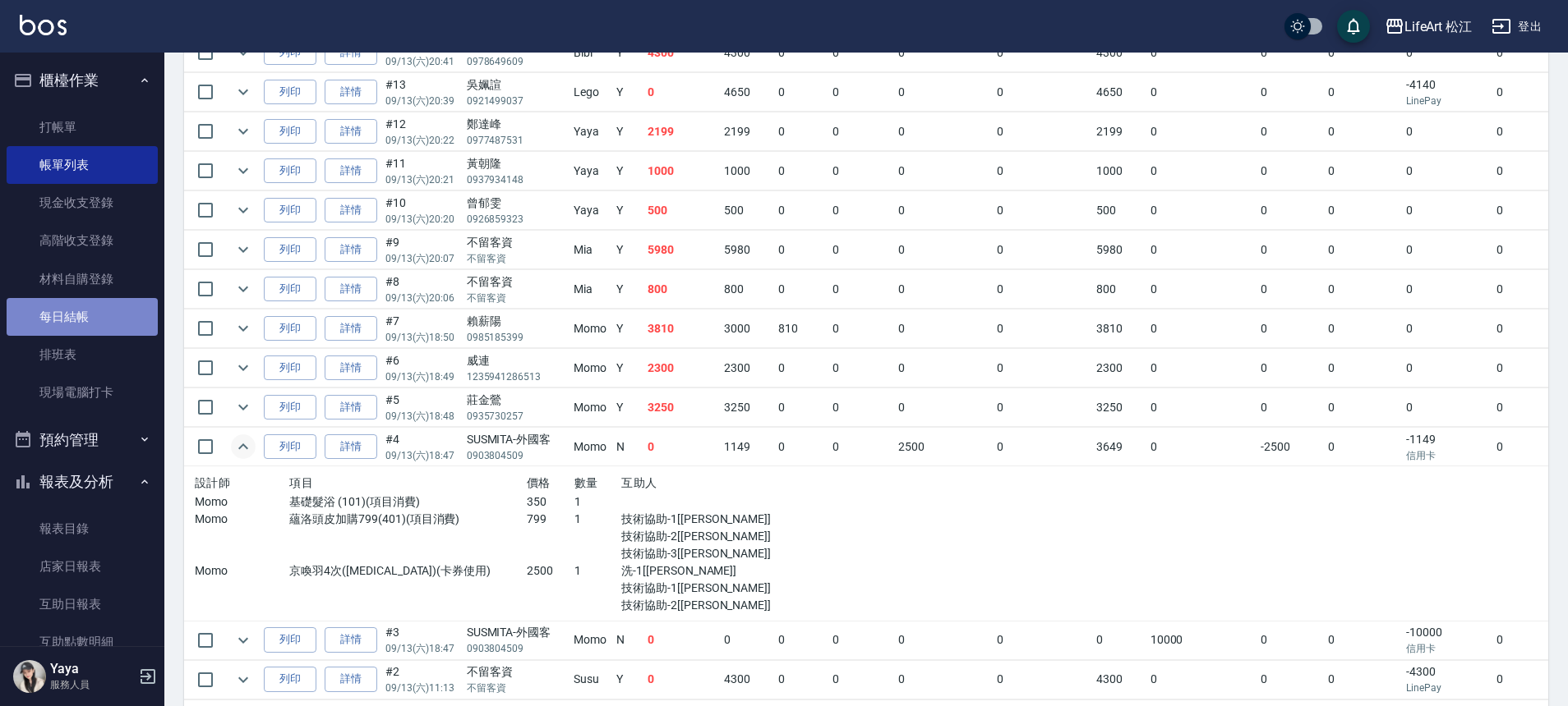
click at [99, 332] on link "每日結帳" at bounding box center [82, 317] width 151 height 37
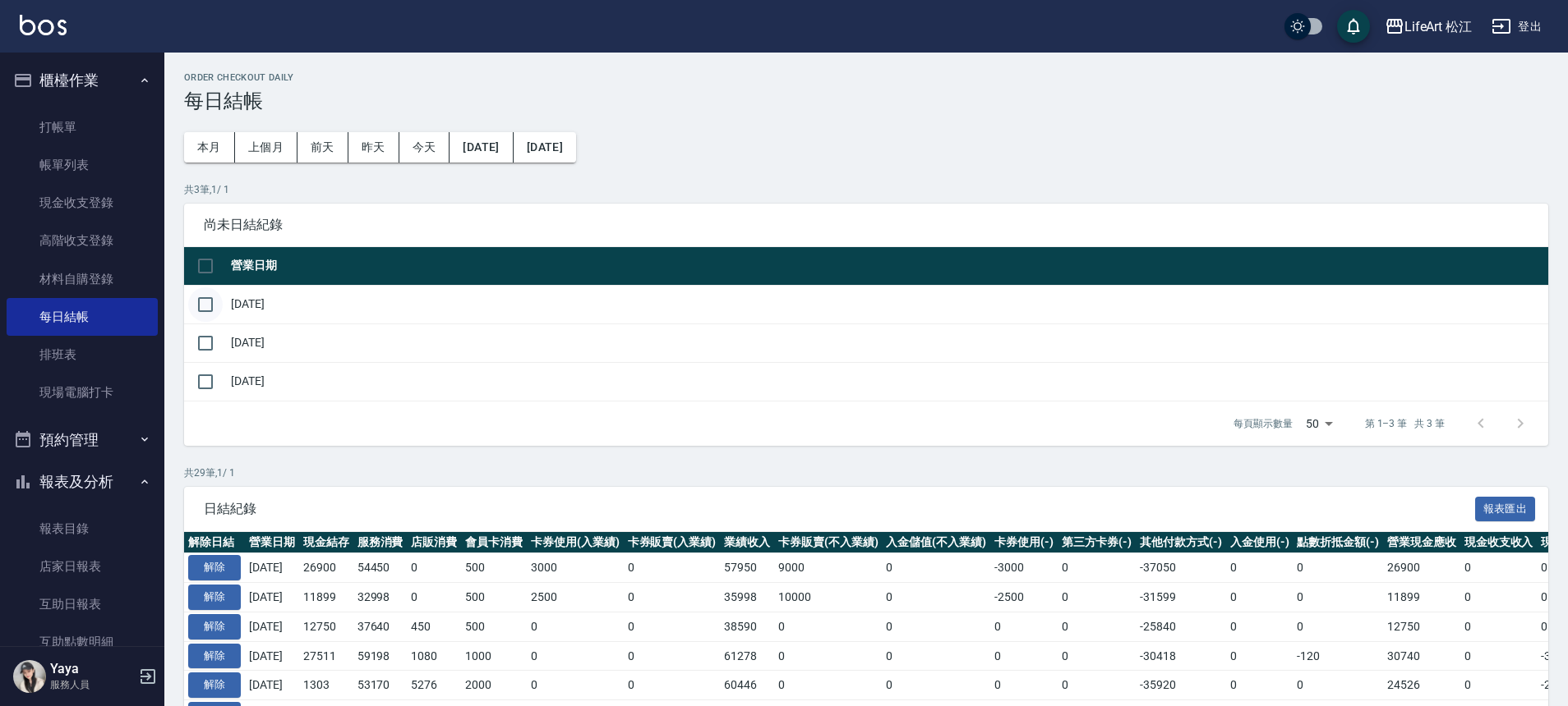
click at [212, 306] on input "checkbox" at bounding box center [205, 304] width 35 height 35
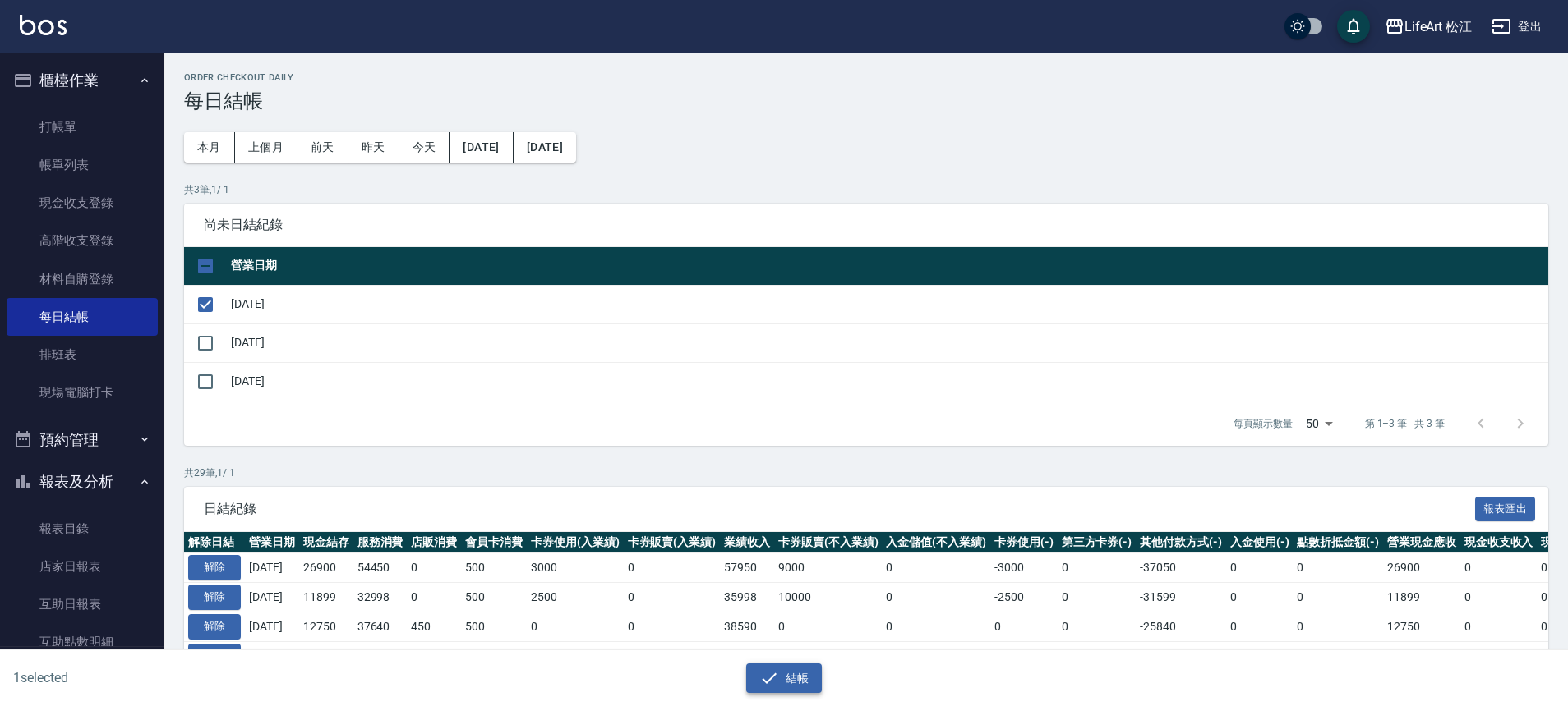
click at [774, 671] on icon "button" at bounding box center [769, 678] width 20 height 20
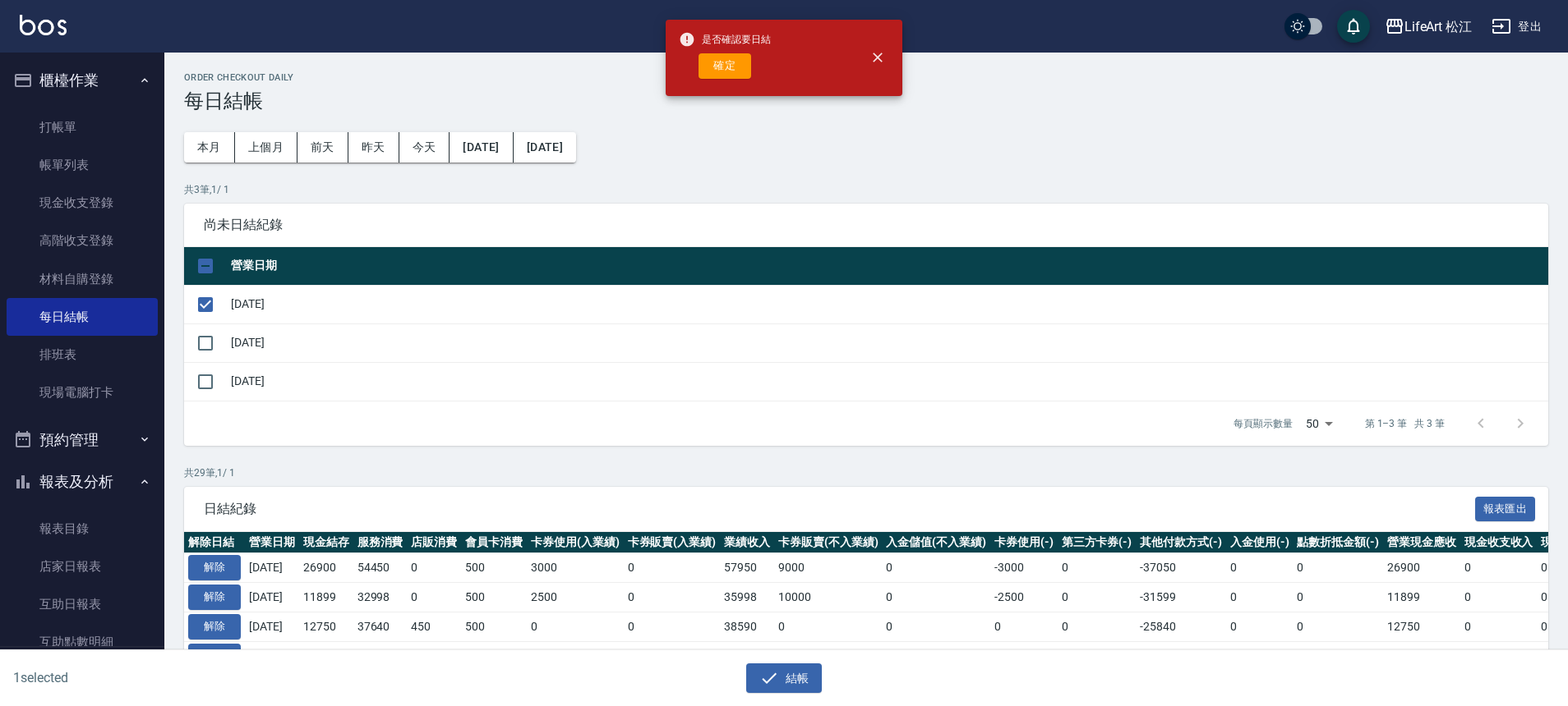
click at [734, 80] on div "是否確認要日結 確定" at bounding box center [724, 57] width 93 height 66
click at [732, 68] on button "確定" at bounding box center [725, 65] width 52 height 25
checkbox input "false"
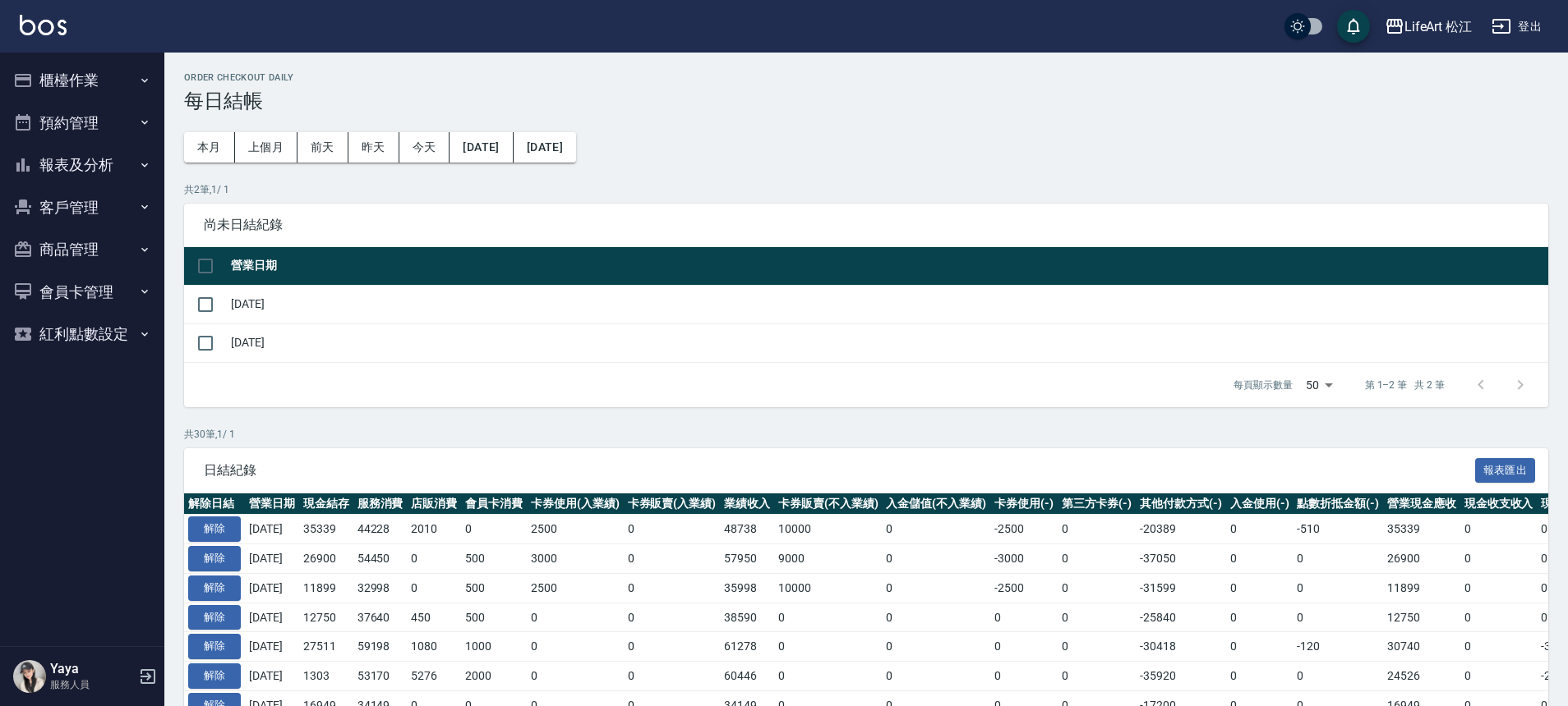
click at [80, 81] on button "櫃檯作業" at bounding box center [82, 80] width 151 height 43
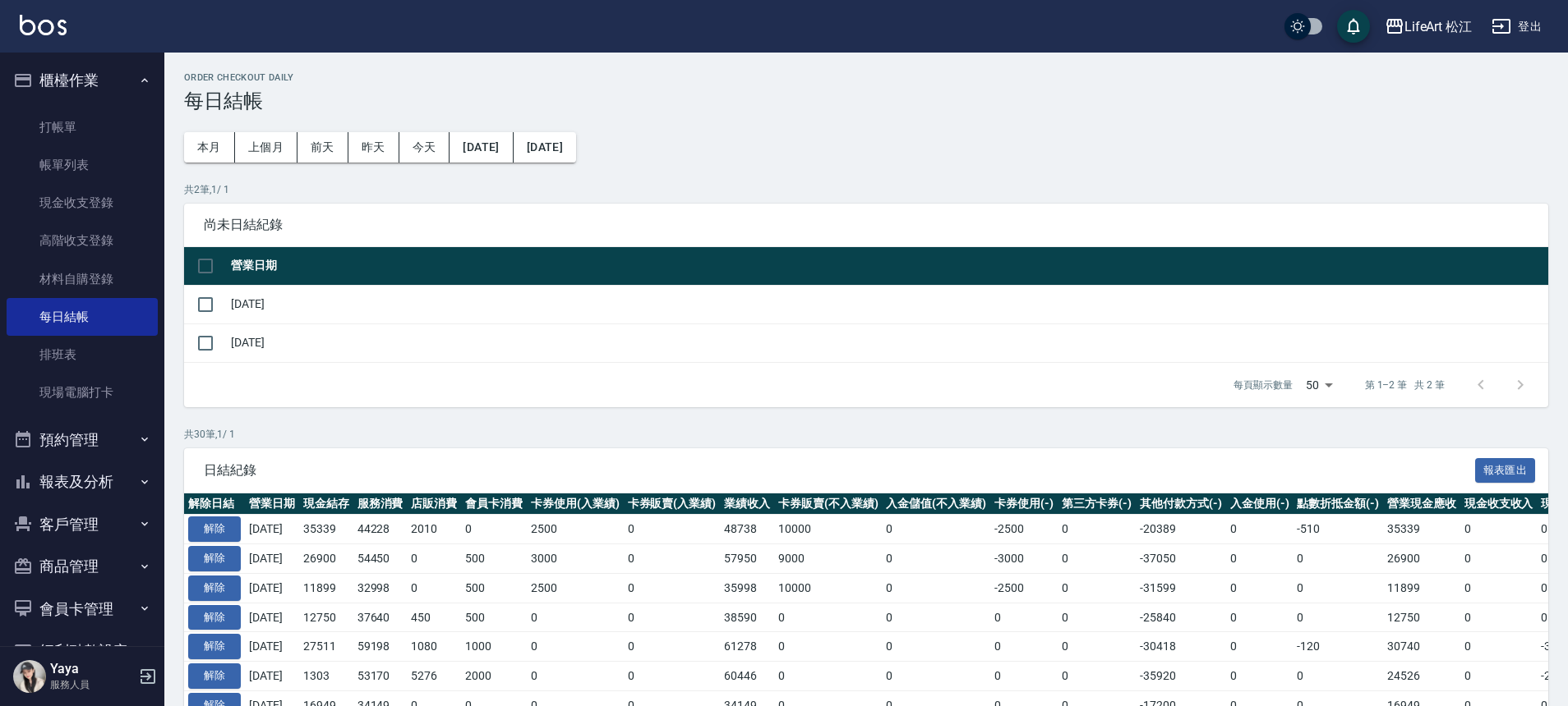
click at [80, 81] on button "櫃檯作業" at bounding box center [82, 80] width 151 height 43
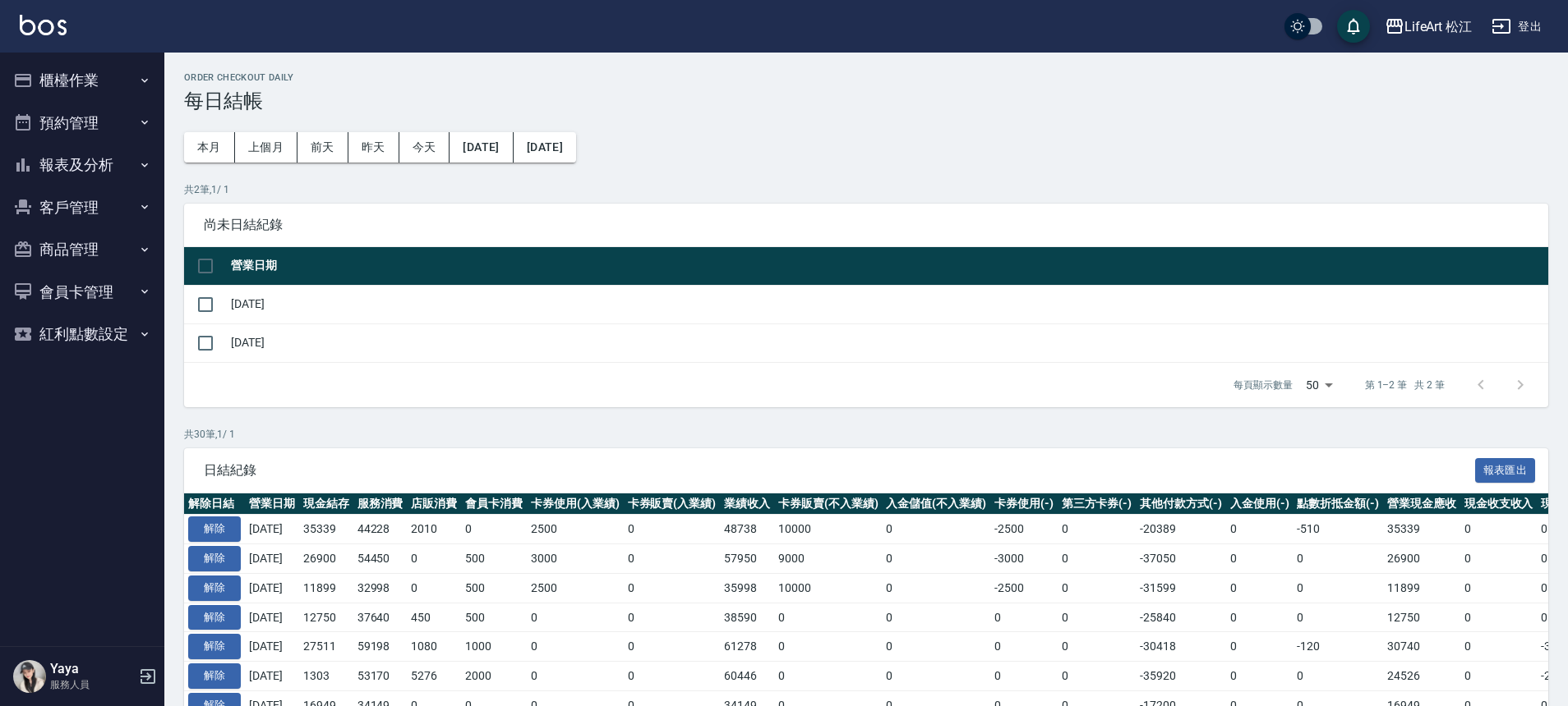
click at [104, 153] on button "報表及分析" at bounding box center [82, 165] width 151 height 43
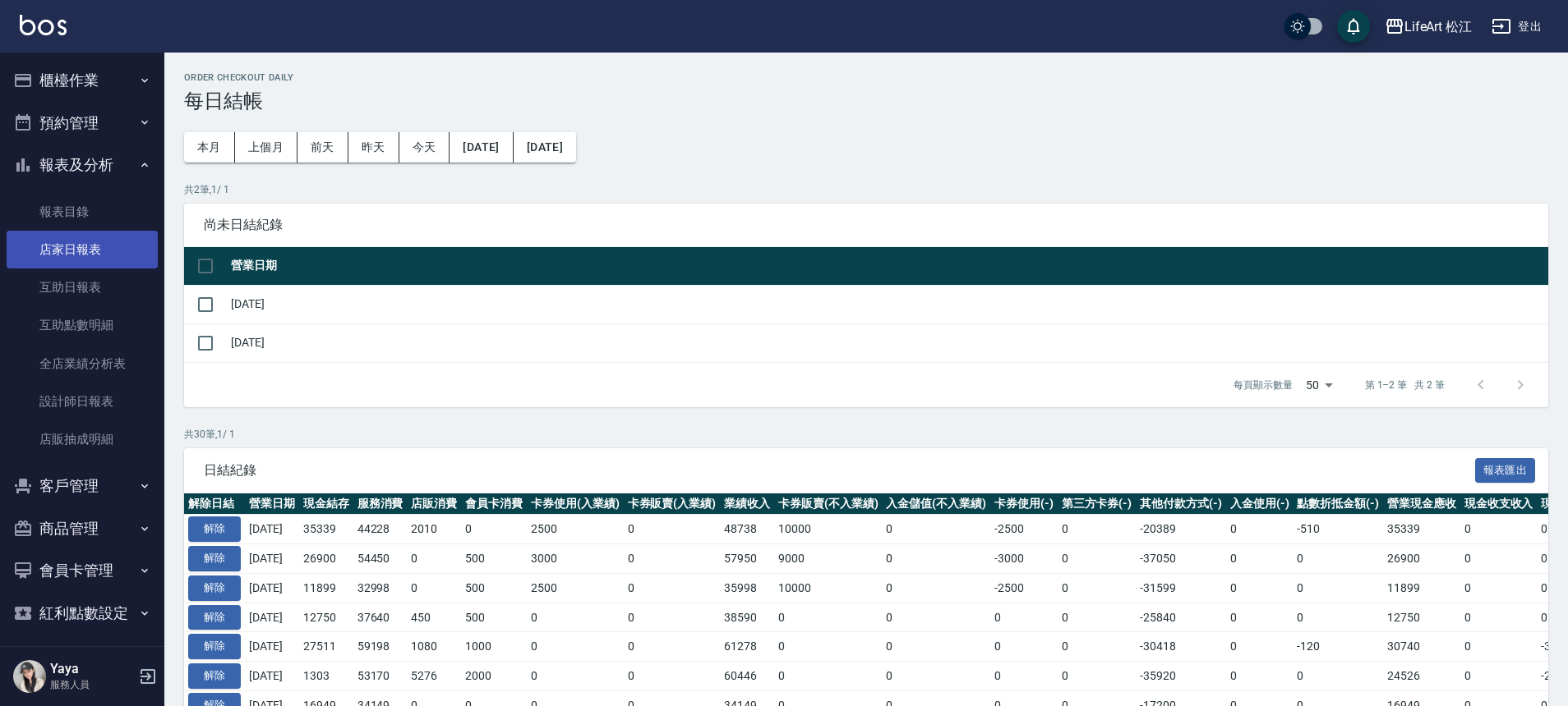
click at [108, 256] on link "店家日報表" at bounding box center [82, 249] width 151 height 37
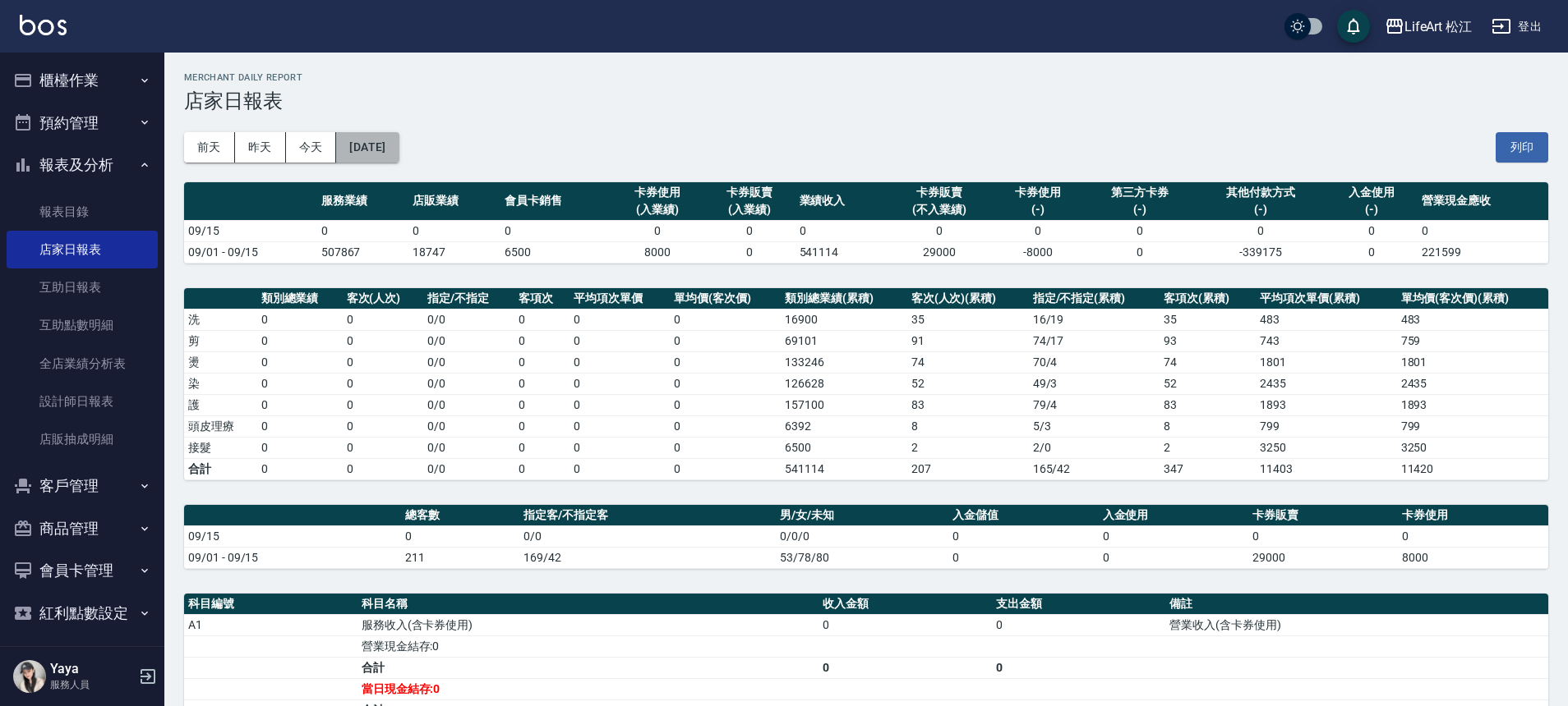
click at [395, 147] on button "[DATE]" at bounding box center [367, 148] width 63 height 31
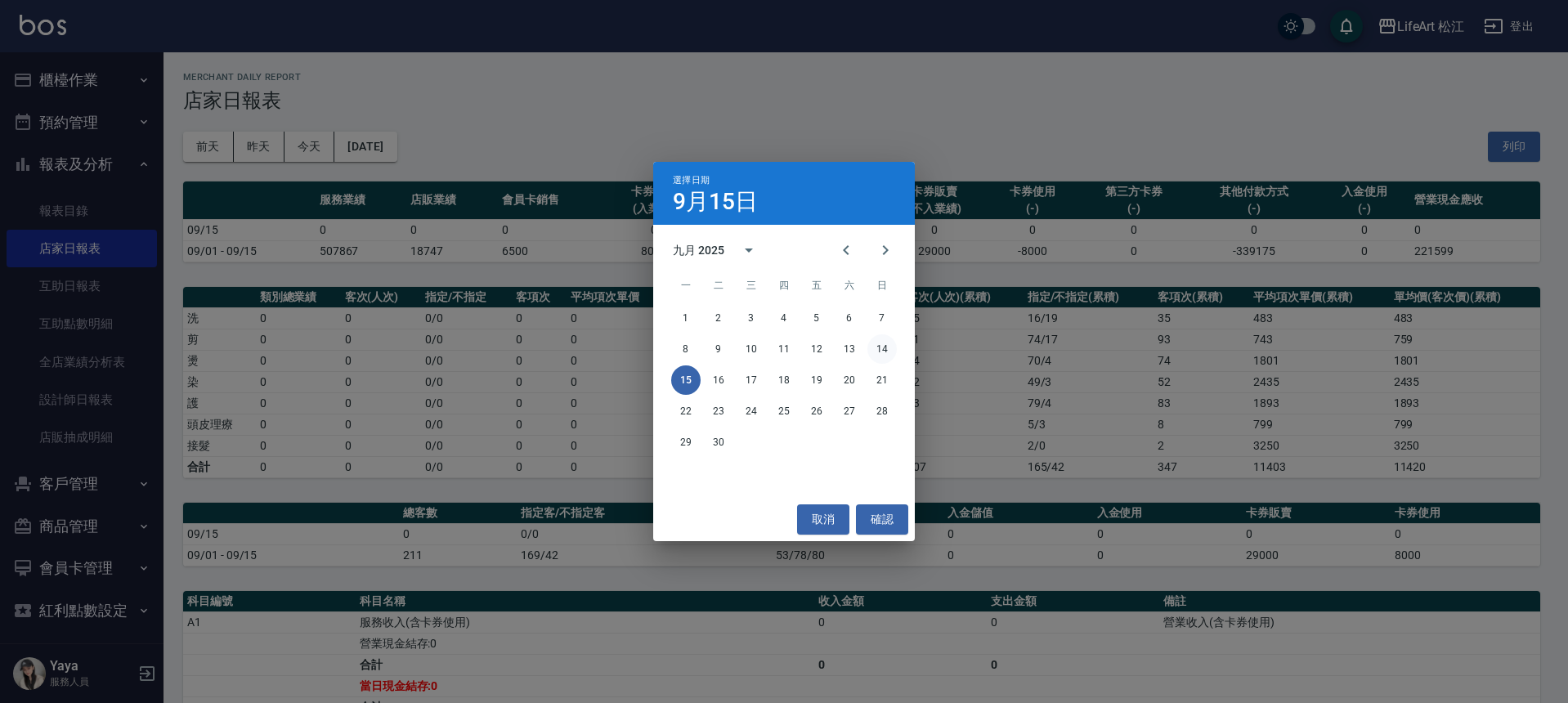
click at [880, 350] on button "14" at bounding box center [882, 350] width 30 height 30
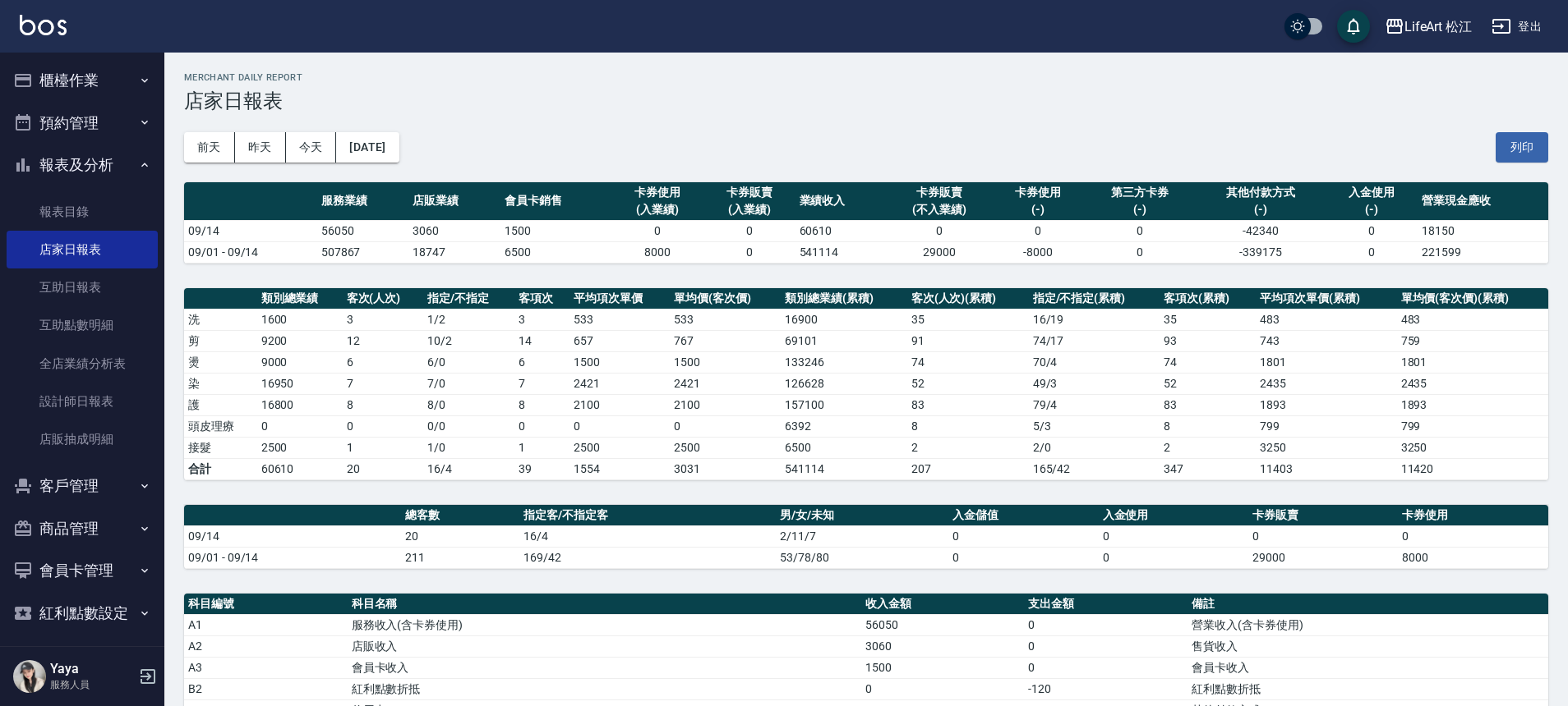
scroll to position [358, 0]
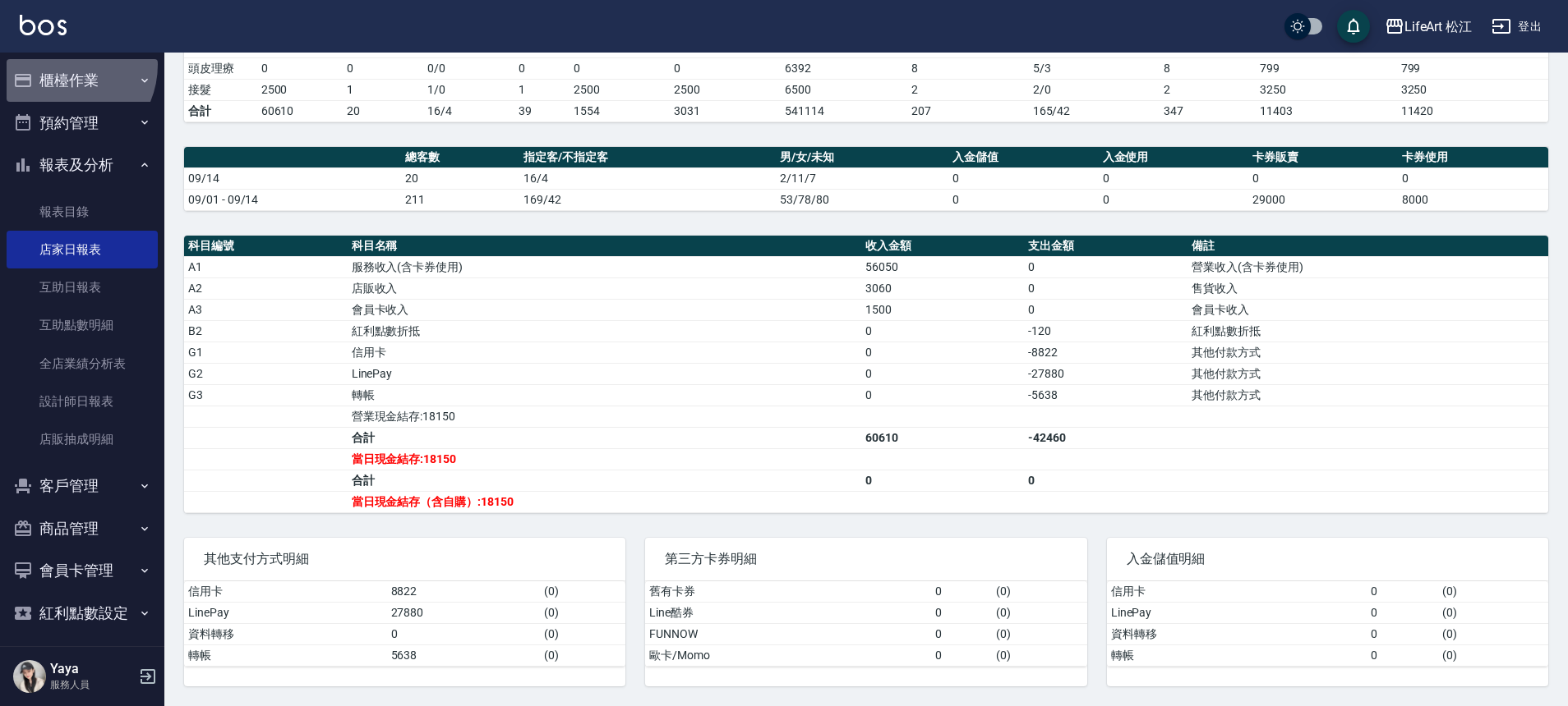
click at [62, 64] on button "櫃檯作業" at bounding box center [82, 80] width 151 height 43
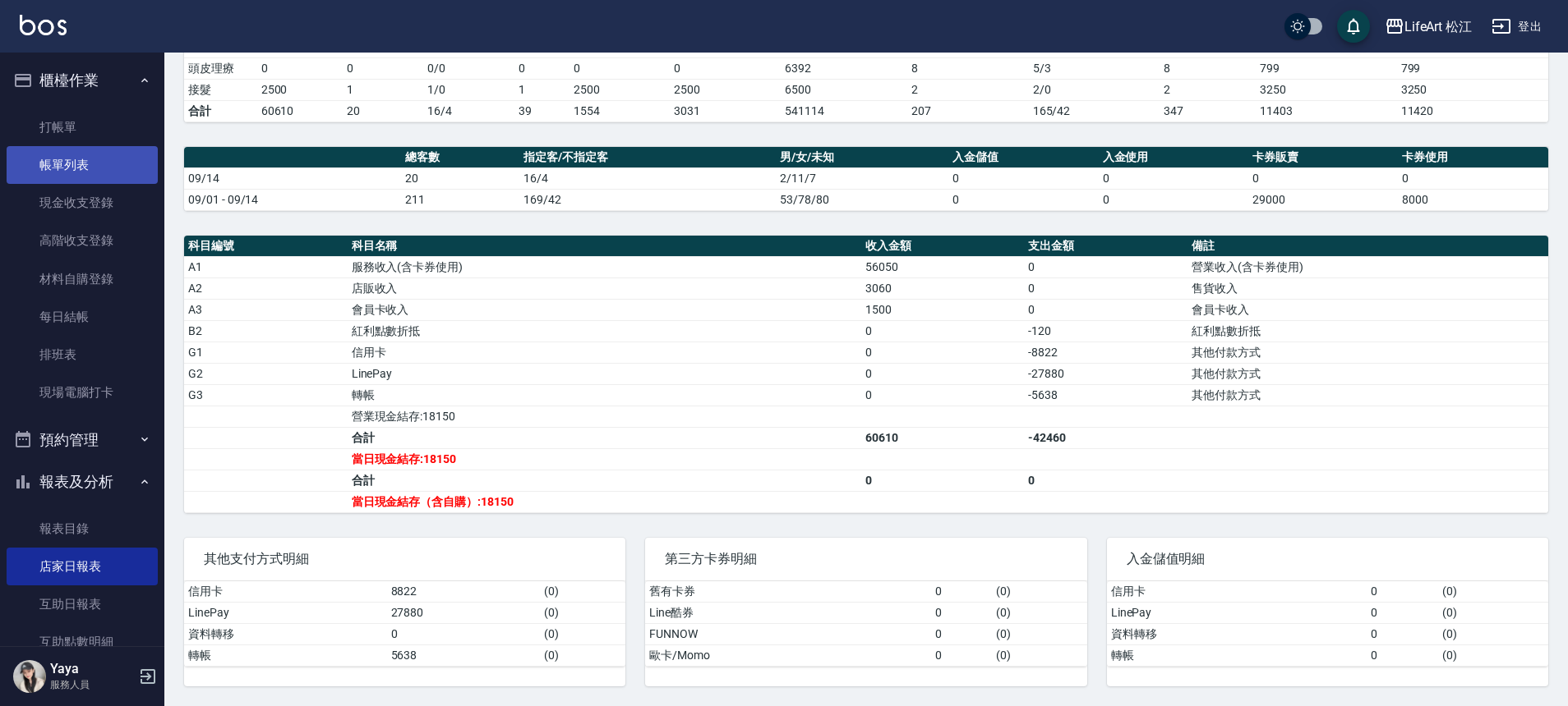
click at [93, 160] on link "帳單列表" at bounding box center [82, 165] width 151 height 37
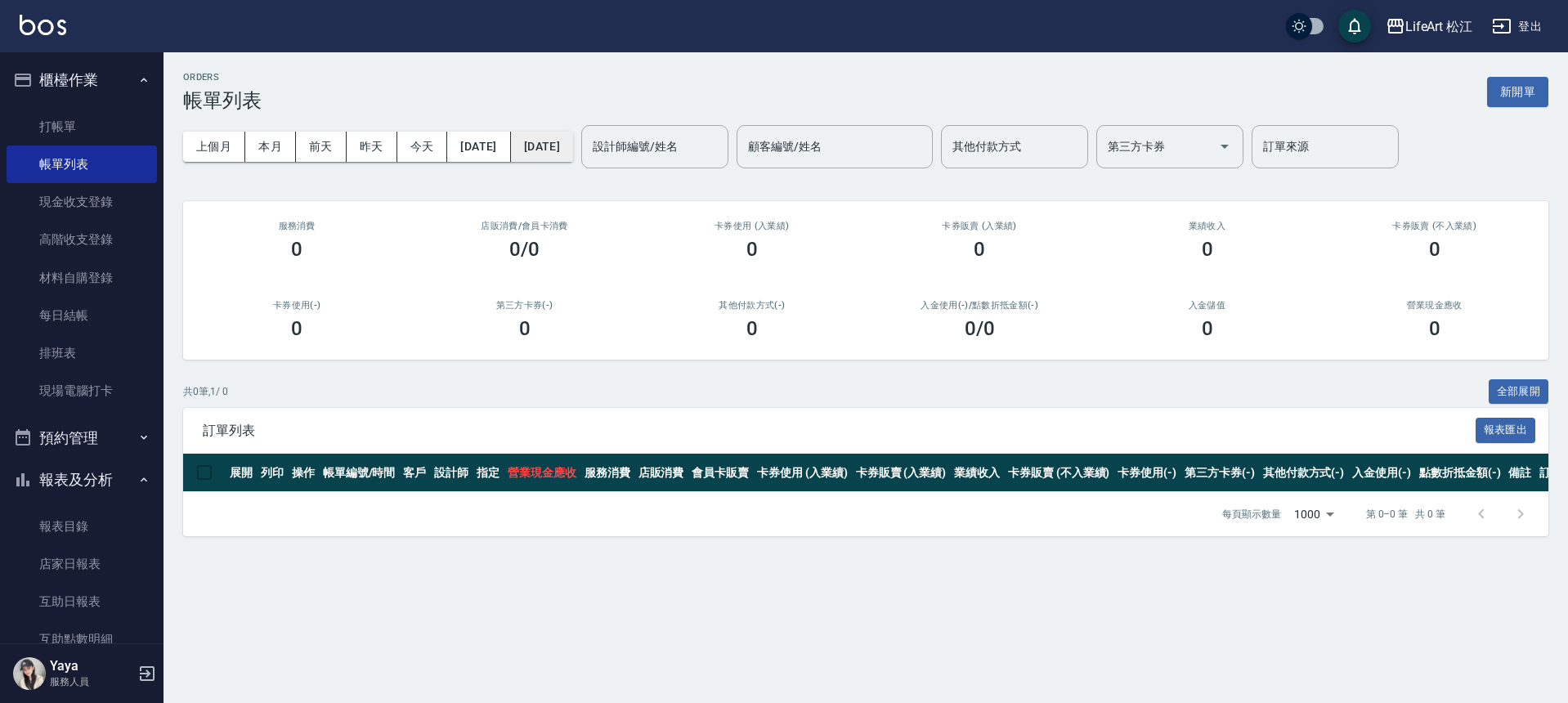
click at [573, 152] on button "[DATE]" at bounding box center [542, 147] width 62 height 31
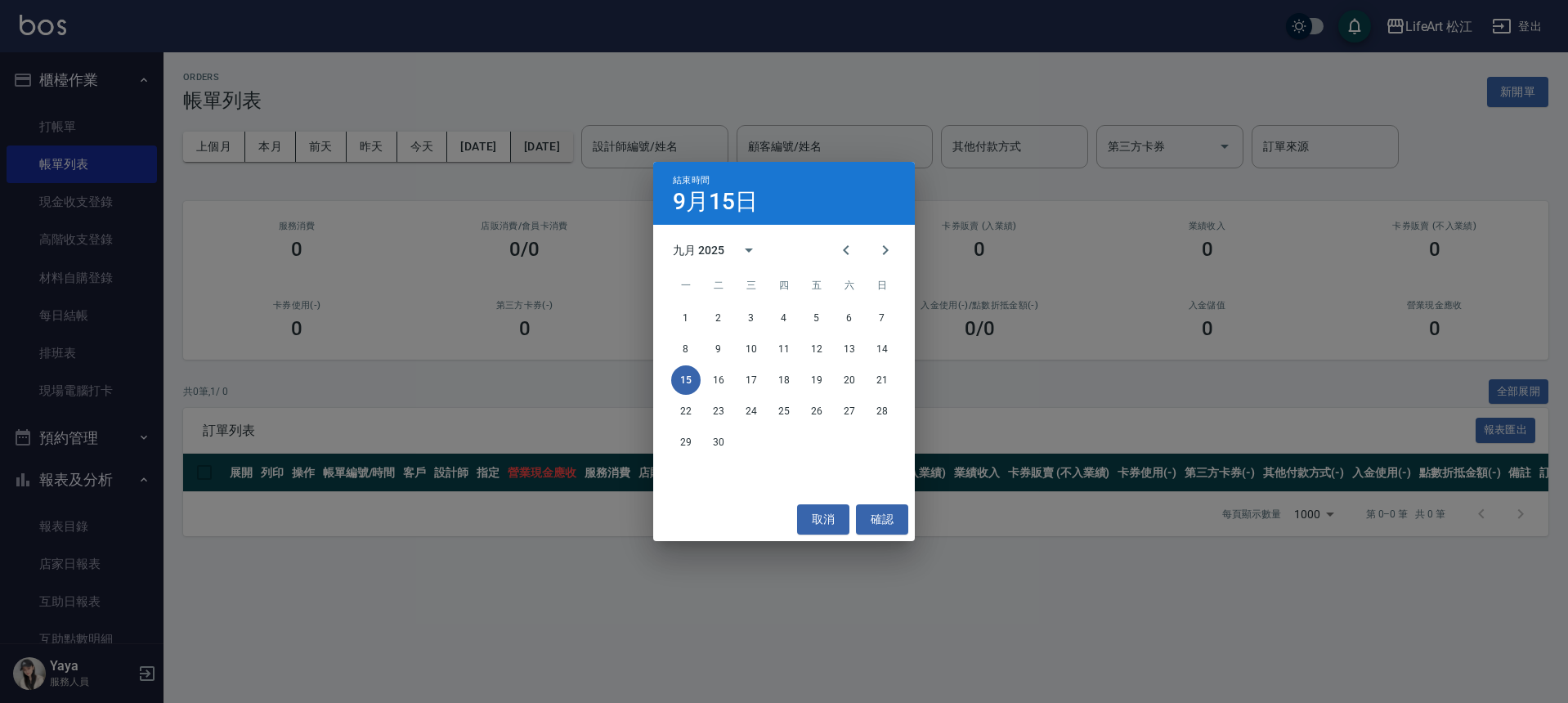
click at [580, 152] on div "結束時間 [DATE] 九月 2025 一 二 三 四 五 六 日 1 2 3 4 5 6 7 8 9 10 11 12 13 14 15 16 17 18 …" at bounding box center [784, 352] width 1568 height 703
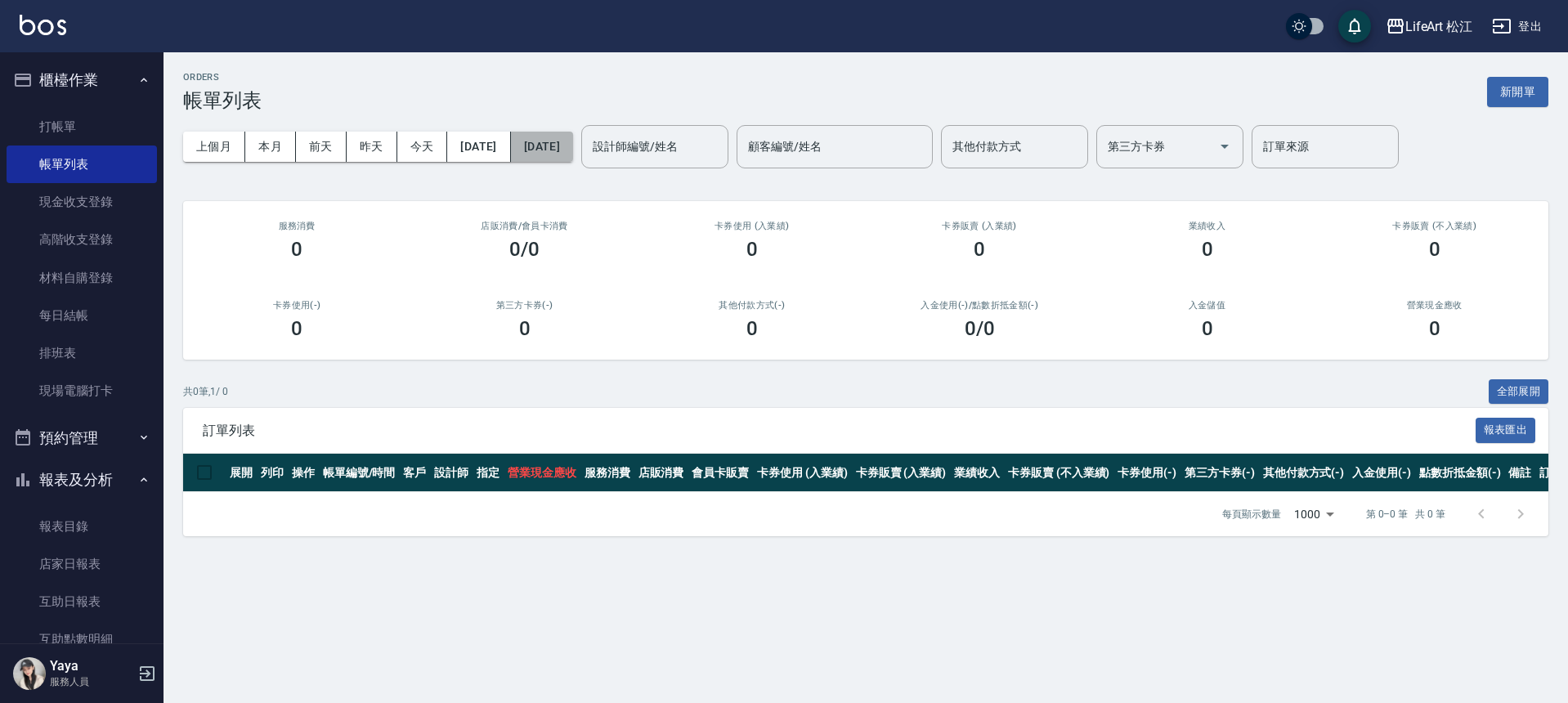
click at [573, 142] on button "[DATE]" at bounding box center [542, 147] width 62 height 31
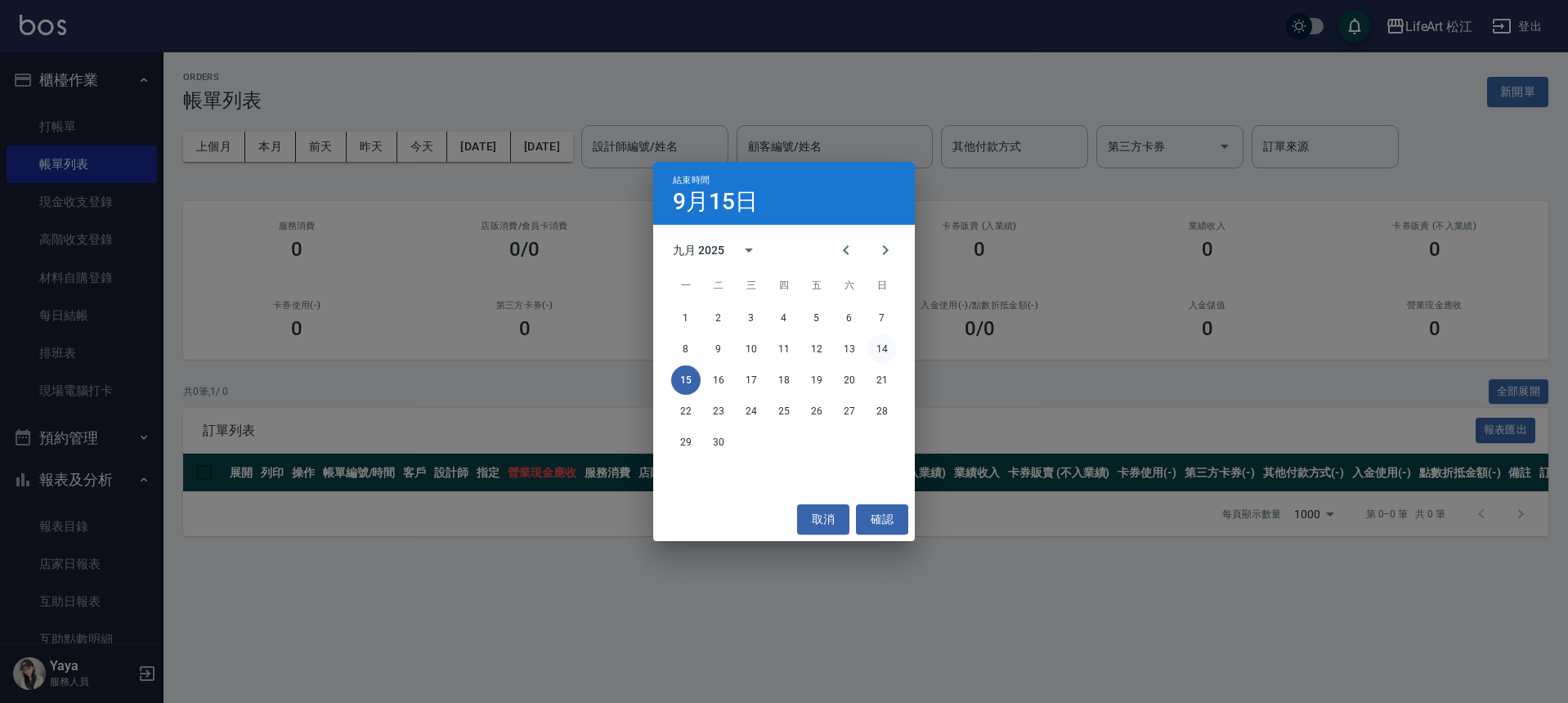
click at [888, 346] on button "14" at bounding box center [882, 350] width 30 height 30
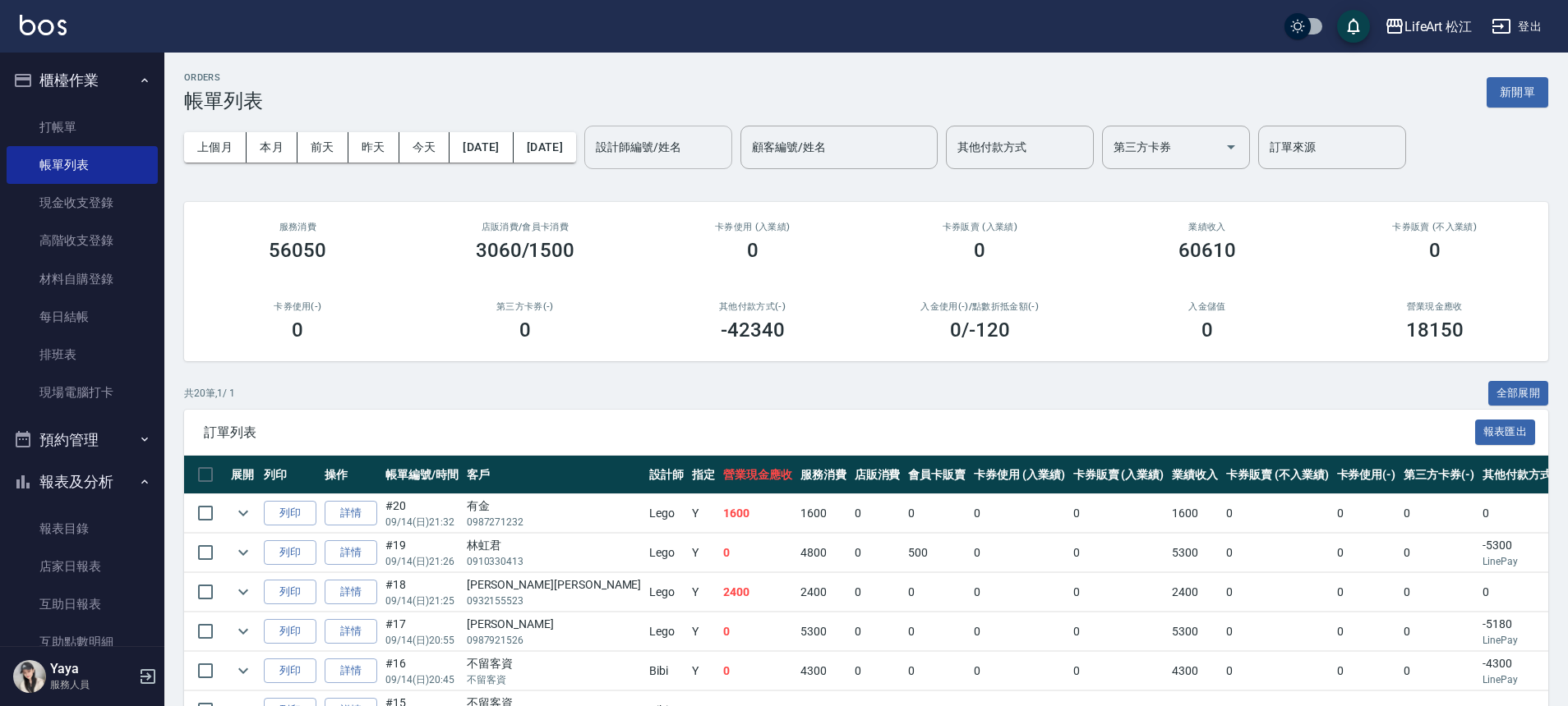
click at [673, 161] on input "設計師編號/姓名" at bounding box center [658, 147] width 133 height 29
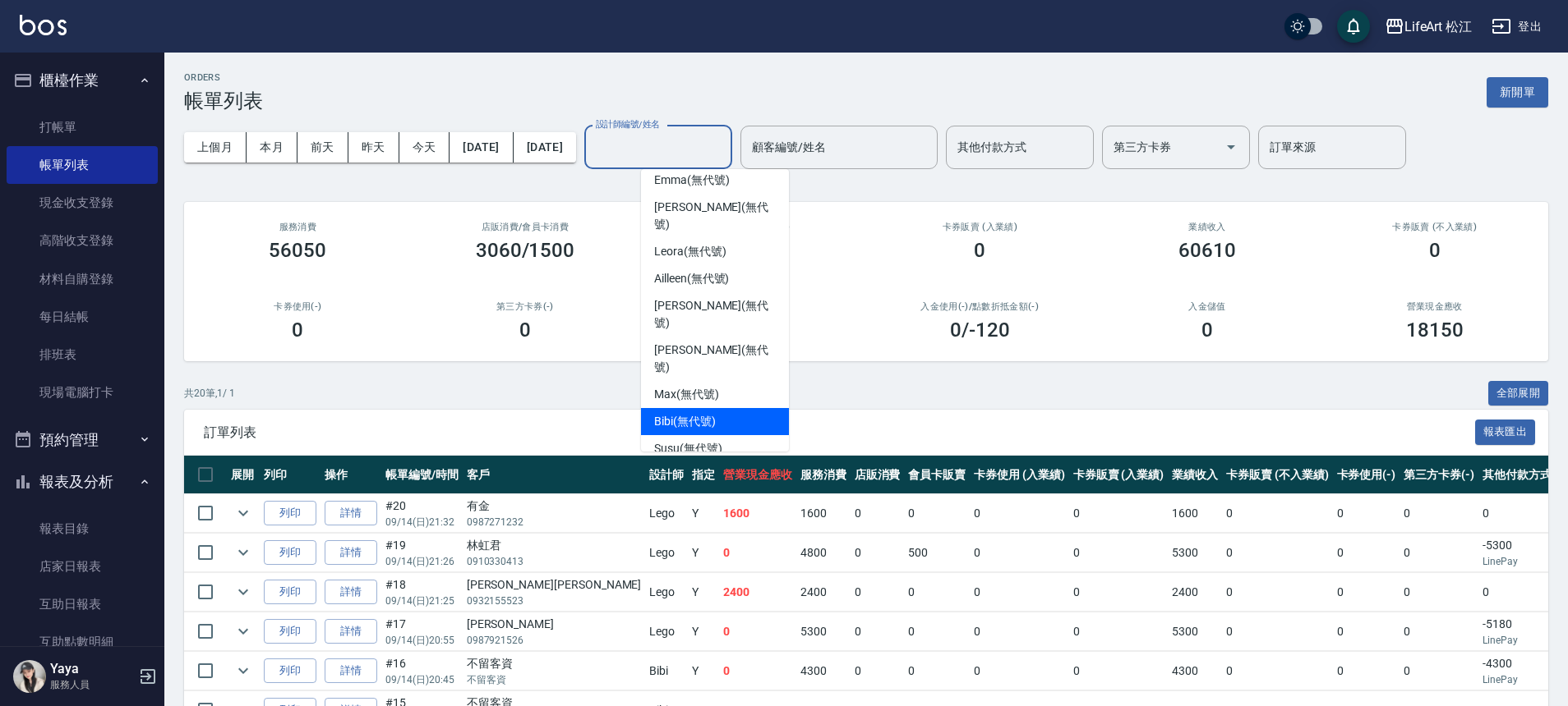
scroll to position [55, 0]
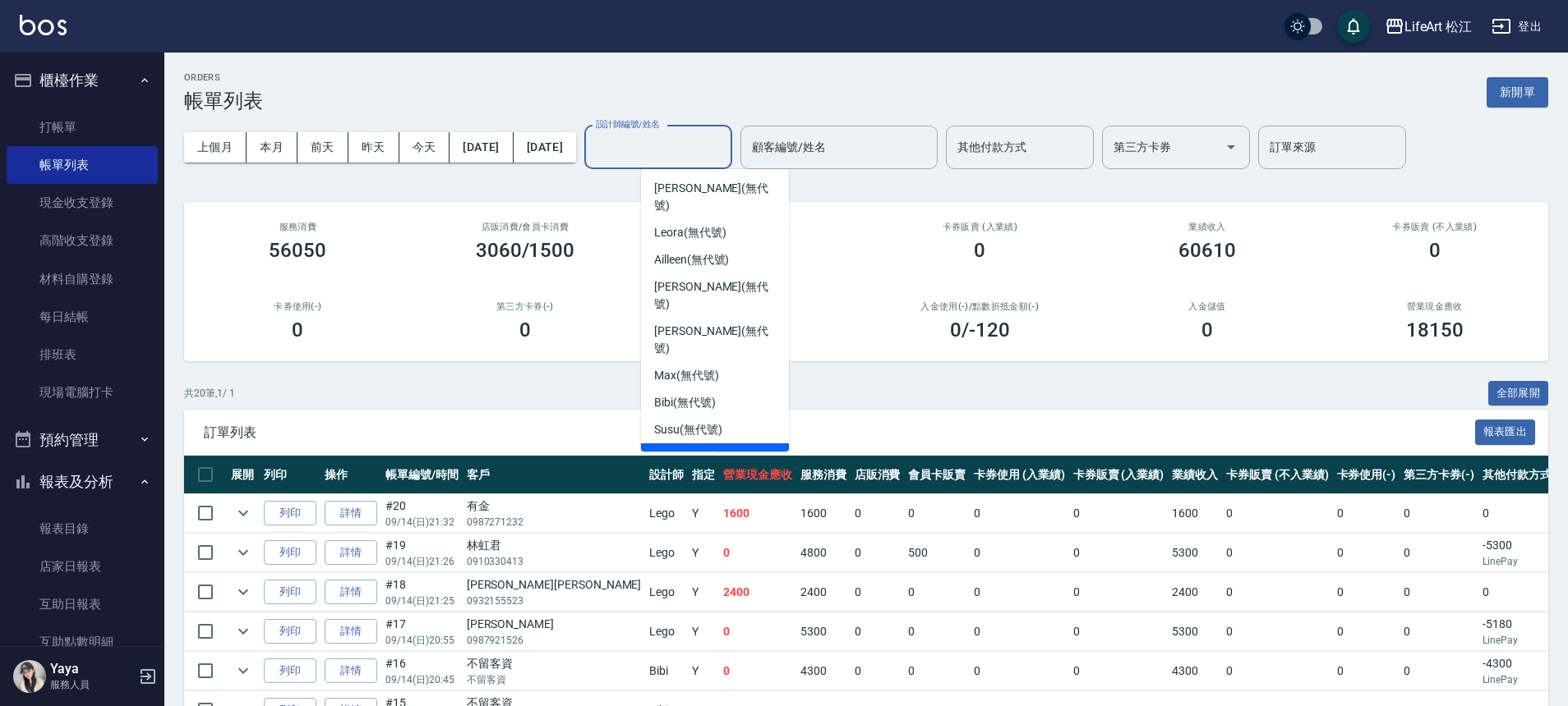
click at [707, 448] on span "Lego (無代號)" at bounding box center [688, 457] width 68 height 17
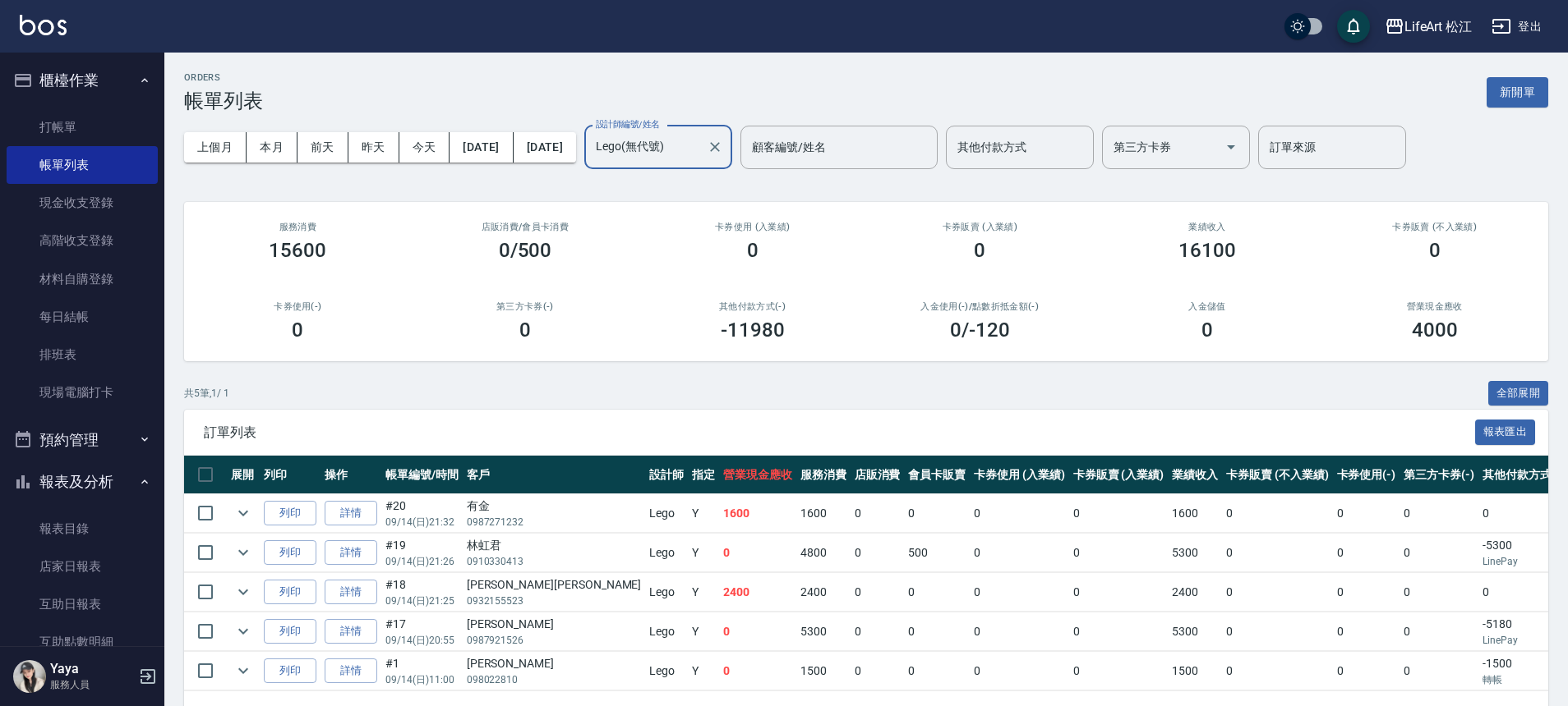
click at [700, 147] on input "Lego(無代號)" at bounding box center [646, 147] width 108 height 29
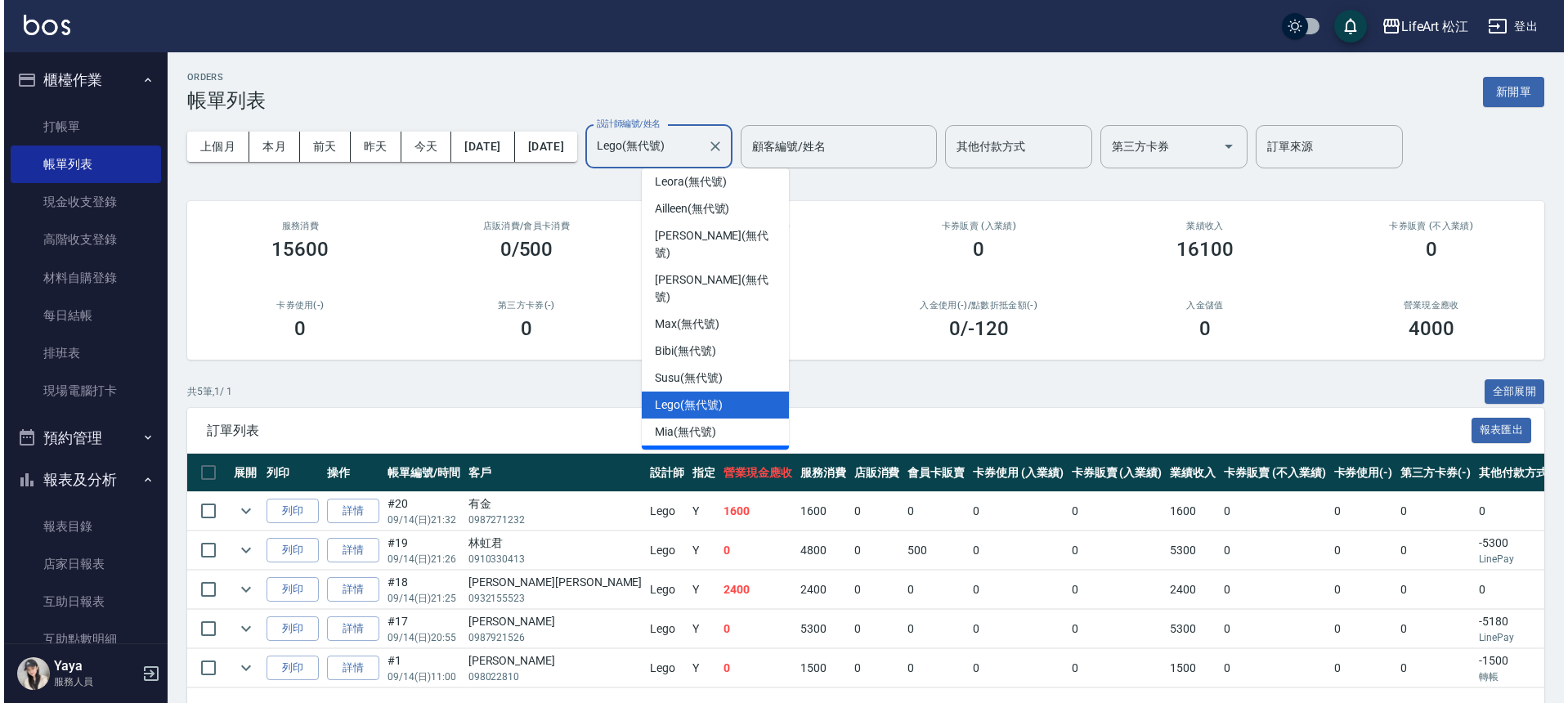
scroll to position [146, 0]
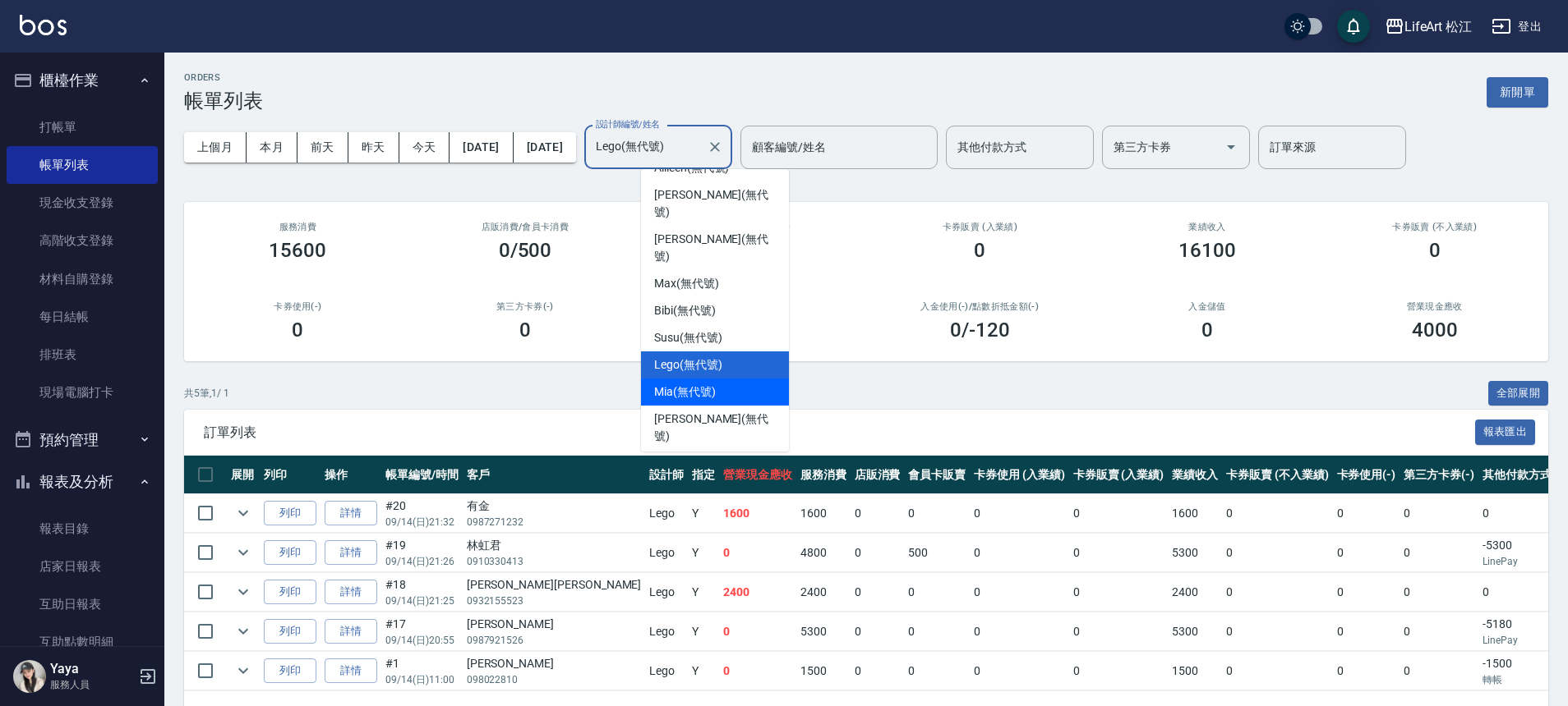
click at [720, 378] on div "Mia (無代號)" at bounding box center [715, 391] width 148 height 27
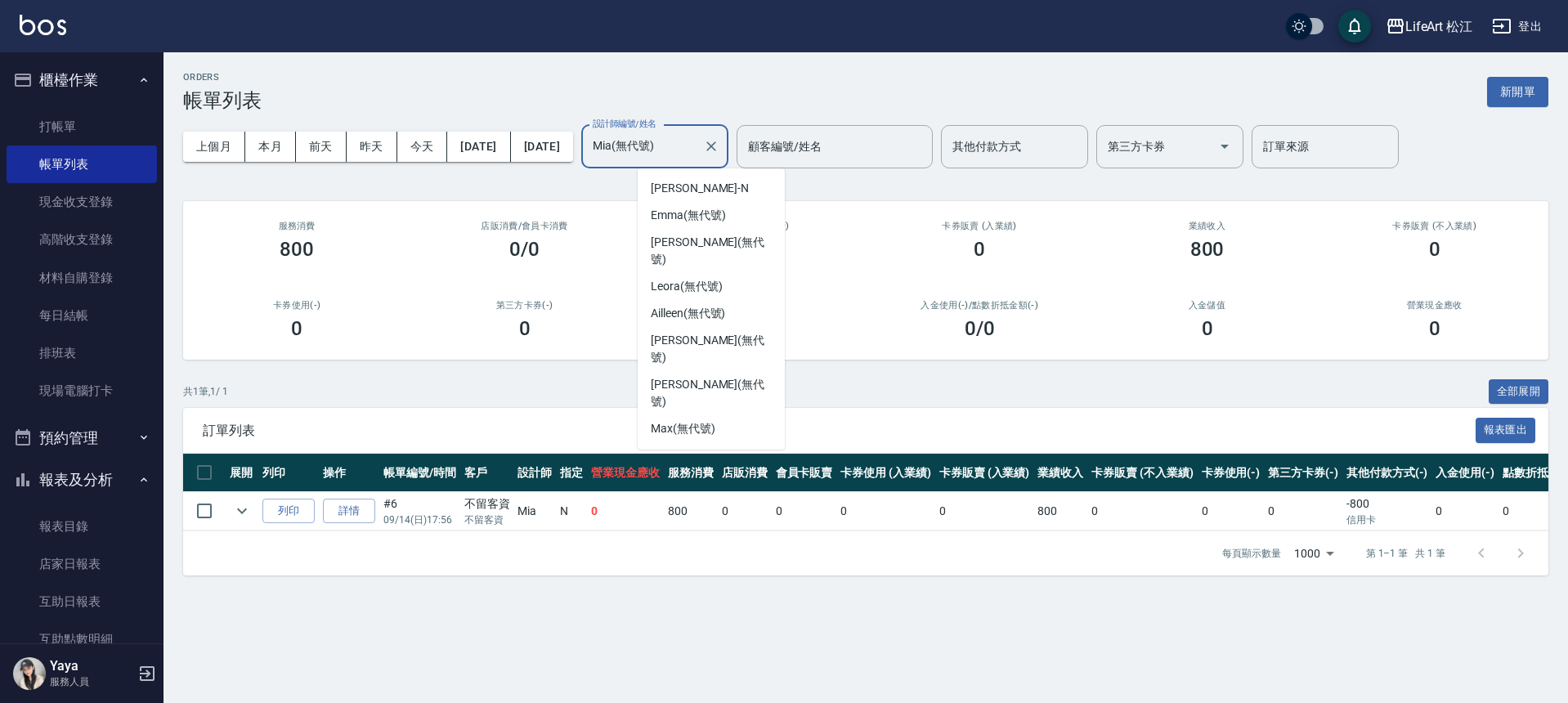
click at [696, 152] on input "Mia(無代號)" at bounding box center [642, 146] width 108 height 29
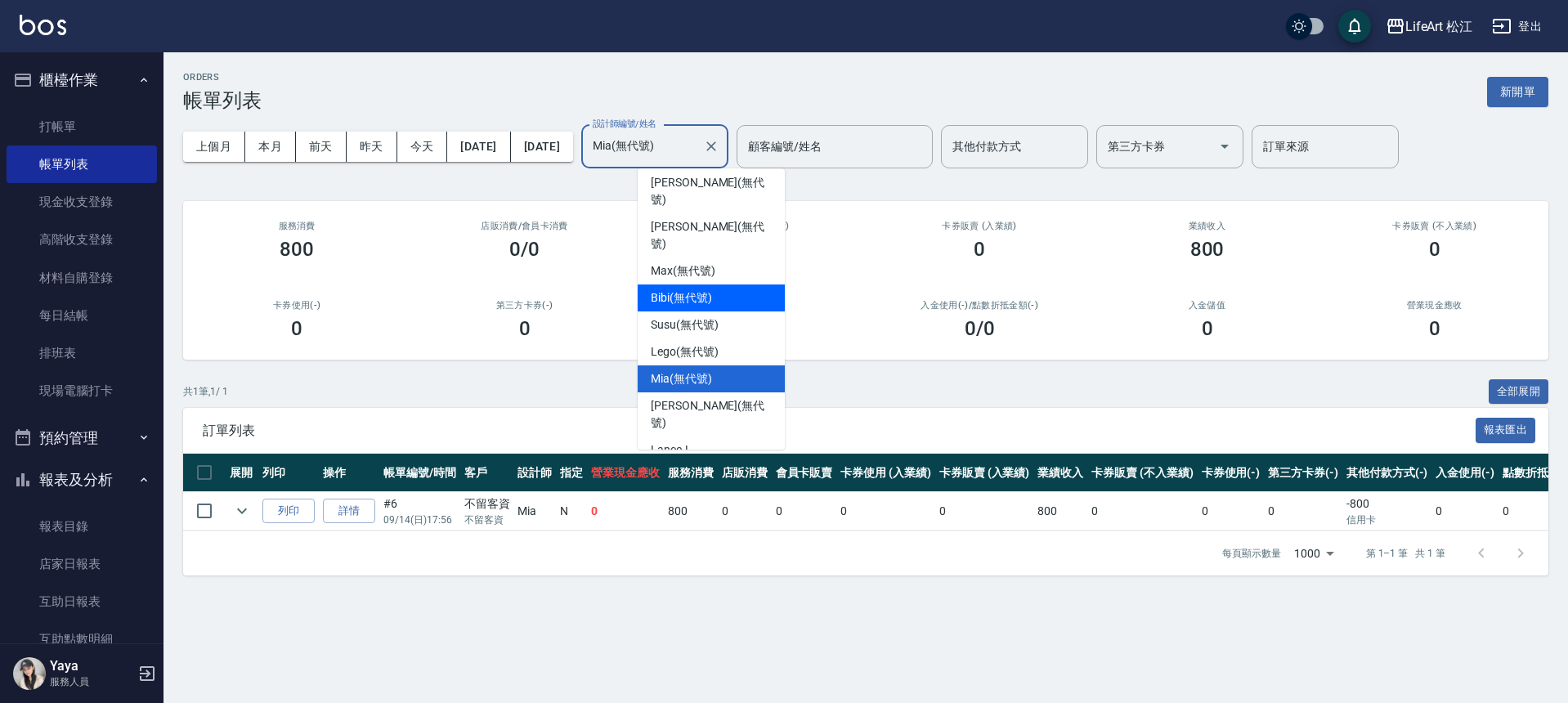
scroll to position [191, 0]
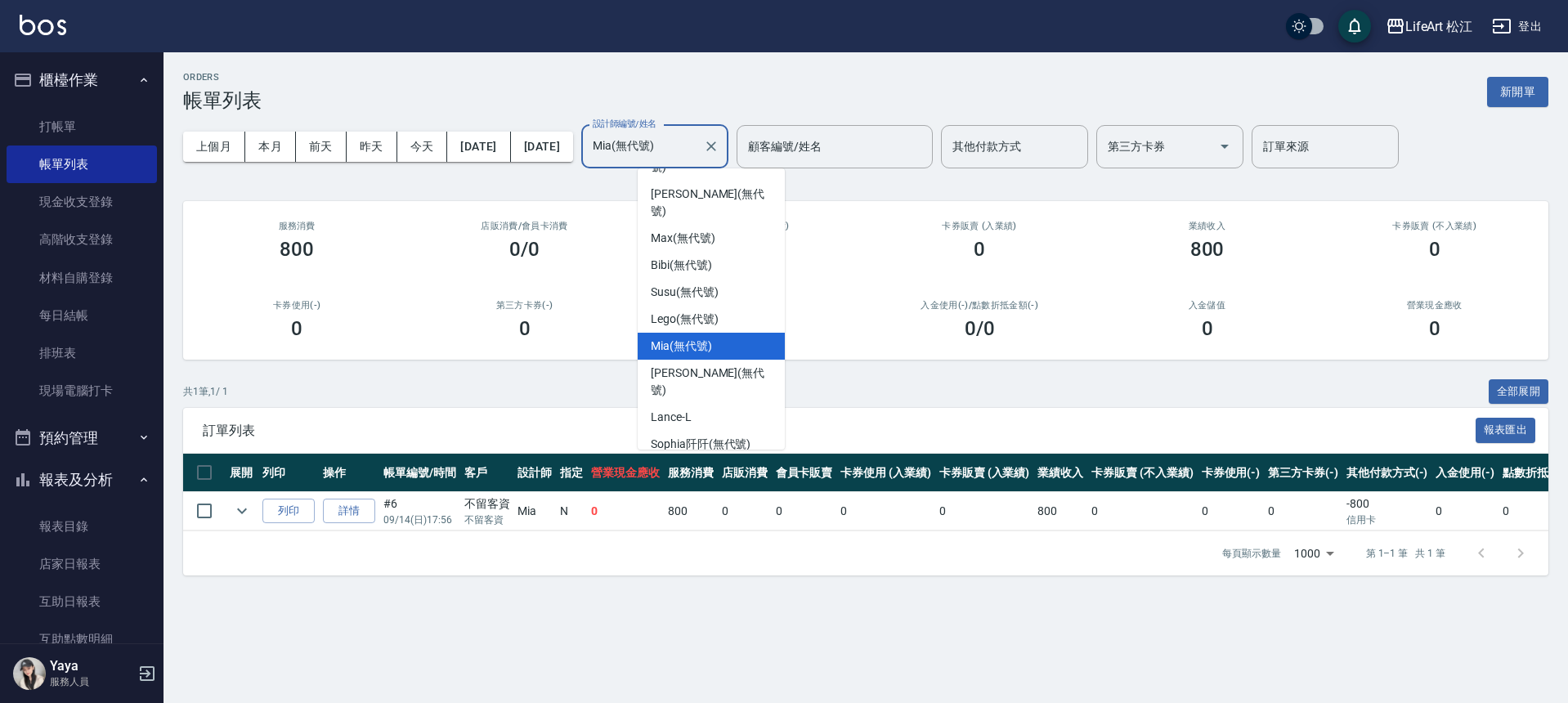
click at [719, 485] on div "Yaya (無代號)" at bounding box center [711, 498] width 147 height 27
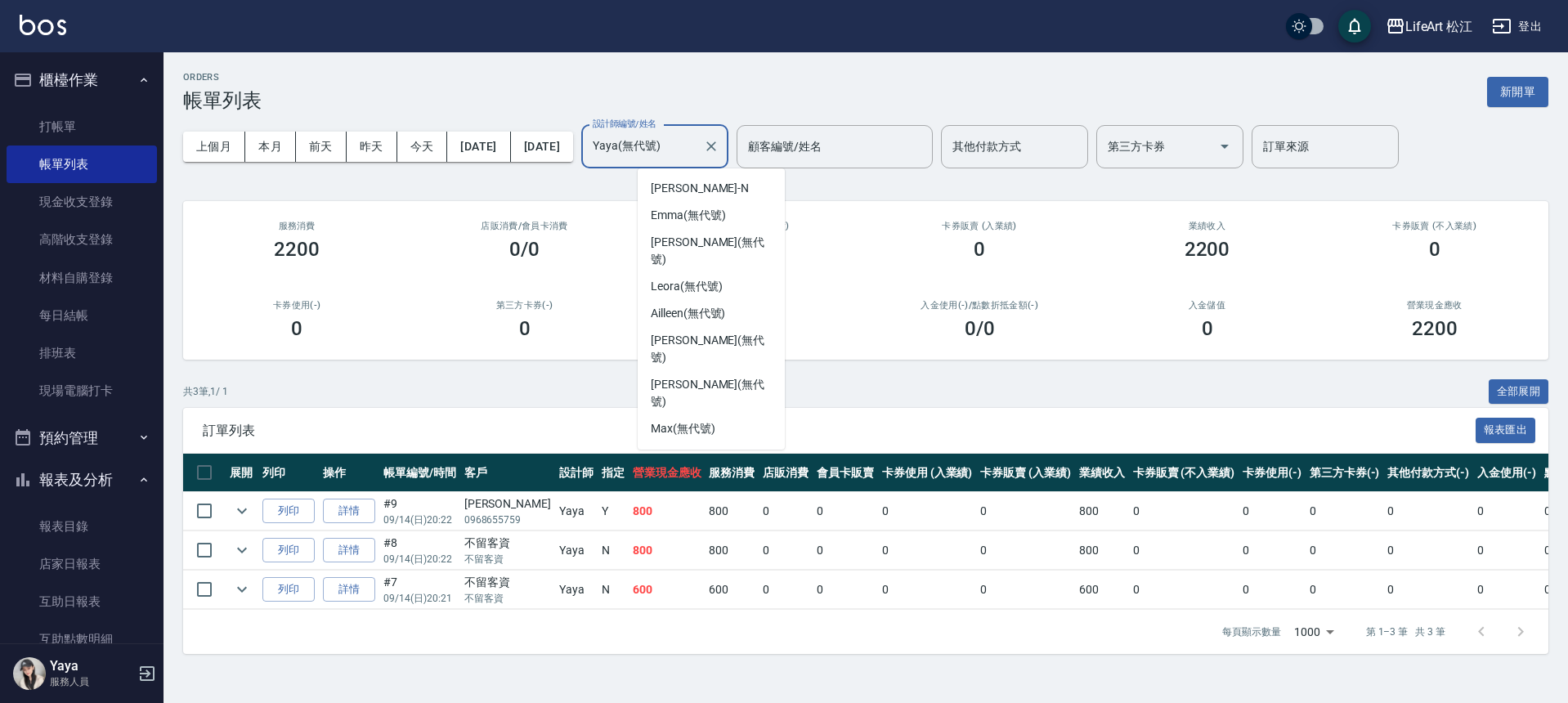
click at [696, 145] on input "Yaya(無代號)" at bounding box center [642, 146] width 108 height 29
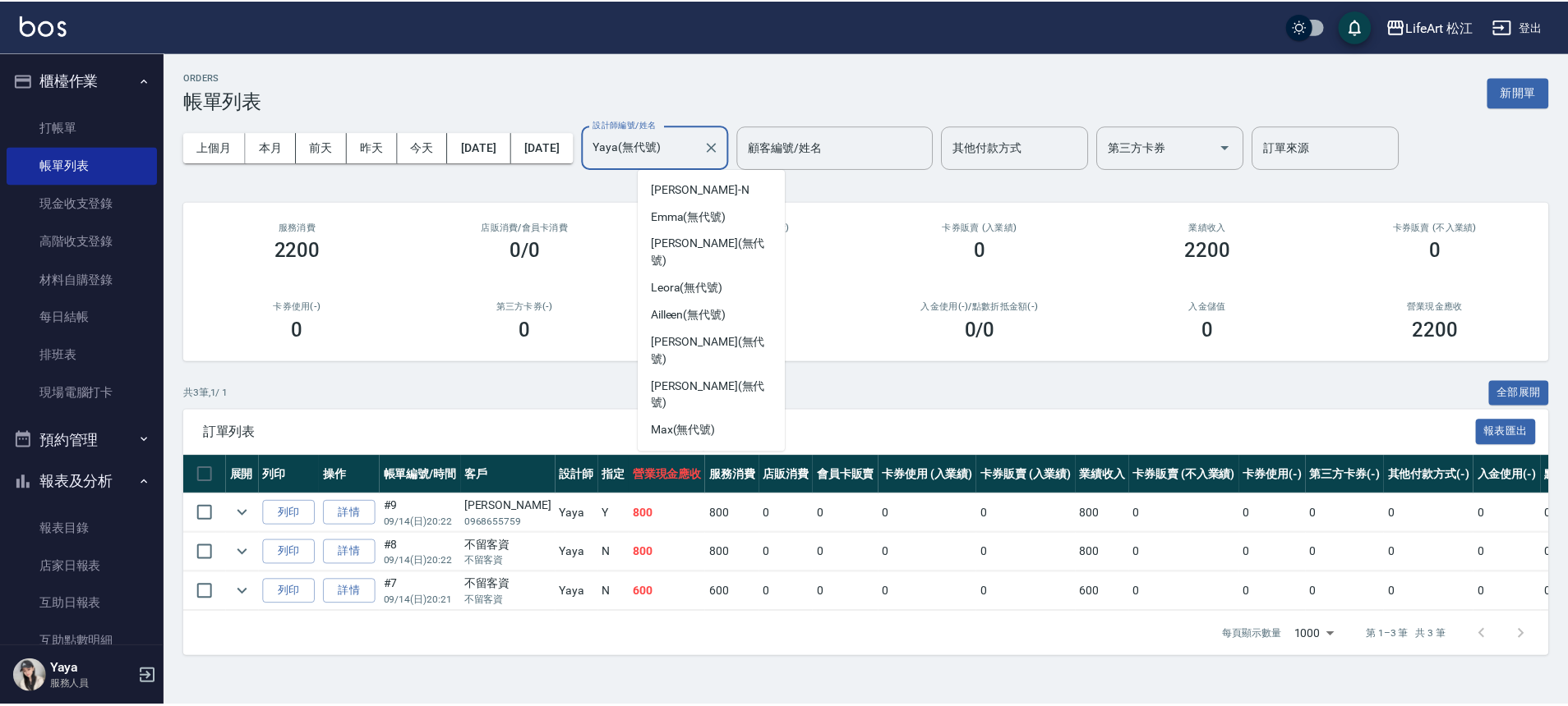
scroll to position [185, 0]
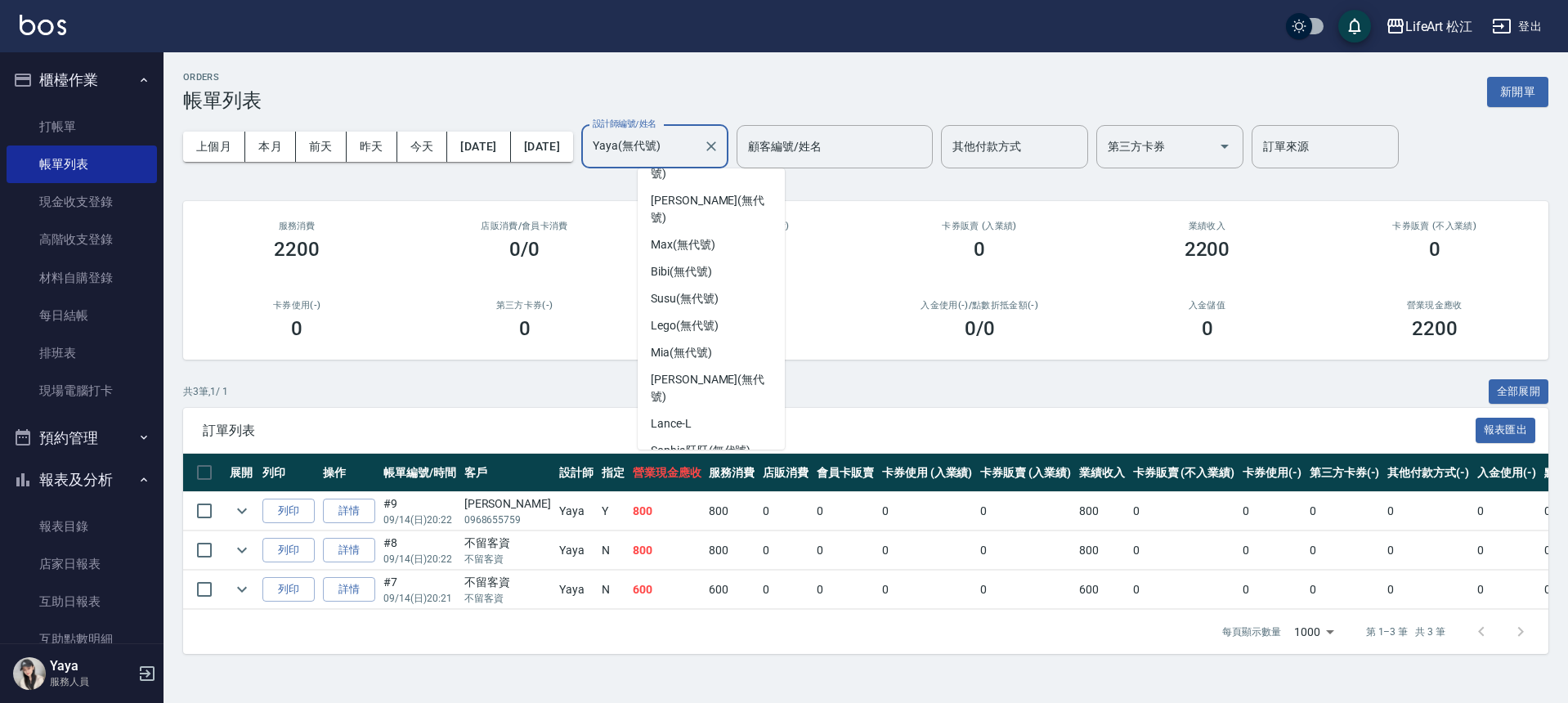
click at [730, 465] on div "Momo (無代號)" at bounding box center [711, 478] width 147 height 27
type input "Momo(無代號)"
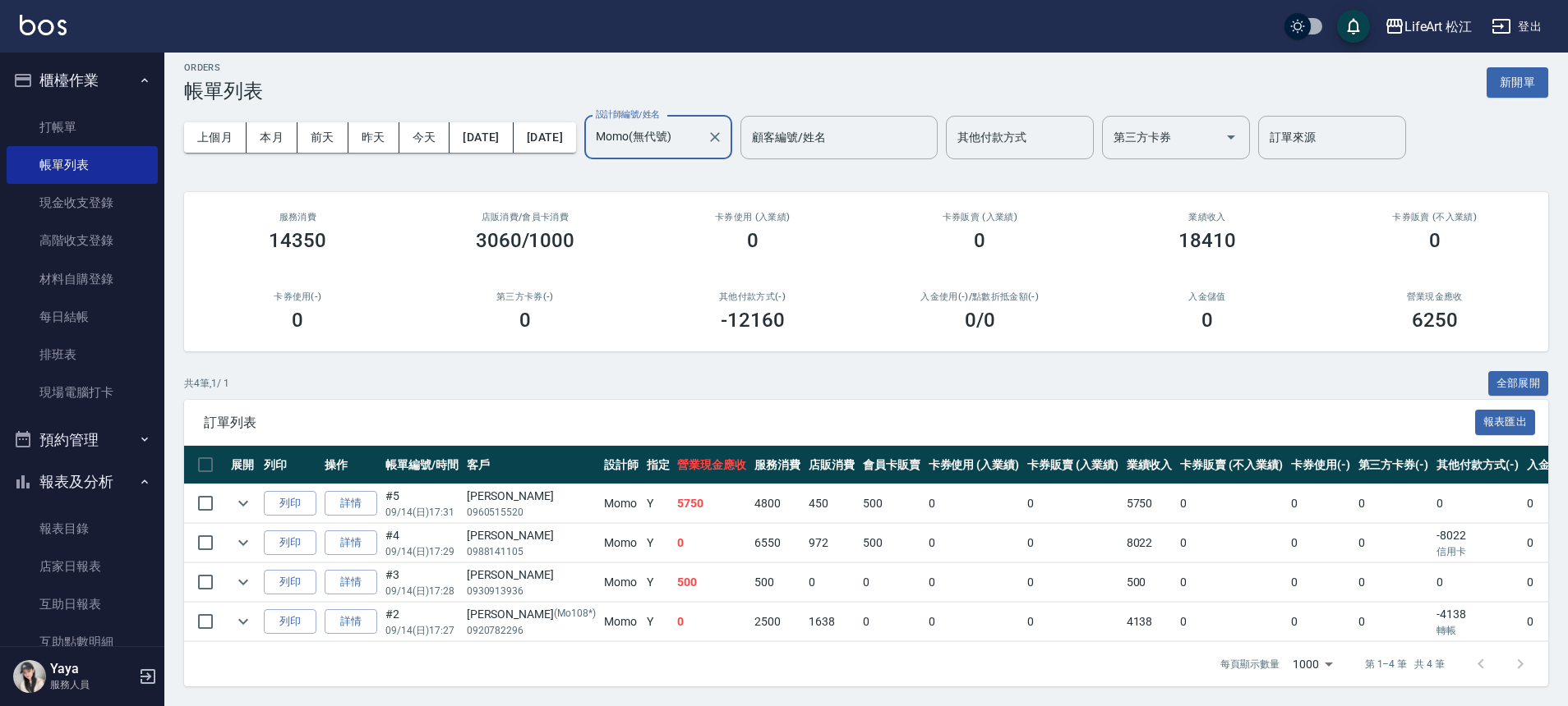
scroll to position [22, 0]
click at [248, 494] on icon "expand row" at bounding box center [243, 503] width 20 height 20
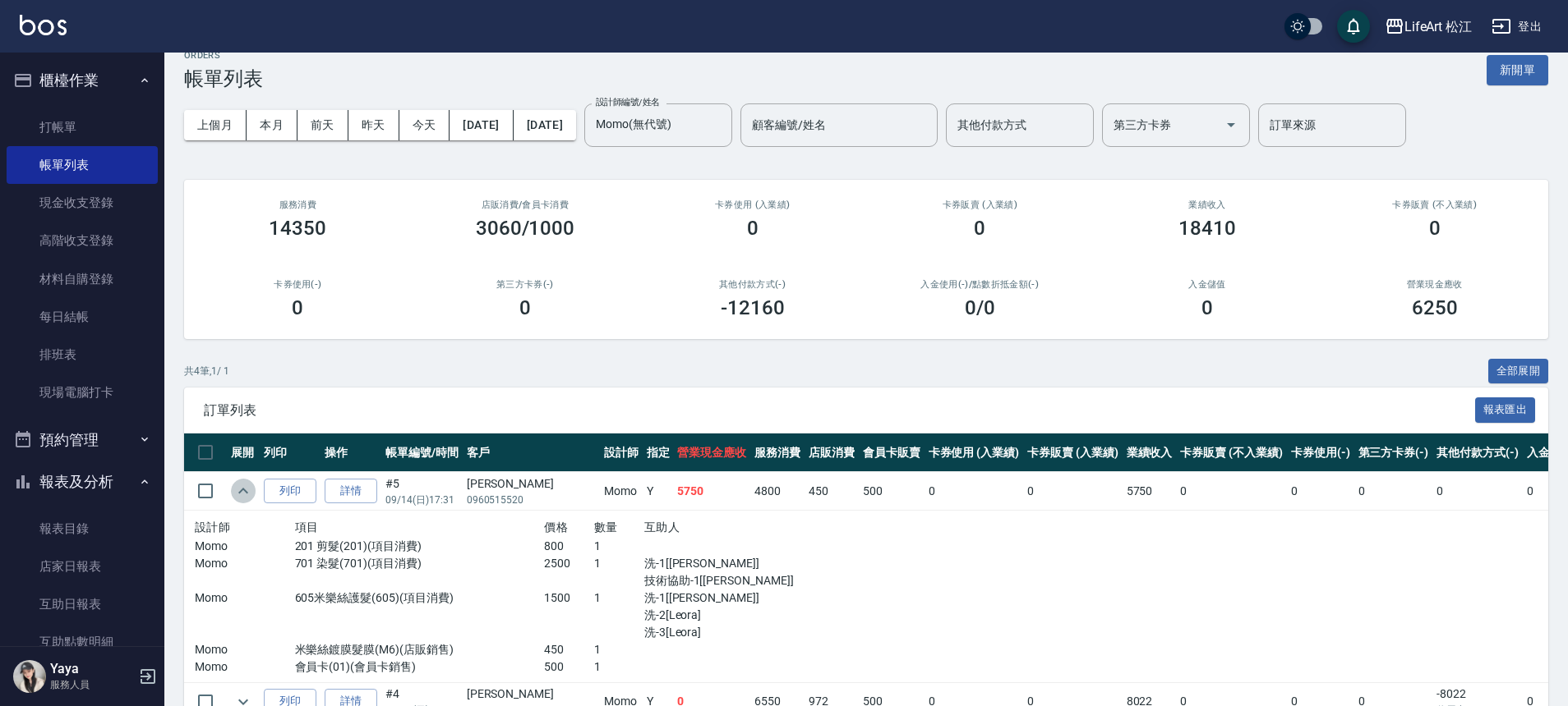
click at [247, 493] on icon "expand row" at bounding box center [243, 490] width 10 height 6
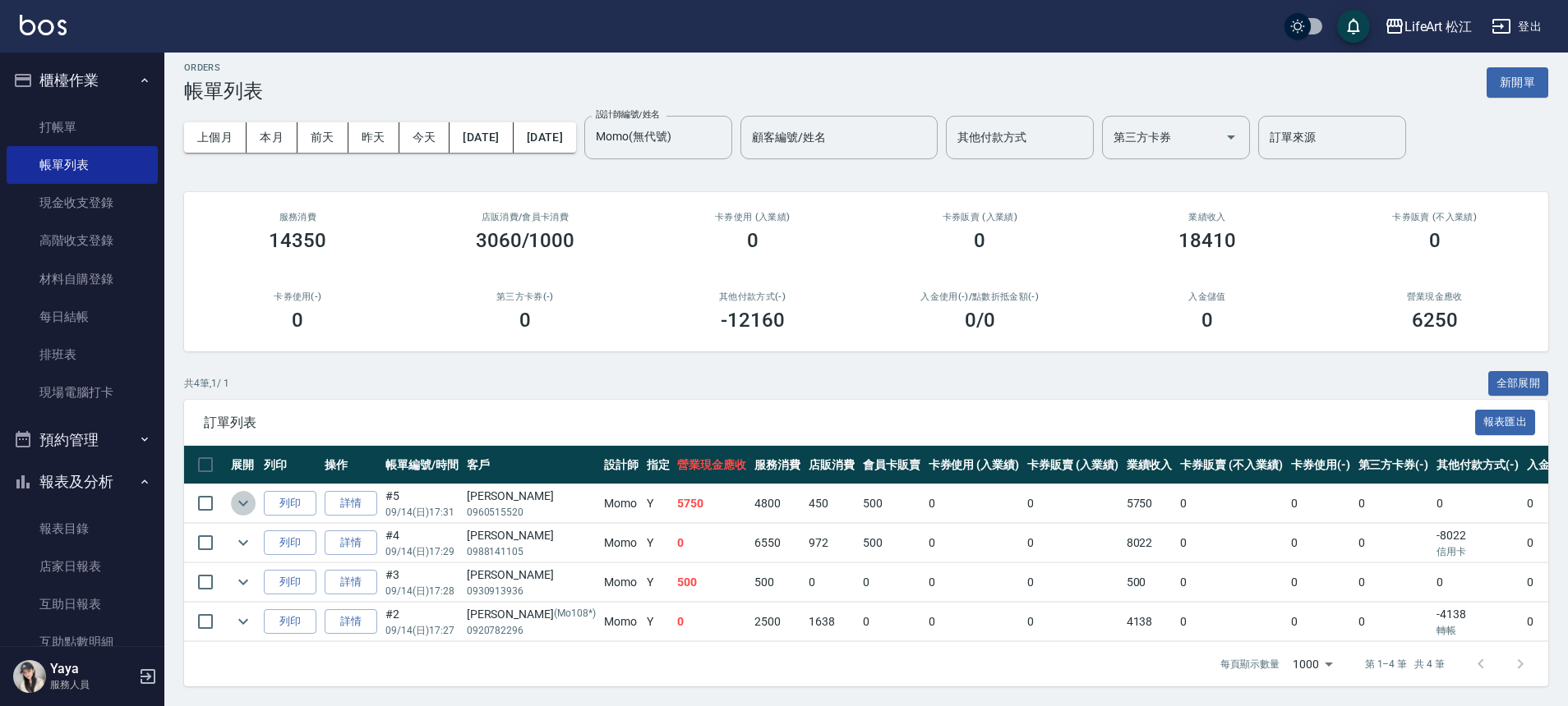
click at [247, 494] on icon "expand row" at bounding box center [243, 503] width 20 height 20
